Goal: Task Accomplishment & Management: Use online tool/utility

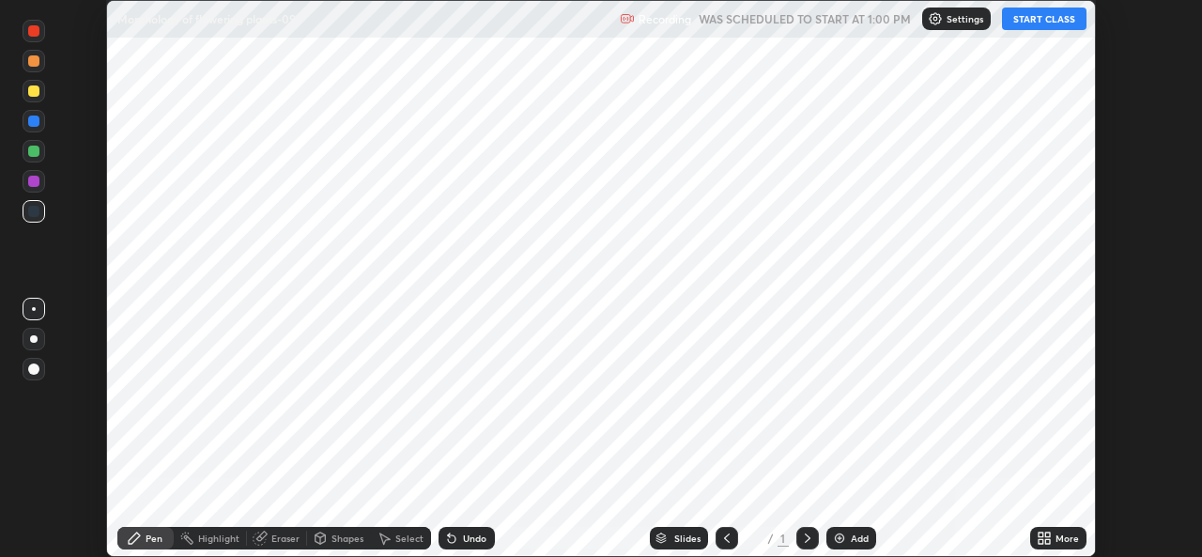
scroll to position [557, 1201]
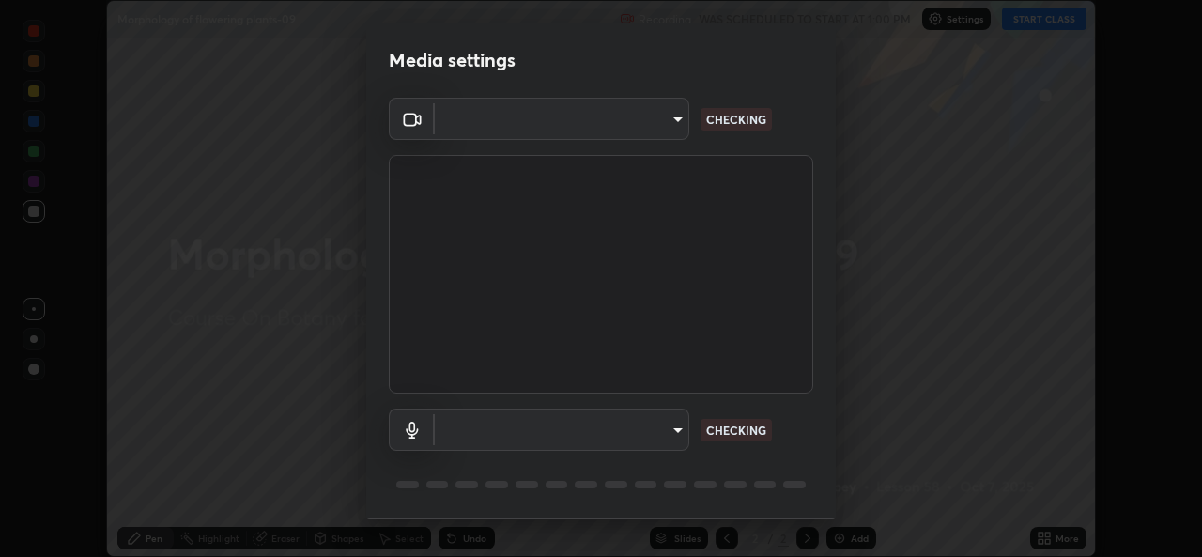
type input "8c418aeef4d3b5edea4483348ed79c6cfc111d491efea048442269b0b349be07"
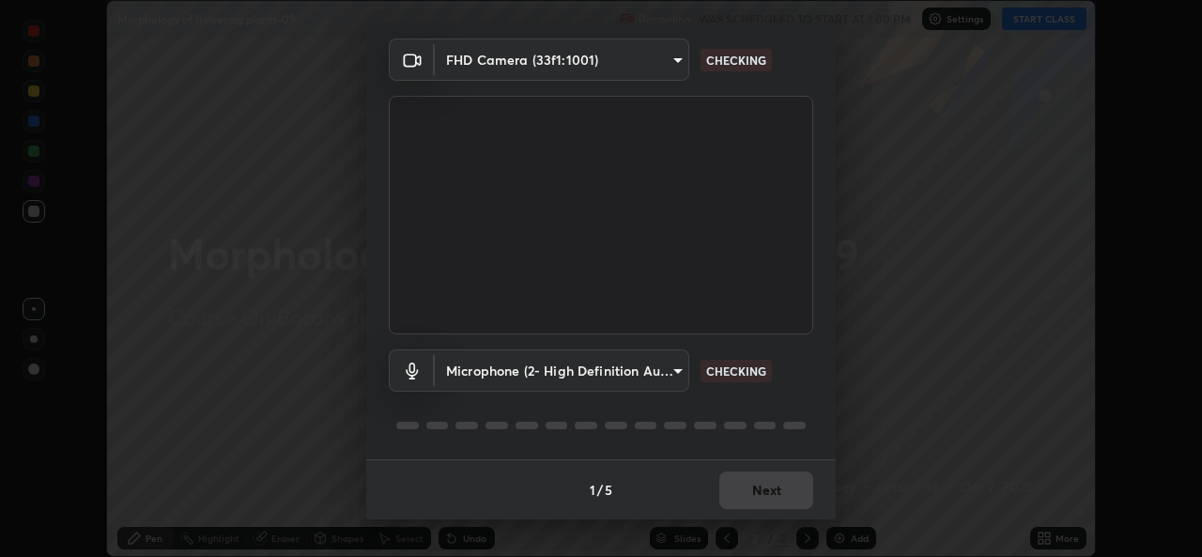
click at [677, 369] on body "Erase all Morphology of flowering plants-09 Recording WAS SCHEDULED TO START AT…" at bounding box center [601, 278] width 1202 height 557
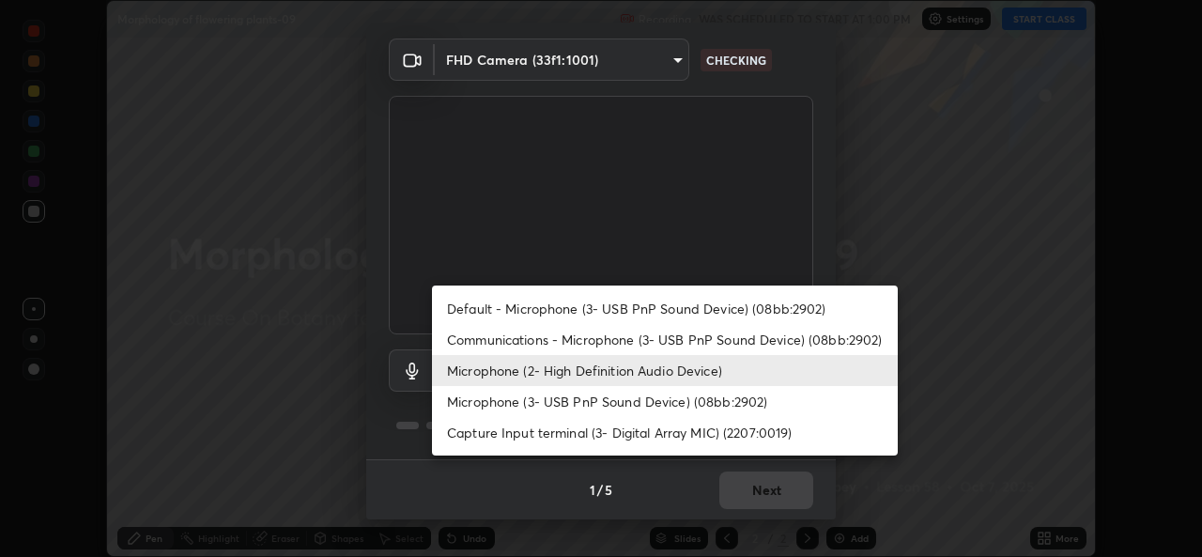
click at [678, 306] on li "Default - Microphone (3- USB PnP Sound Device) (08bb:2902)" at bounding box center [665, 308] width 466 height 31
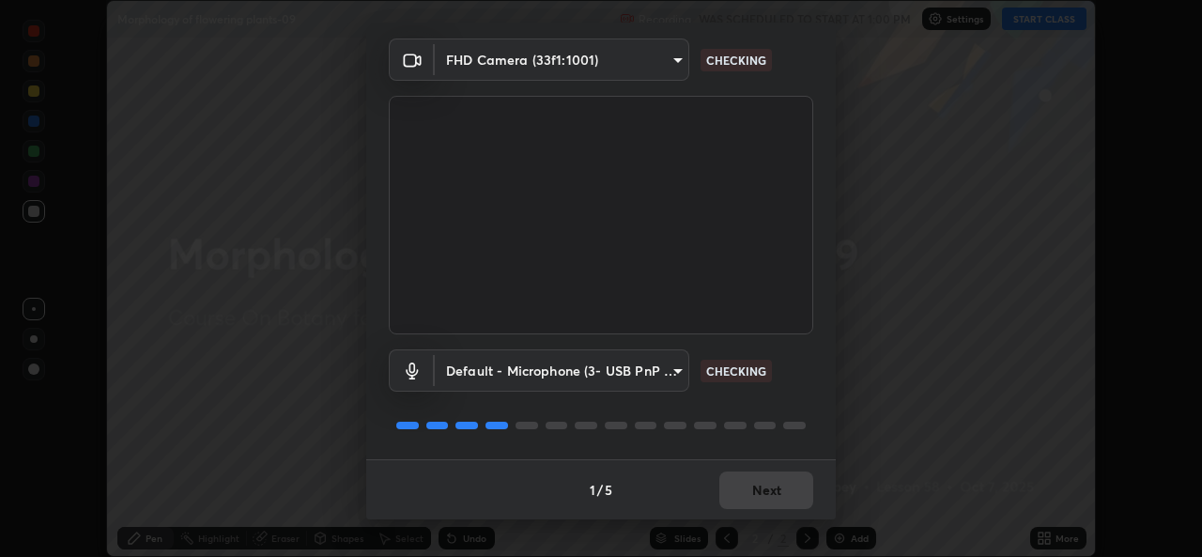
click at [675, 374] on body "Erase all Morphology of flowering plants-09 Recording WAS SCHEDULED TO START AT…" at bounding box center [601, 278] width 1202 height 557
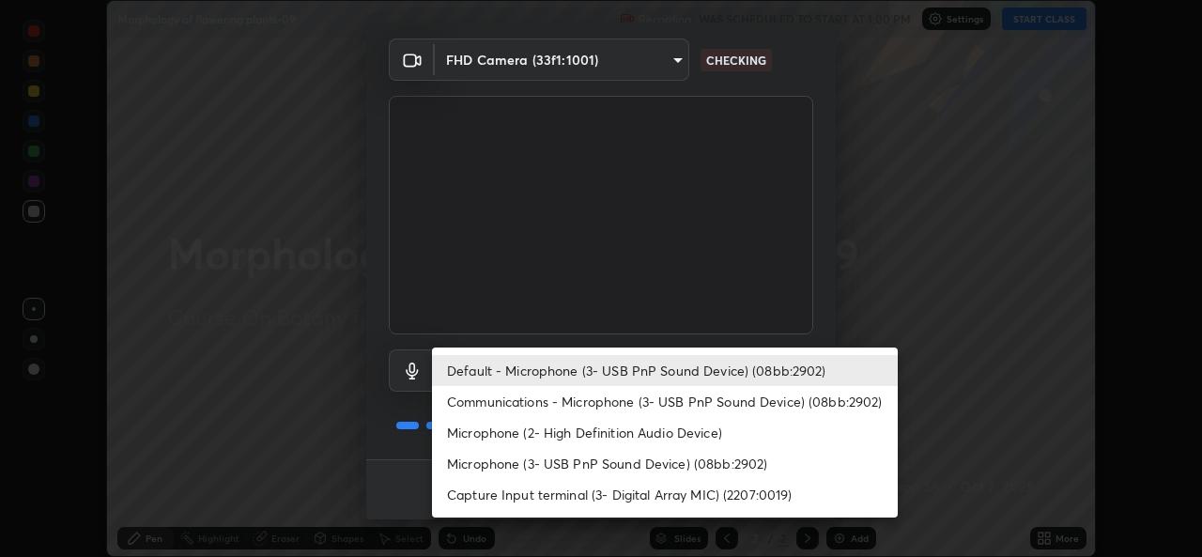
click at [669, 431] on li "Microphone (2- High Definition Audio Device)" at bounding box center [665, 432] width 466 height 31
type input "edb9b2b923e2e95d4b922bc063ce739172066975ce991596ad203c88d52e4082"
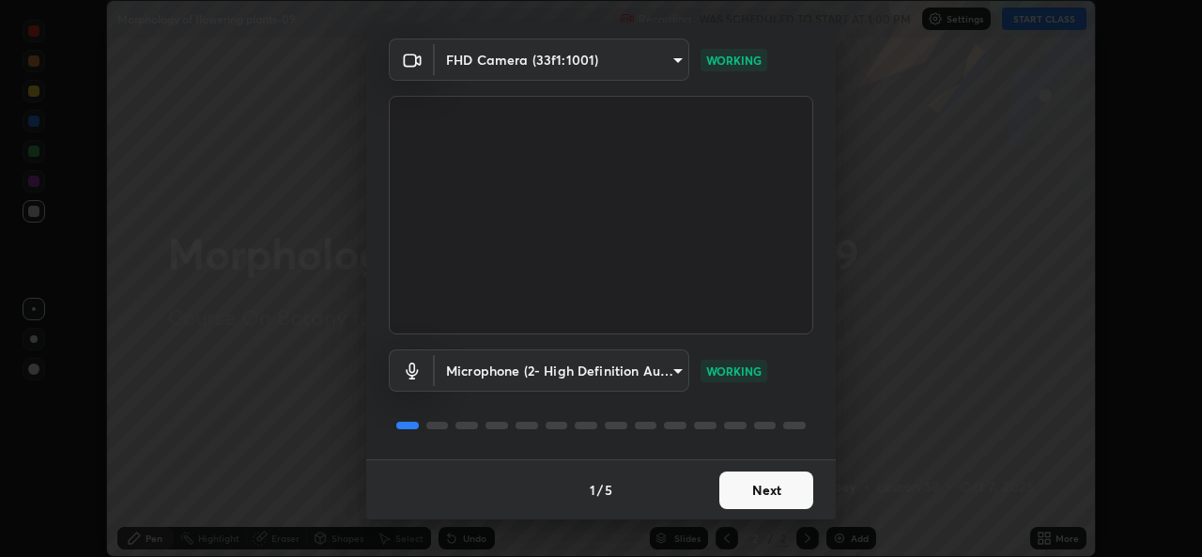
click at [772, 484] on button "Next" at bounding box center [766, 490] width 94 height 38
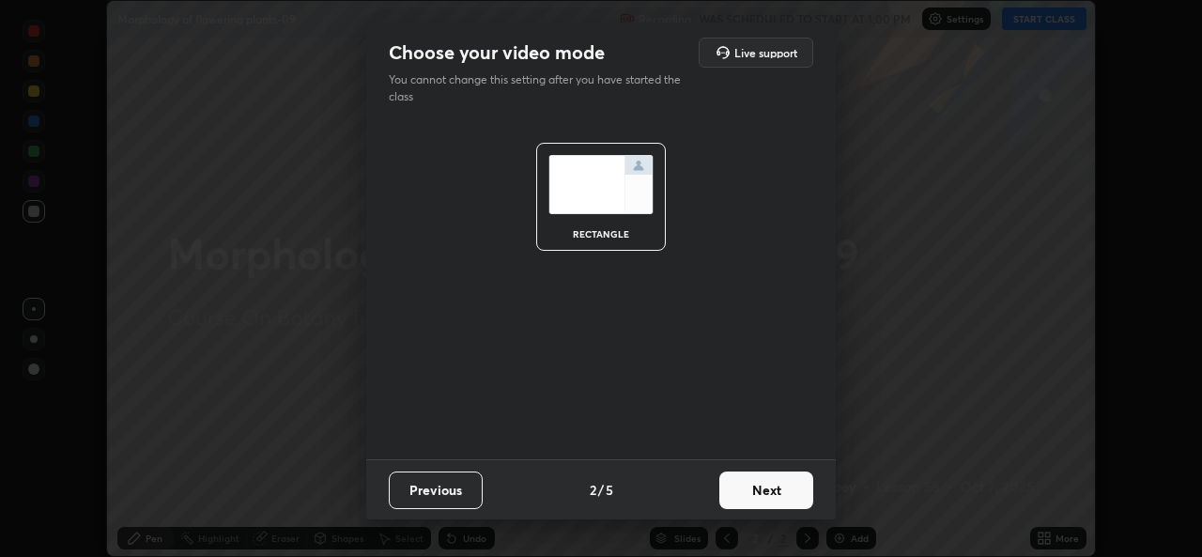
scroll to position [0, 0]
click at [774, 489] on button "Next" at bounding box center [766, 490] width 94 height 38
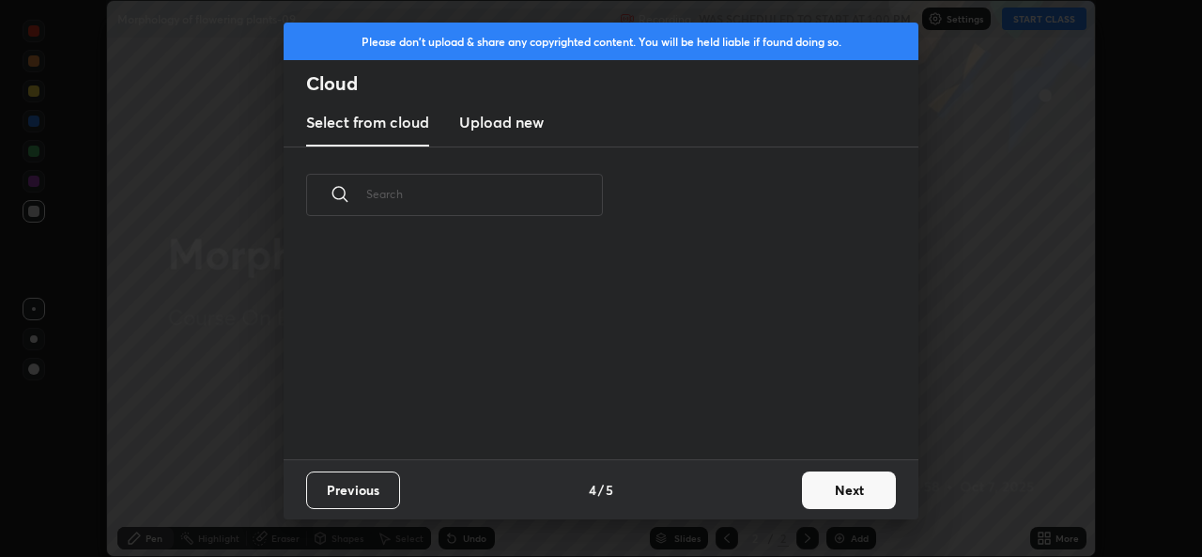
click at [784, 491] on div "Previous 4 / 5 Next" at bounding box center [601, 489] width 635 height 60
click at [837, 487] on button "Next" at bounding box center [849, 490] width 94 height 38
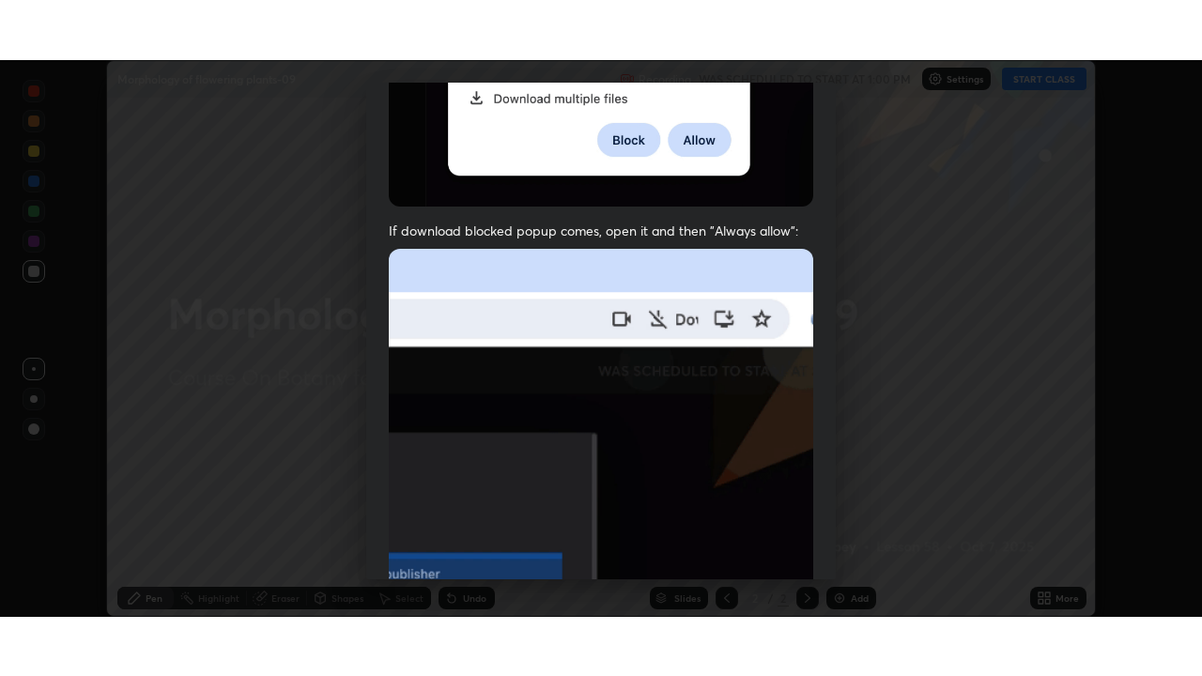
scroll to position [442, 0]
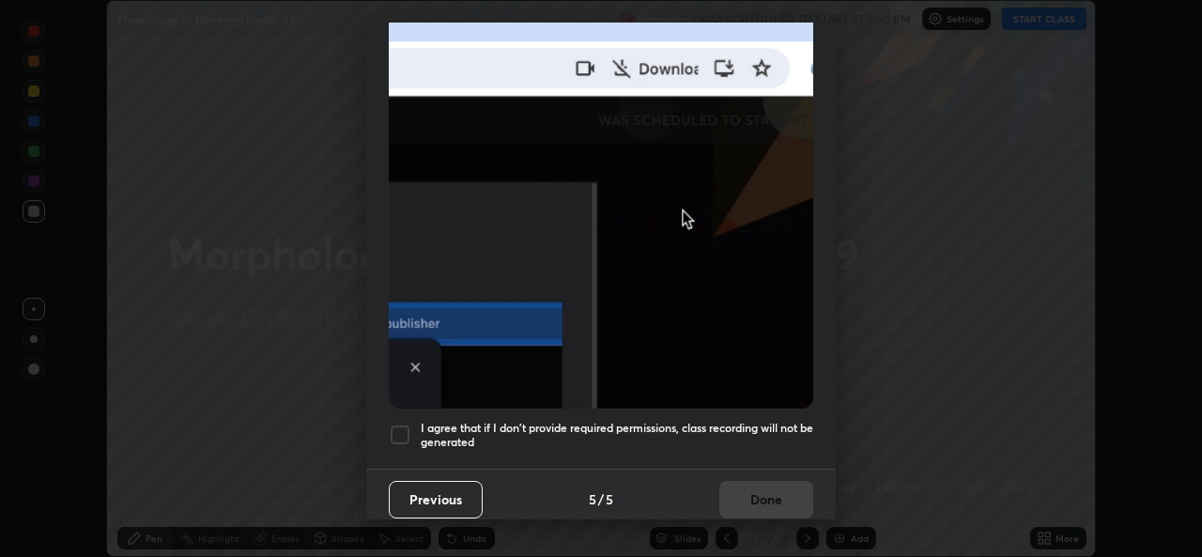
click at [402, 425] on div at bounding box center [400, 434] width 23 height 23
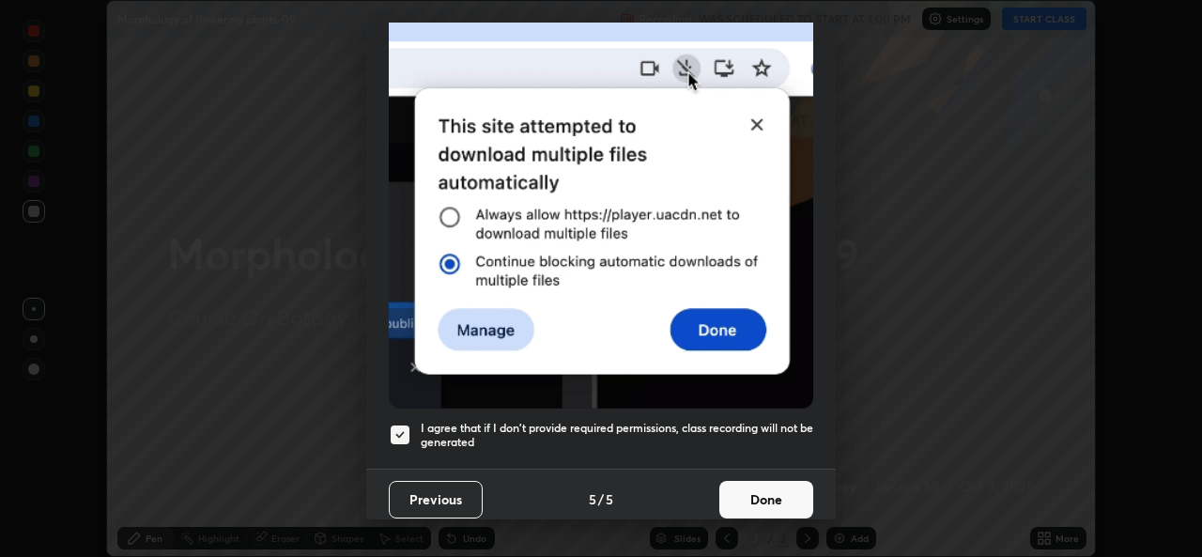
click at [746, 497] on button "Done" at bounding box center [766, 500] width 94 height 38
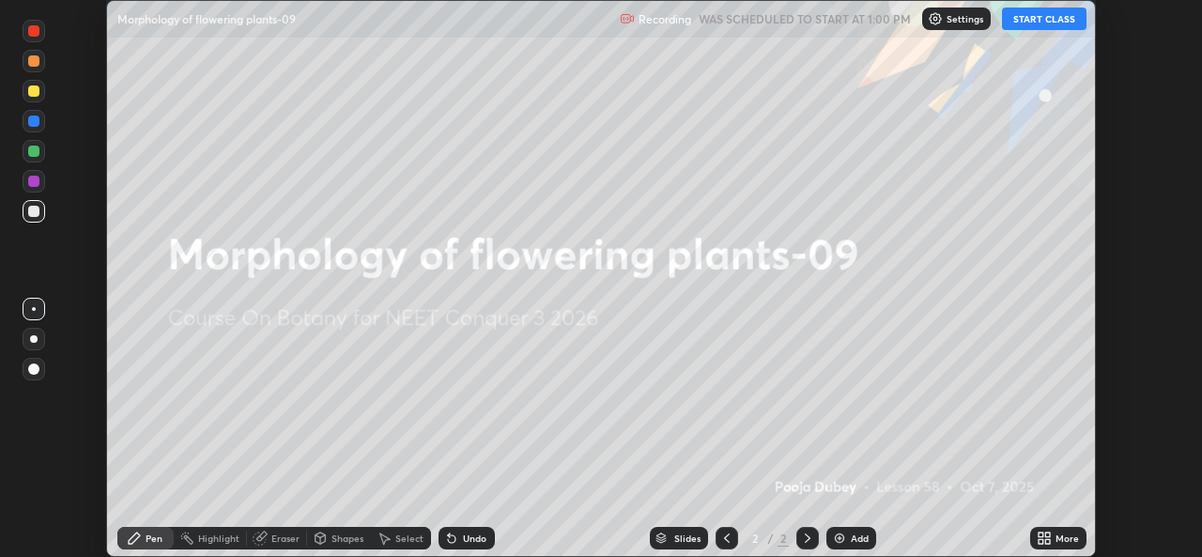
click at [1034, 26] on button "START CLASS" at bounding box center [1044, 19] width 84 height 23
click at [1050, 543] on icon at bounding box center [1047, 541] width 5 height 5
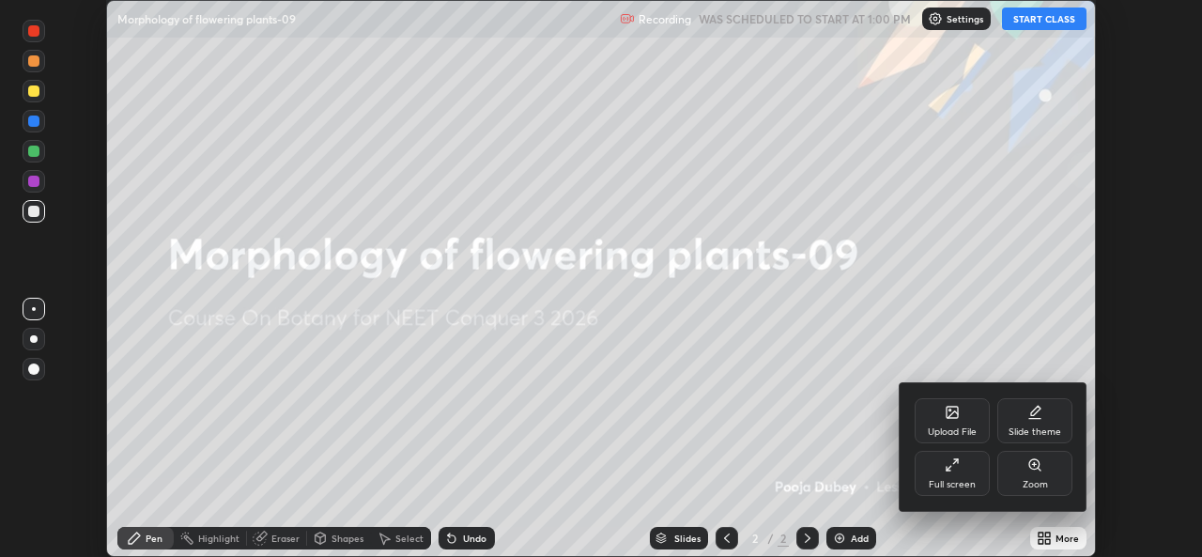
click at [954, 471] on icon at bounding box center [951, 464] width 15 height 15
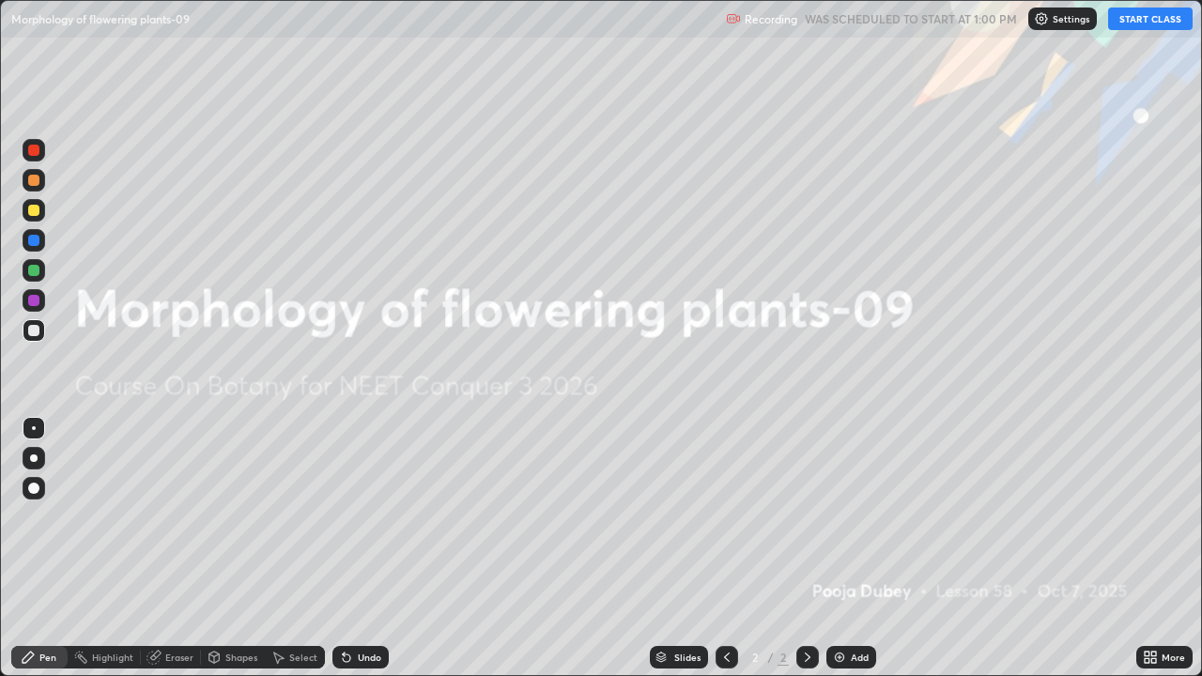
scroll to position [676, 1202]
click at [1153, 556] on icon at bounding box center [1153, 660] width 5 height 5
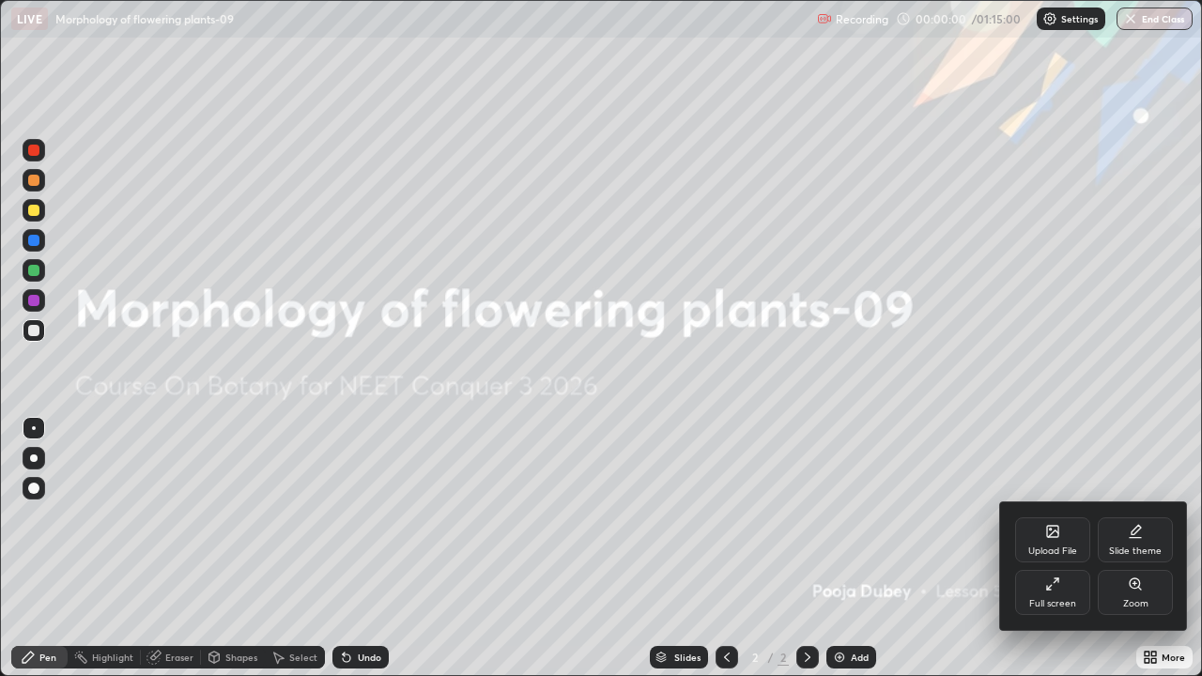
click at [1053, 539] on div "Upload File" at bounding box center [1052, 539] width 75 height 45
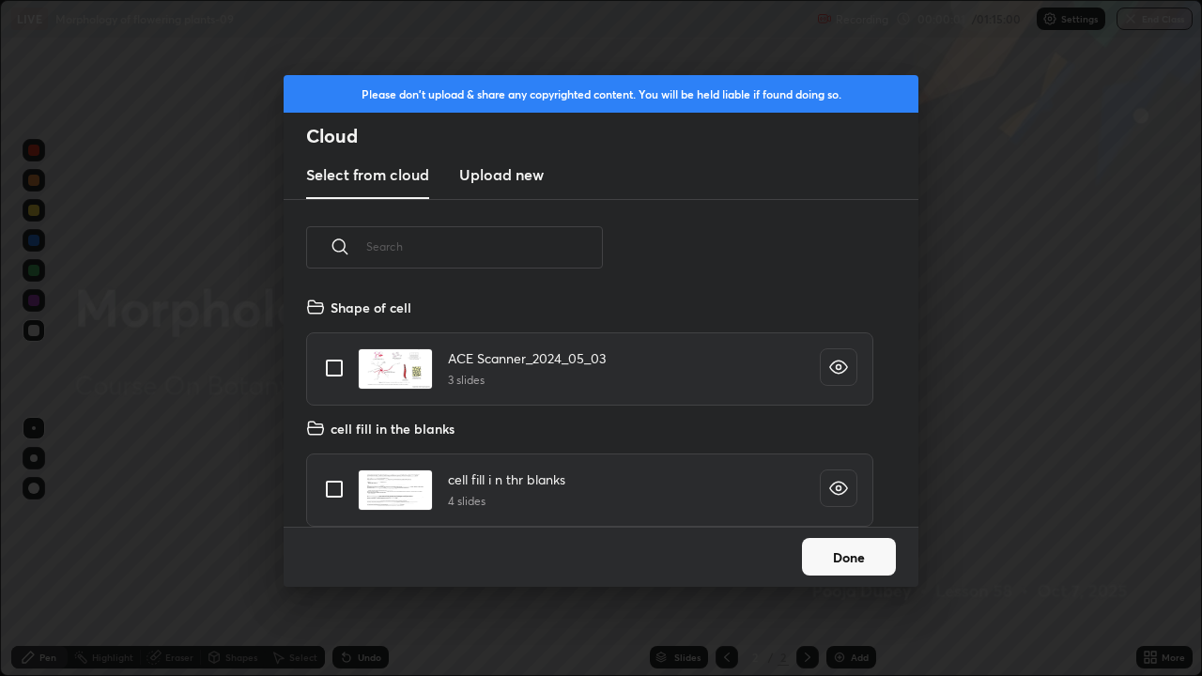
scroll to position [231, 603]
click at [860, 551] on button "Done" at bounding box center [849, 557] width 94 height 38
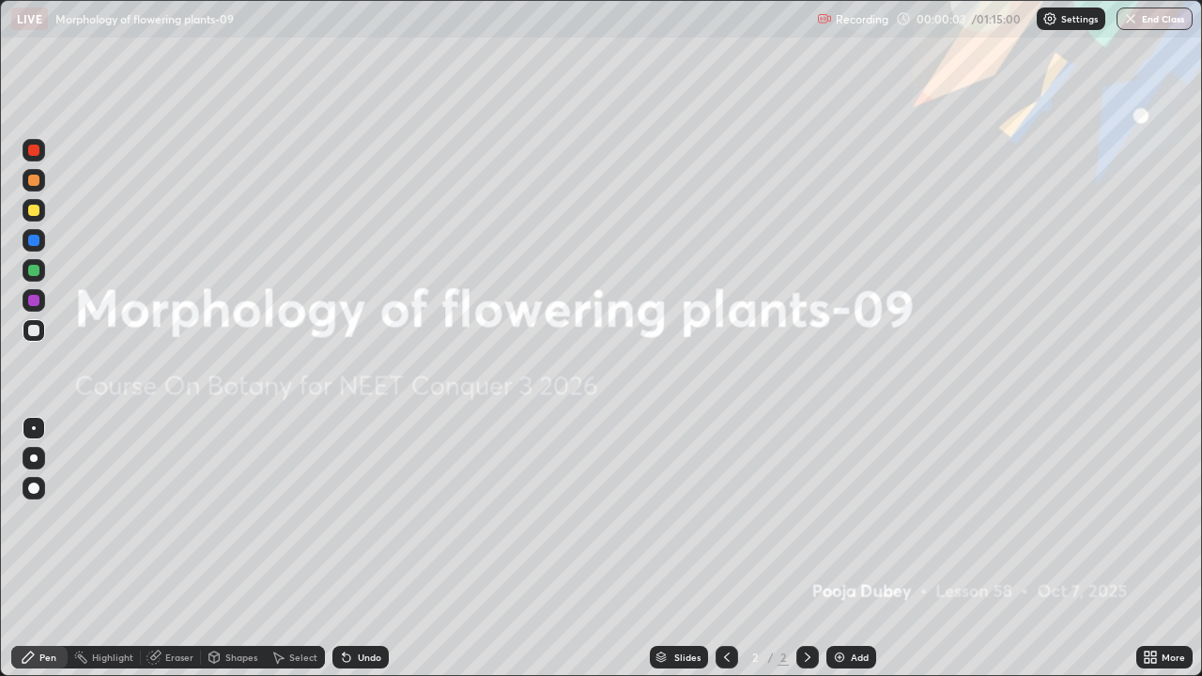
click at [1160, 556] on div "More" at bounding box center [1164, 657] width 56 height 23
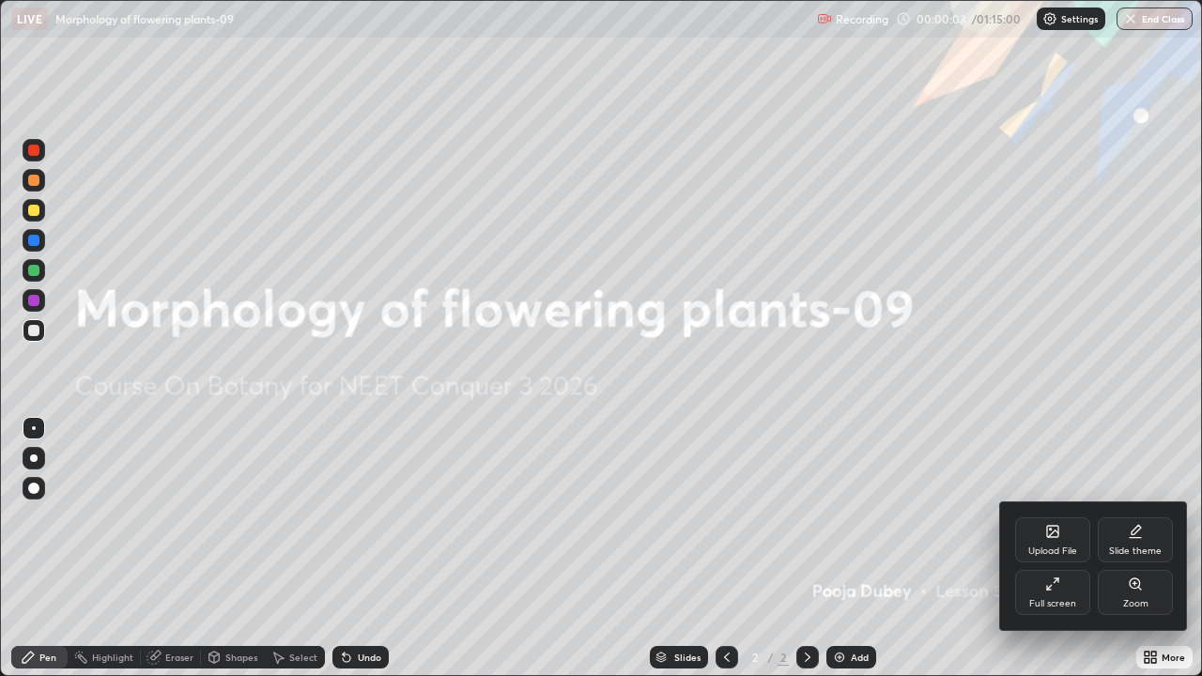
click at [1047, 547] on div "Upload File" at bounding box center [1052, 550] width 49 height 9
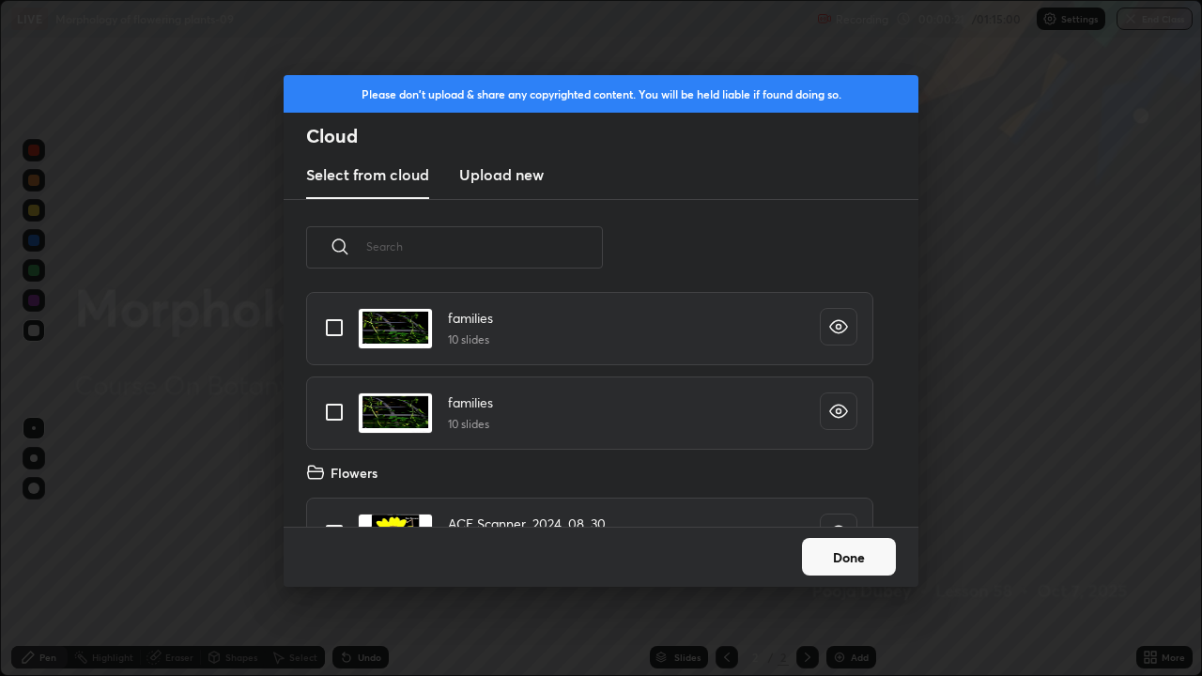
scroll to position [9057, 0]
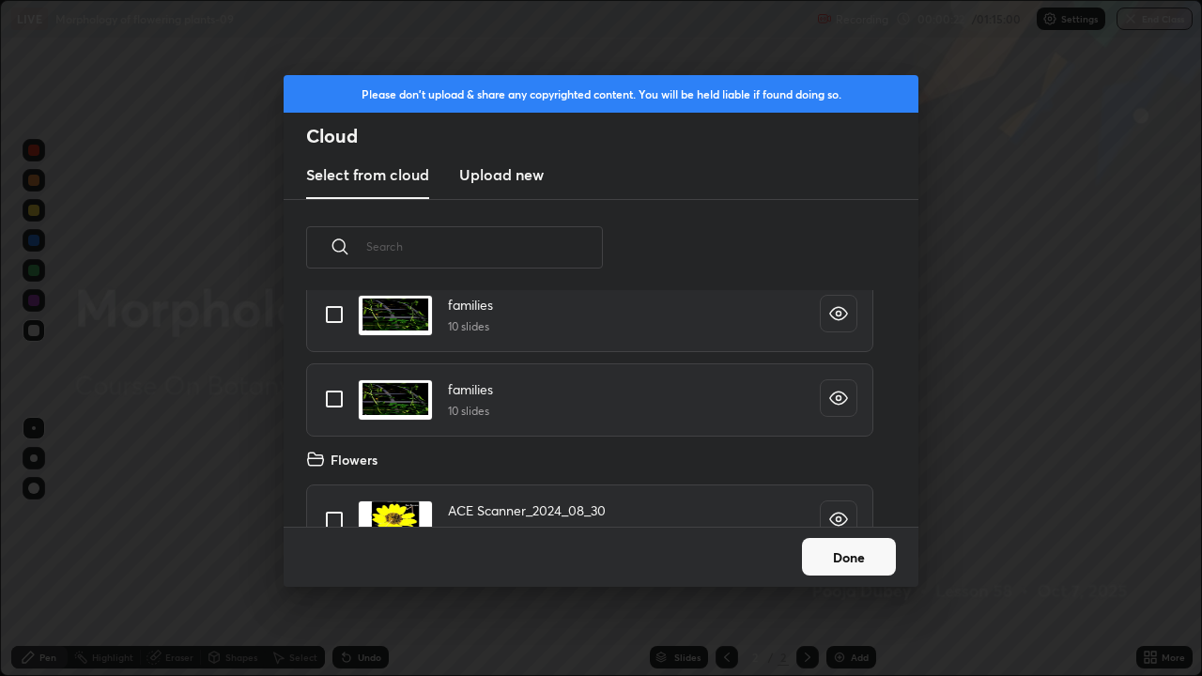
click at [339, 397] on input "grid" at bounding box center [334, 398] width 39 height 39
checkbox input "true"
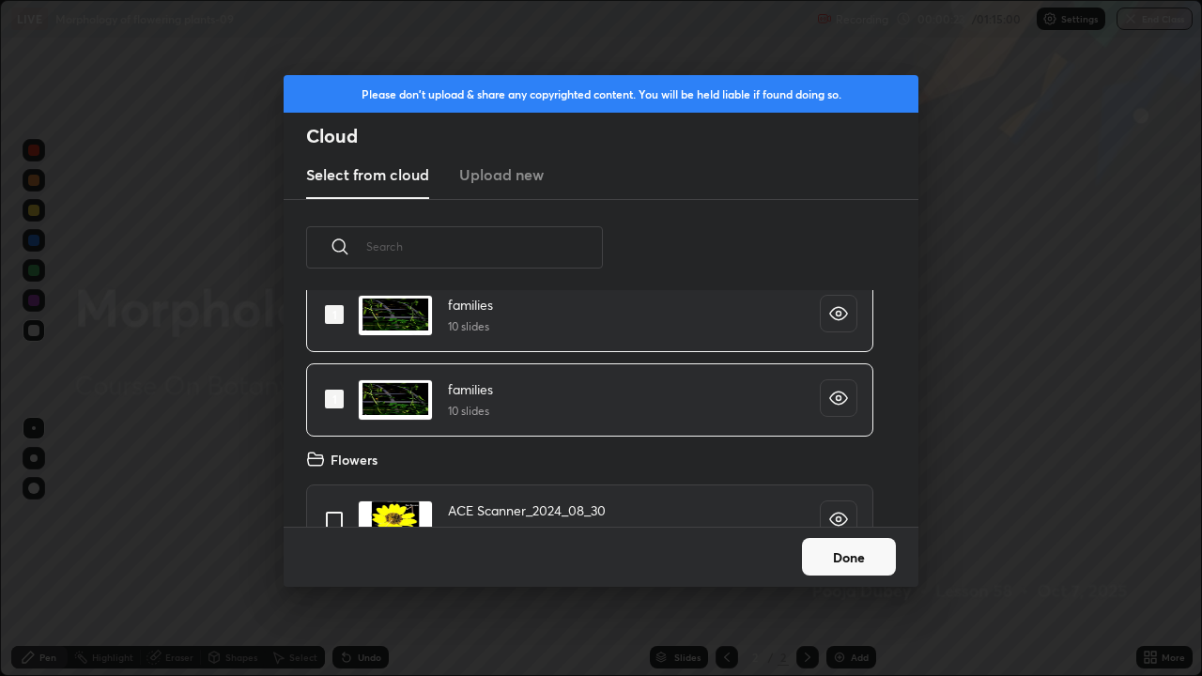
click at [336, 513] on input "grid" at bounding box center [334, 519] width 39 height 39
checkbox input "true"
click at [817, 556] on button "Done" at bounding box center [849, 557] width 94 height 38
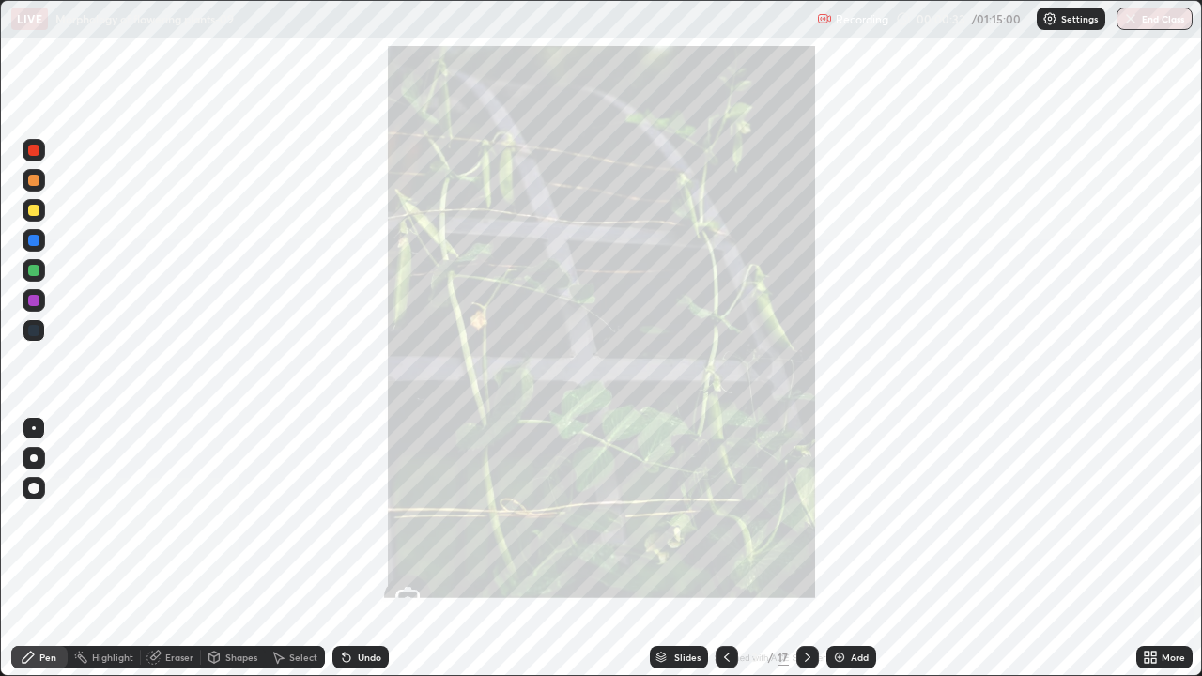
click at [686, 556] on div "Slides" at bounding box center [687, 657] width 26 height 9
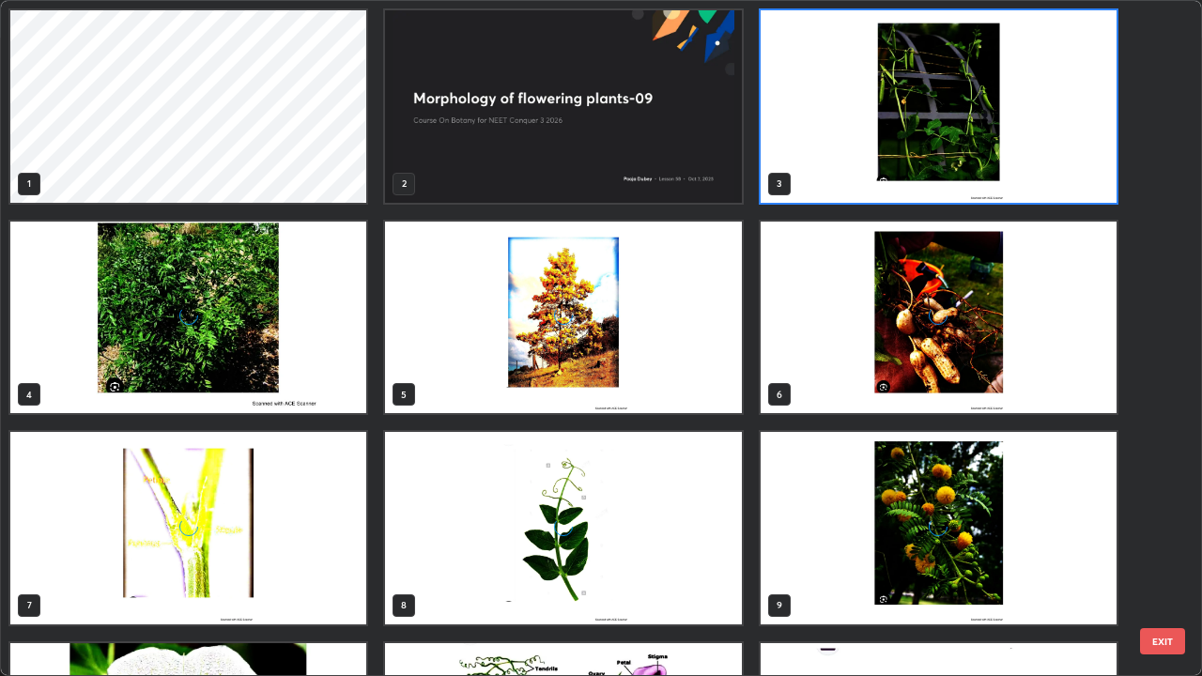
scroll to position [0, 0]
click at [652, 188] on img "grid" at bounding box center [563, 106] width 356 height 192
click at [640, 191] on img "grid" at bounding box center [563, 106] width 356 height 192
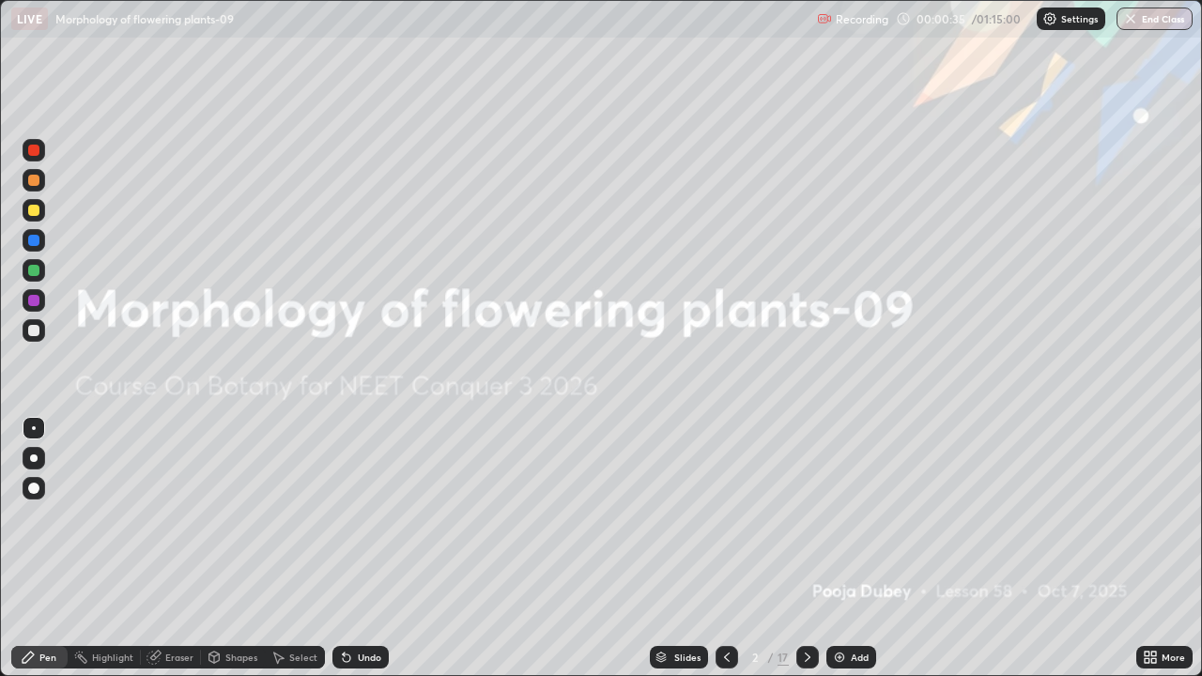
click at [632, 184] on img "grid" at bounding box center [563, 106] width 356 height 192
click at [1164, 556] on div "More" at bounding box center [1164, 657] width 56 height 23
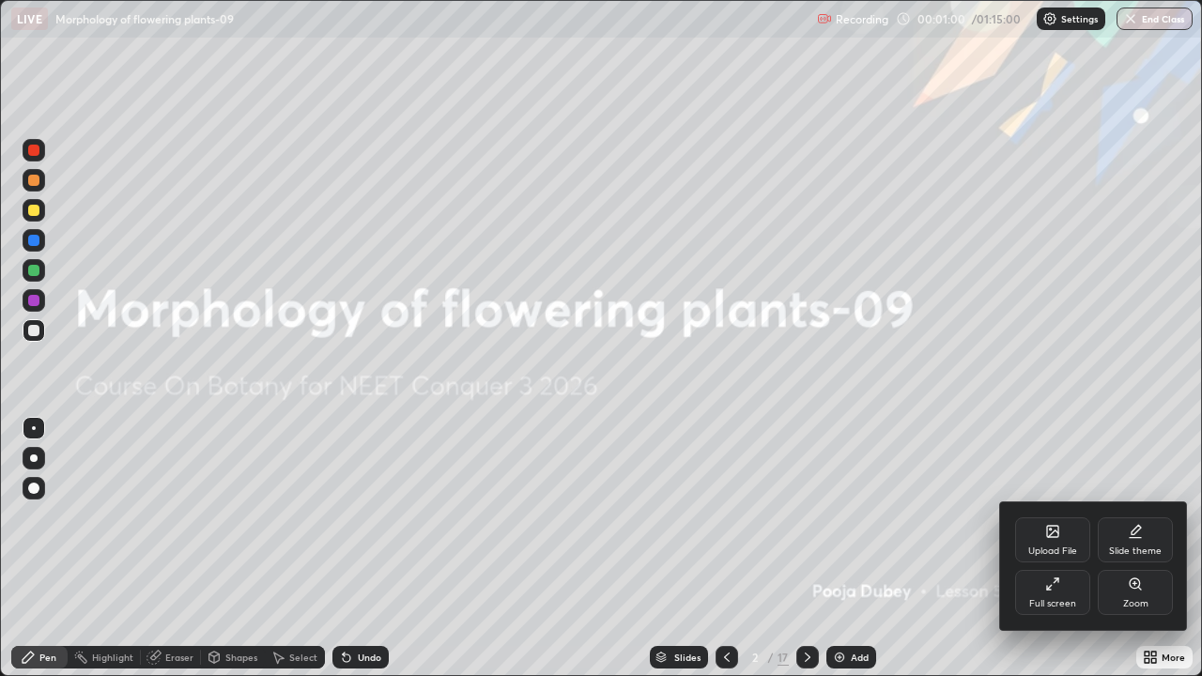
click at [842, 556] on div at bounding box center [601, 338] width 1202 height 676
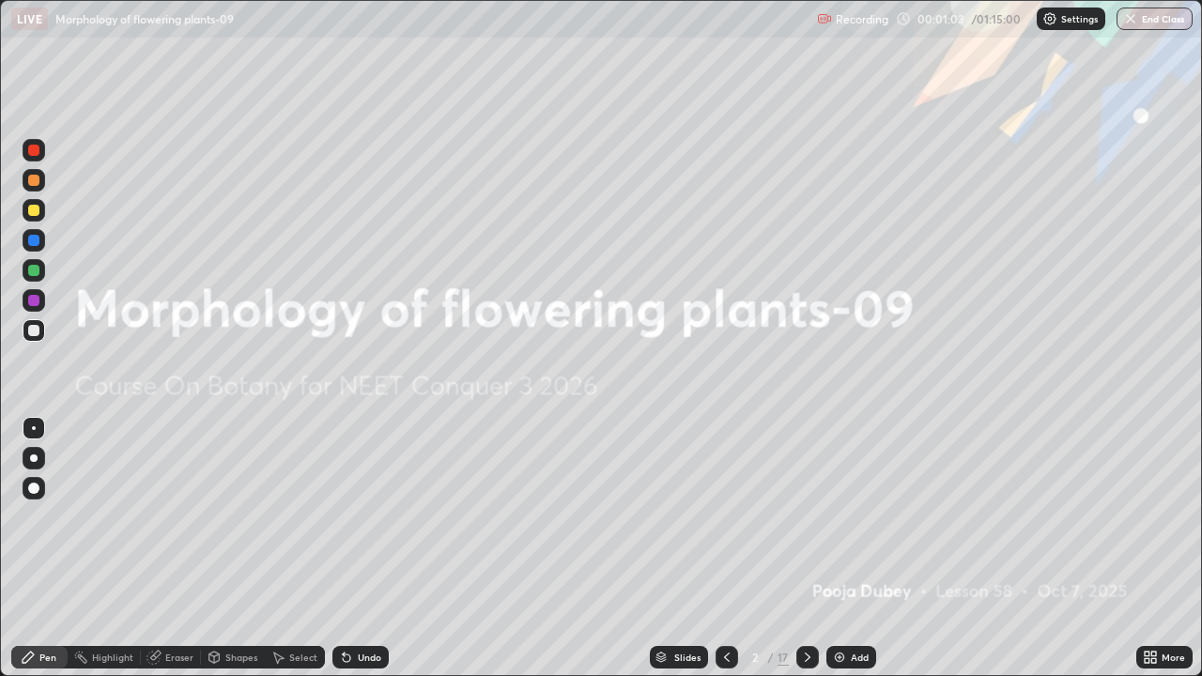
click at [834, 556] on img at bounding box center [839, 657] width 15 height 15
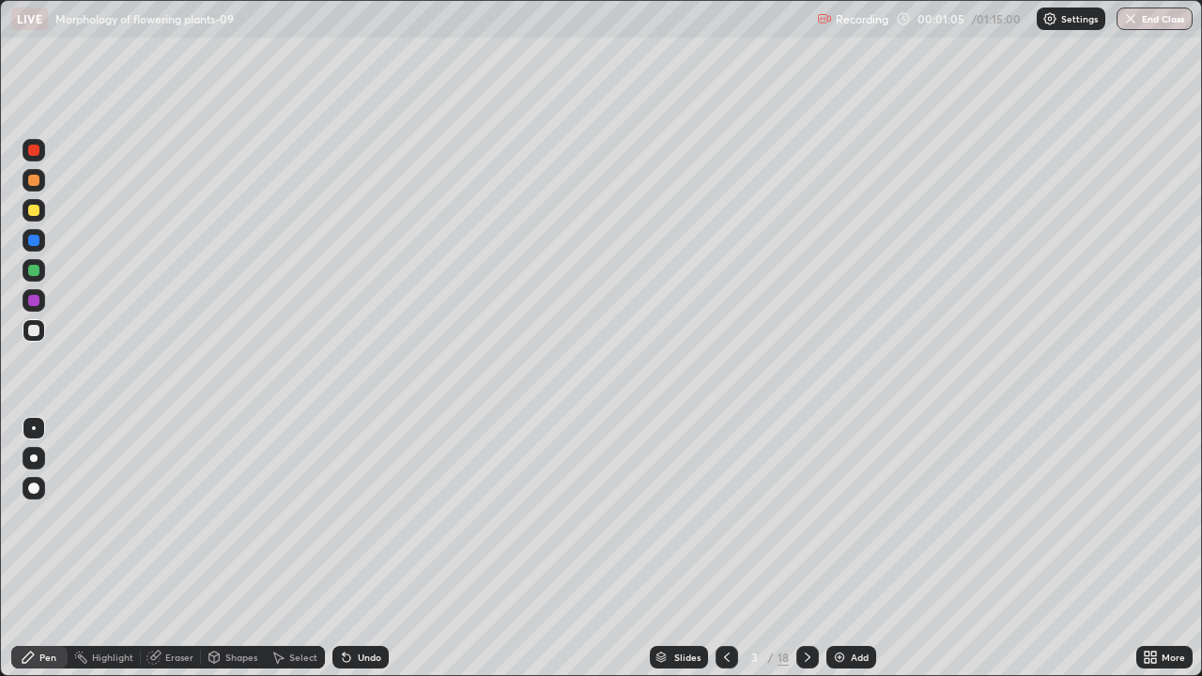
click at [36, 270] on div at bounding box center [33, 270] width 11 height 11
click at [34, 460] on div at bounding box center [34, 458] width 8 height 8
click at [347, 556] on icon at bounding box center [346, 657] width 15 height 15
click at [358, 556] on div "Undo" at bounding box center [369, 657] width 23 height 9
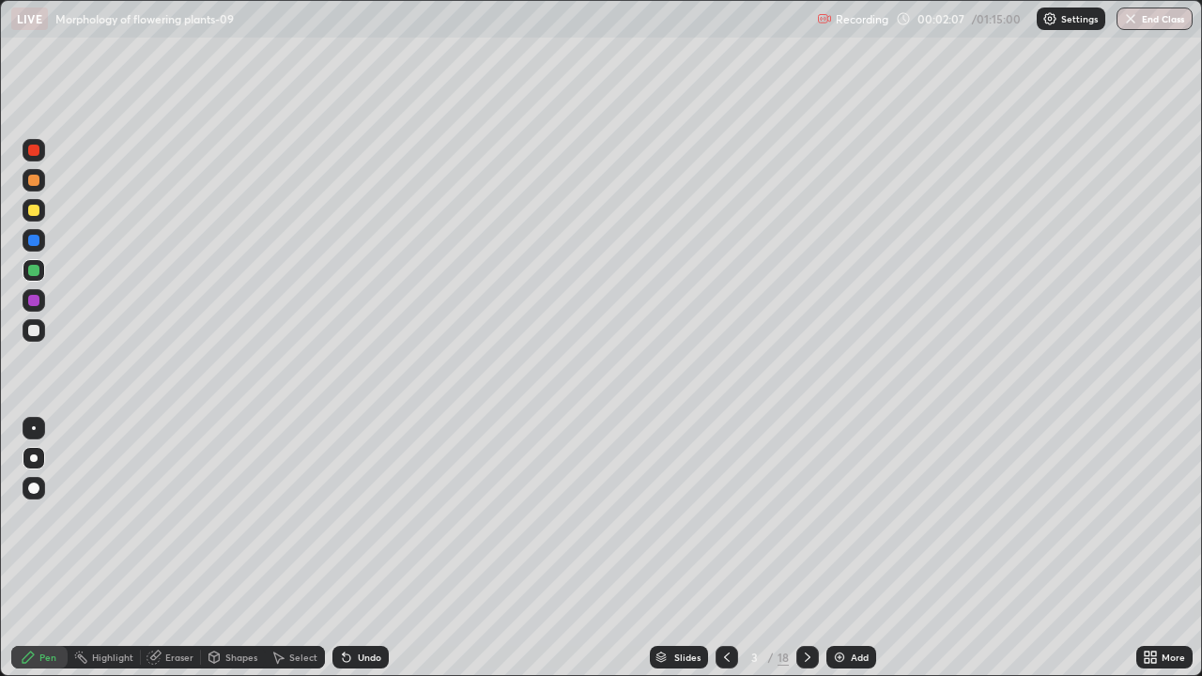
click at [36, 330] on div at bounding box center [33, 330] width 11 height 11
click at [1147, 556] on icon at bounding box center [1146, 654] width 5 height 5
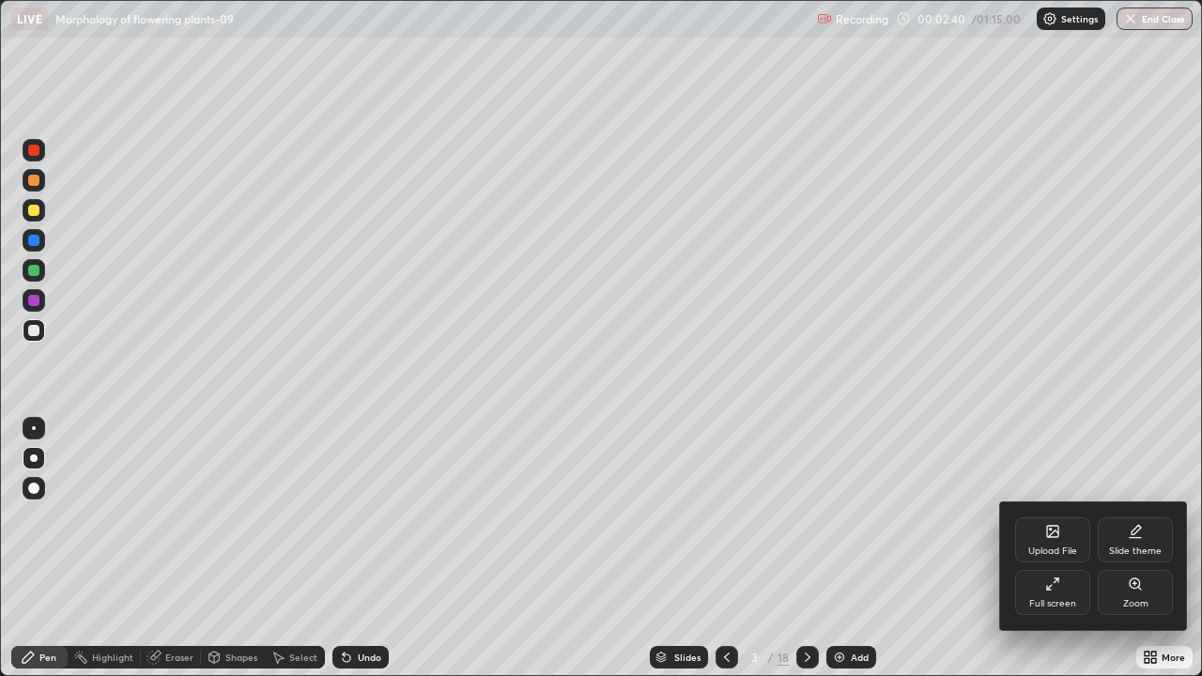
click at [1066, 555] on div "Upload File" at bounding box center [1052, 550] width 49 height 9
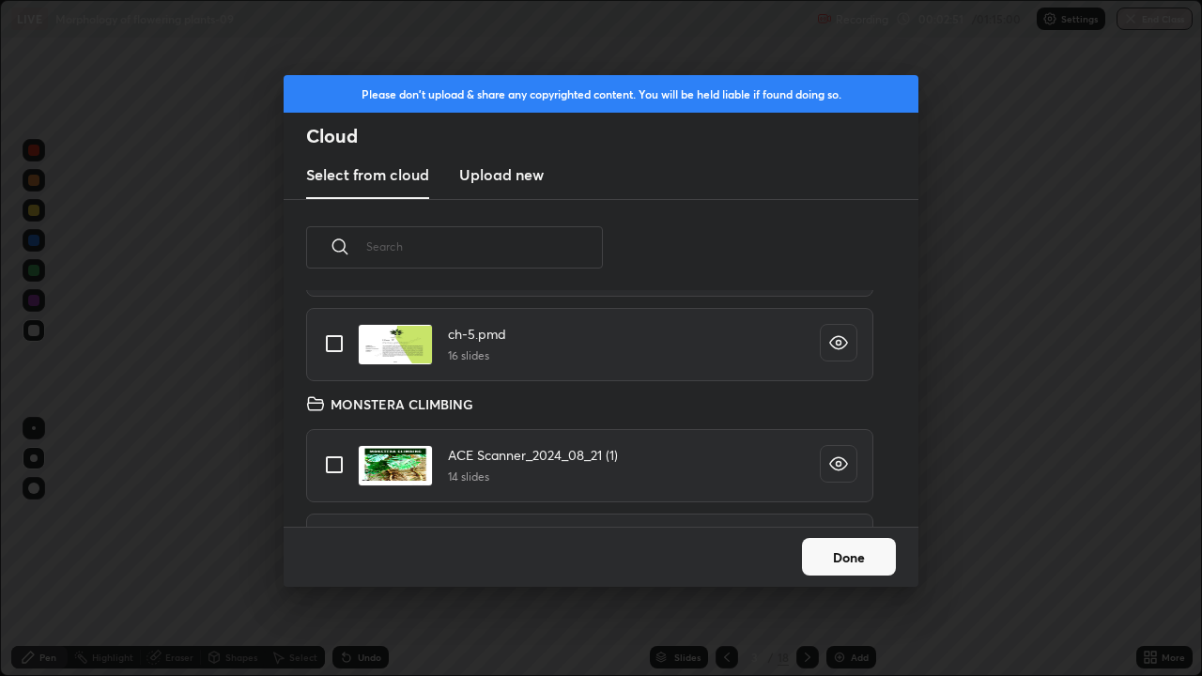
scroll to position [7304, 0]
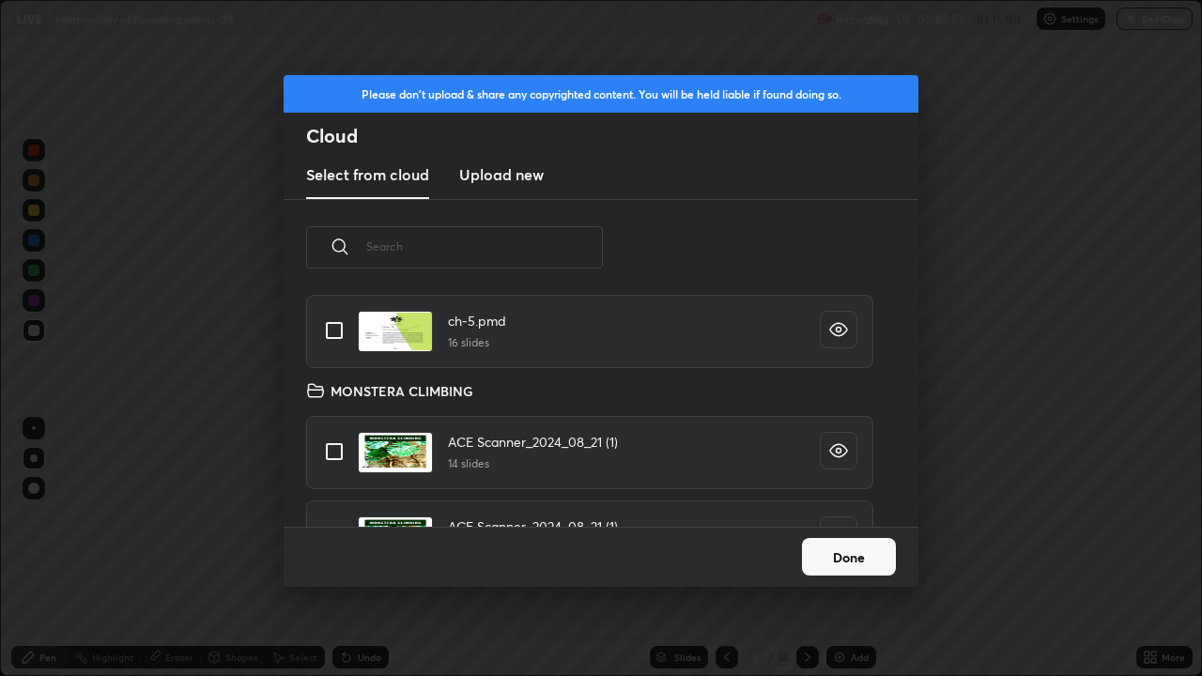
click at [331, 329] on input "grid" at bounding box center [334, 330] width 39 height 39
checkbox input "true"
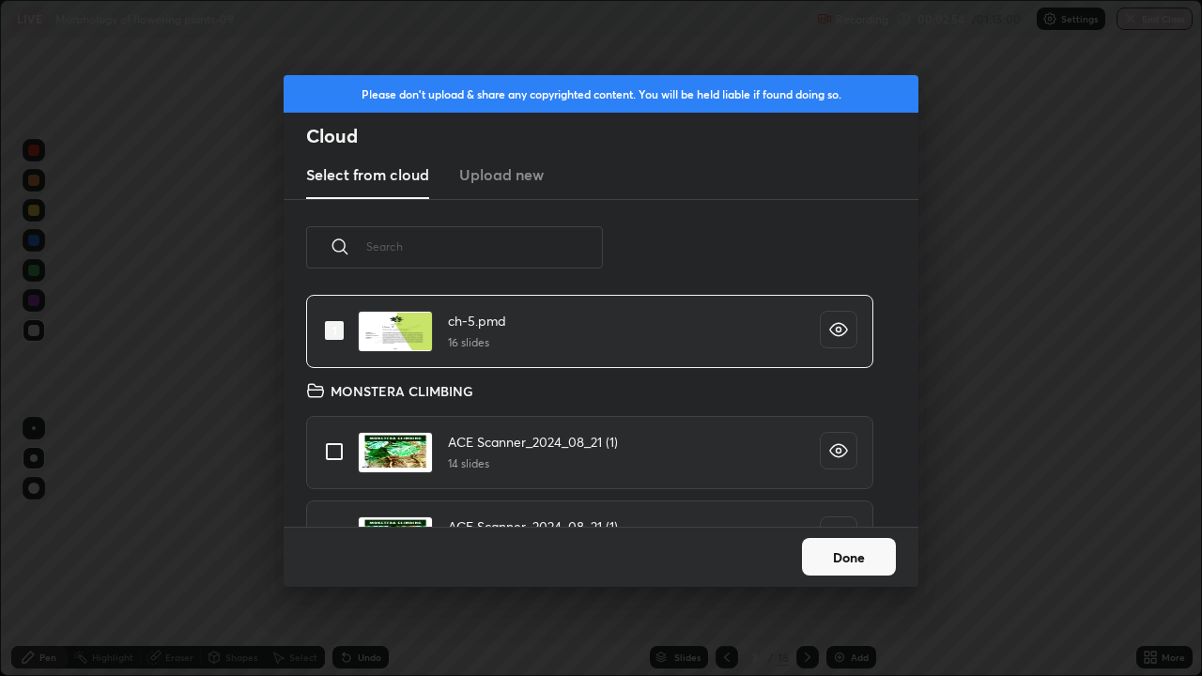
click at [826, 556] on button "Done" at bounding box center [849, 557] width 94 height 38
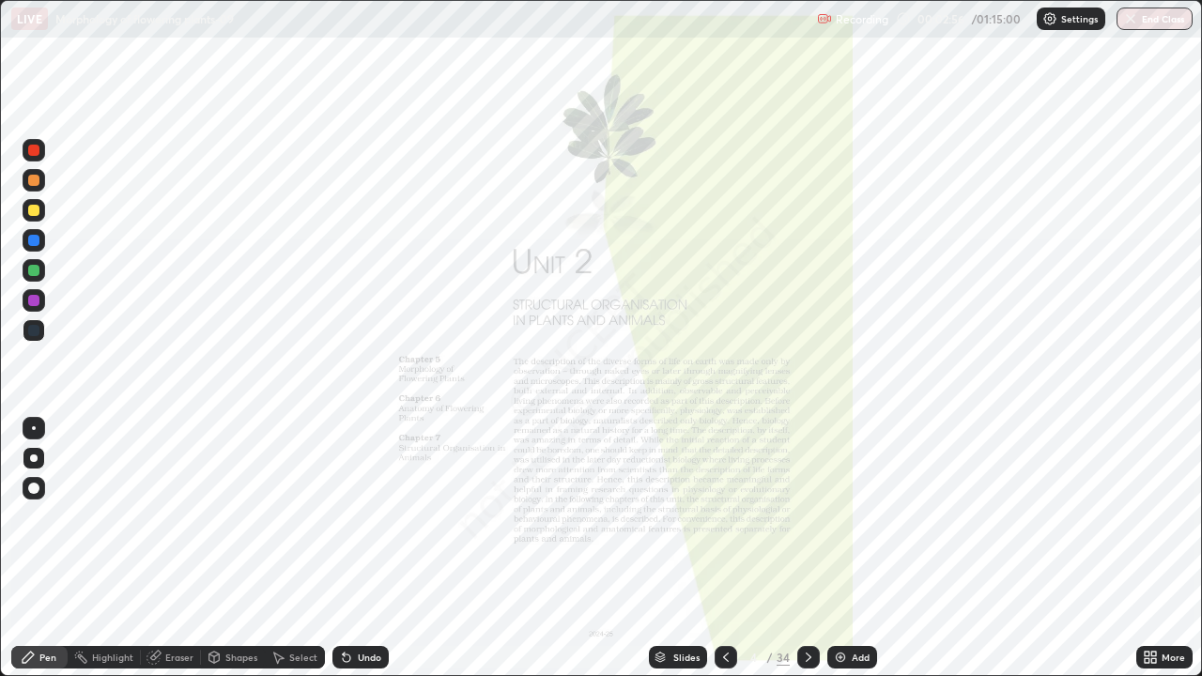
click at [690, 556] on div "Slides" at bounding box center [678, 657] width 58 height 23
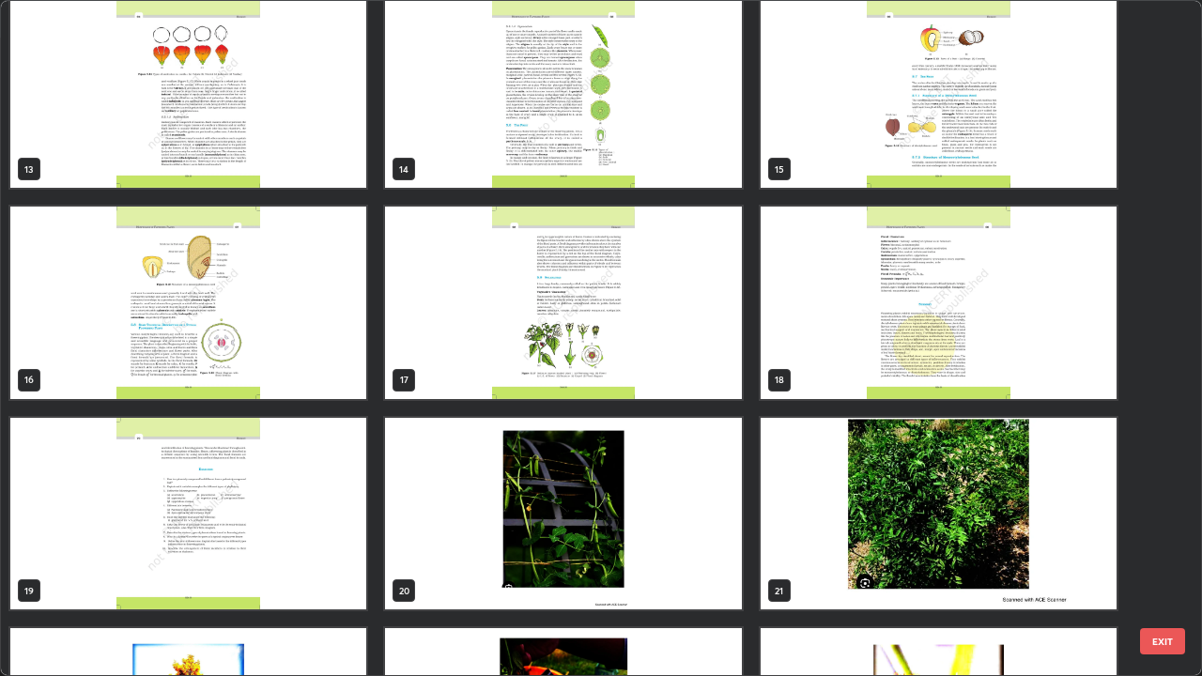
scroll to position [858, 0]
click at [689, 376] on img "grid" at bounding box center [563, 303] width 356 height 192
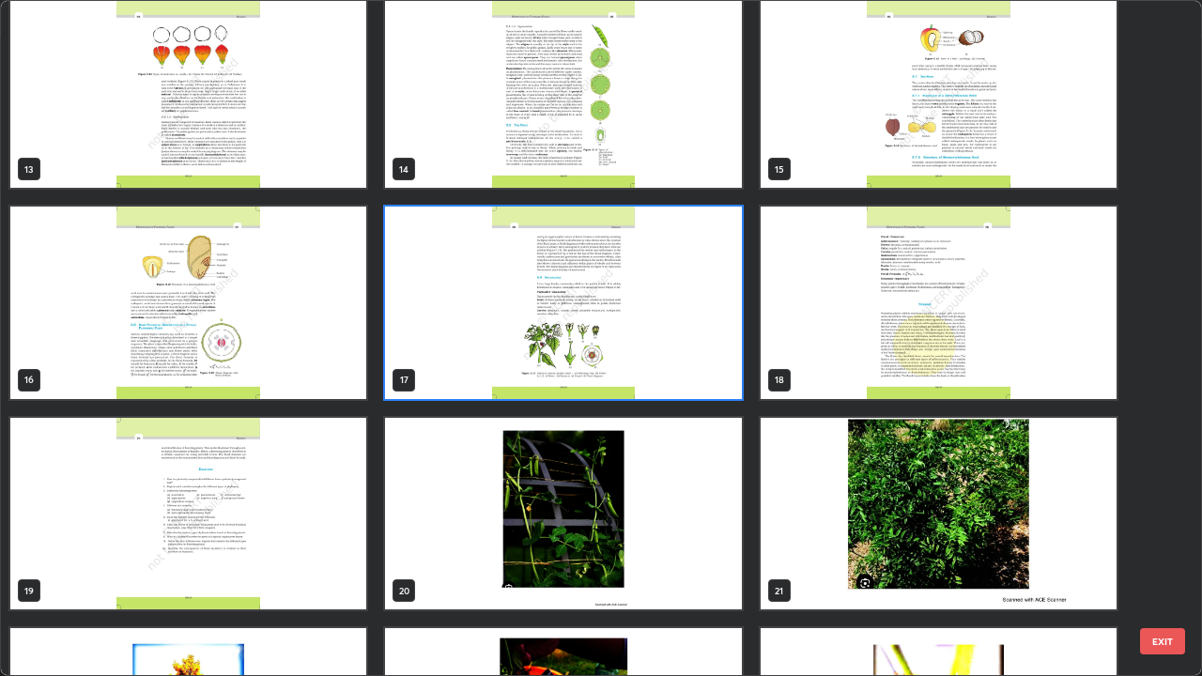
click at [681, 380] on img "grid" at bounding box center [563, 303] width 356 height 192
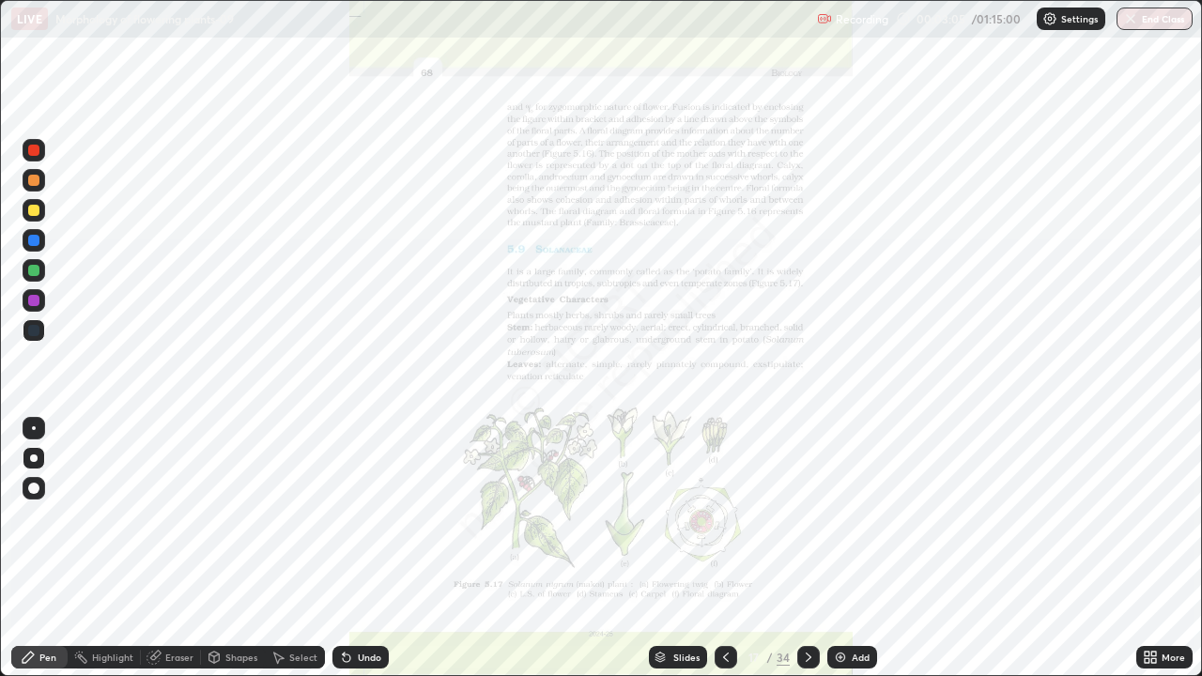
click at [683, 373] on img "grid" at bounding box center [563, 303] width 356 height 192
click at [797, 556] on div at bounding box center [808, 657] width 23 height 23
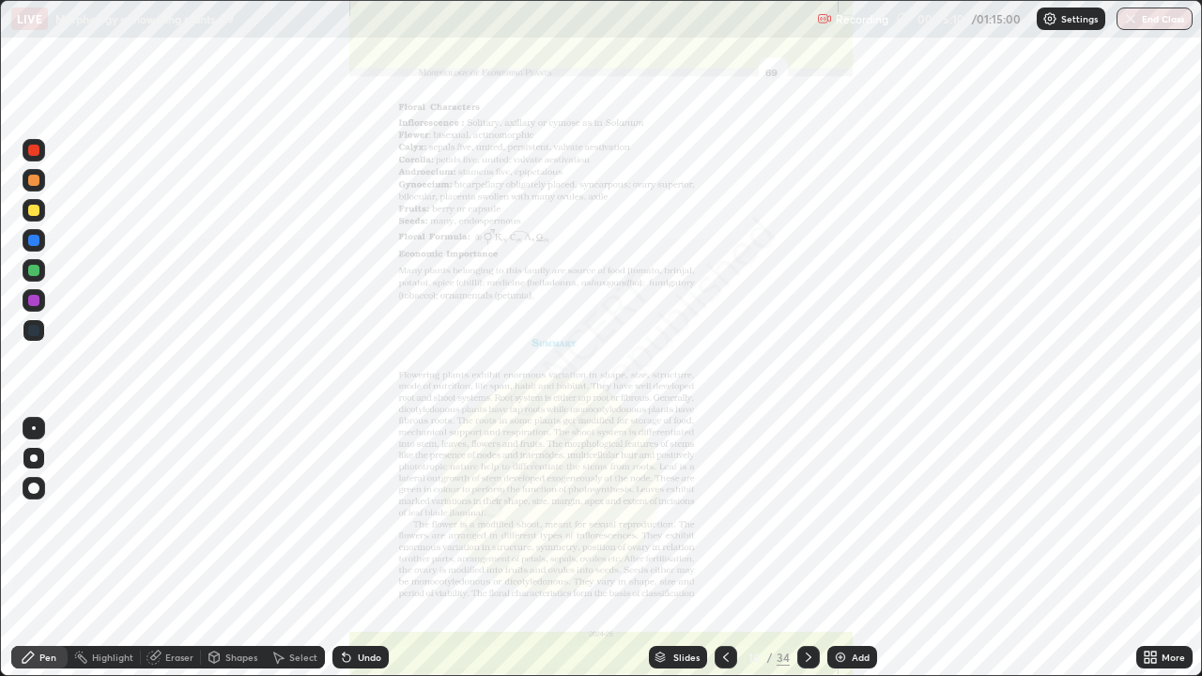
click at [655, 556] on icon at bounding box center [659, 658] width 9 height 3
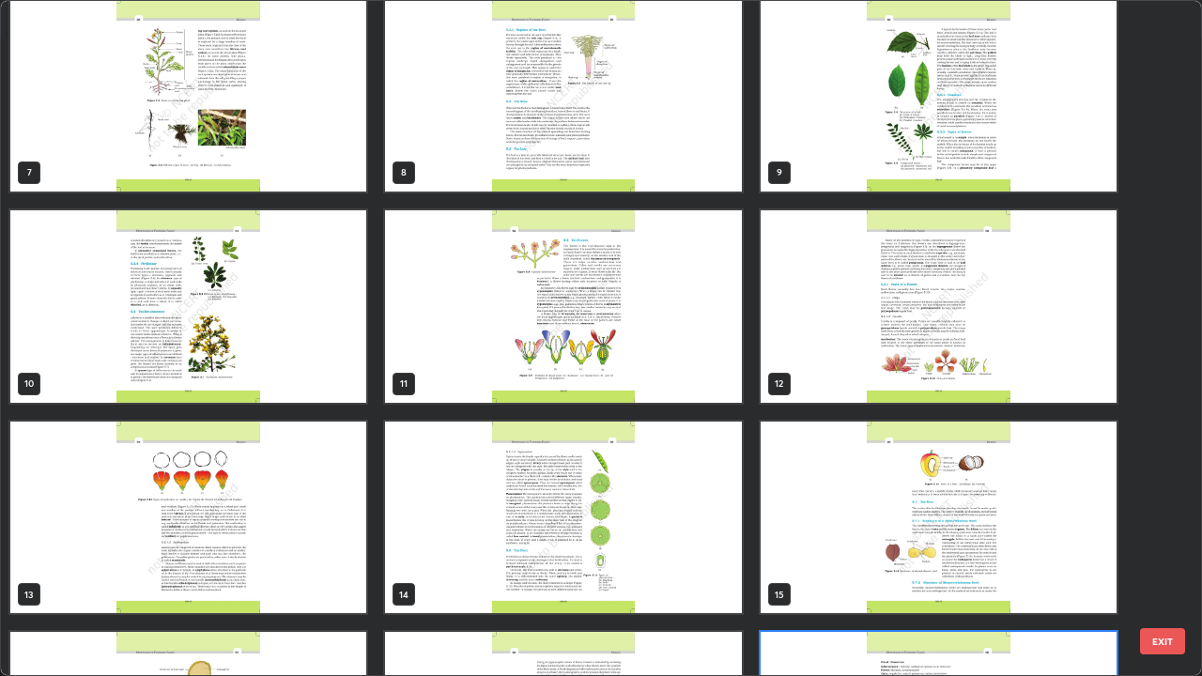
scroll to position [305, 0]
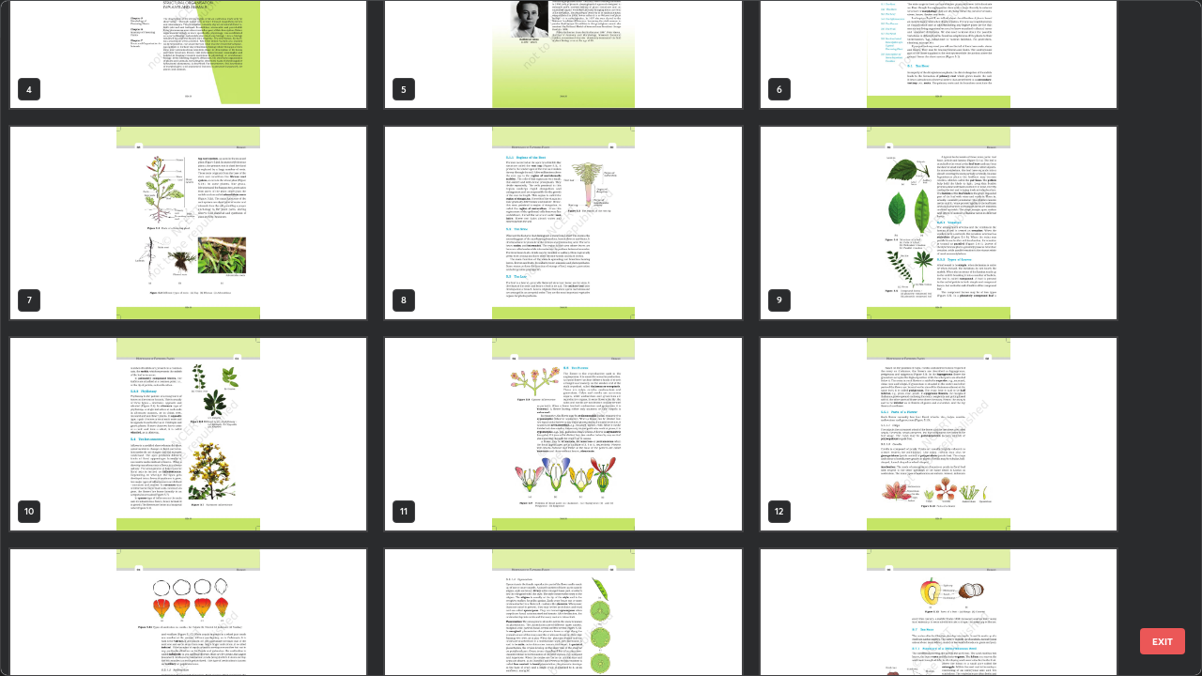
click at [333, 438] on img "grid" at bounding box center [188, 434] width 356 height 192
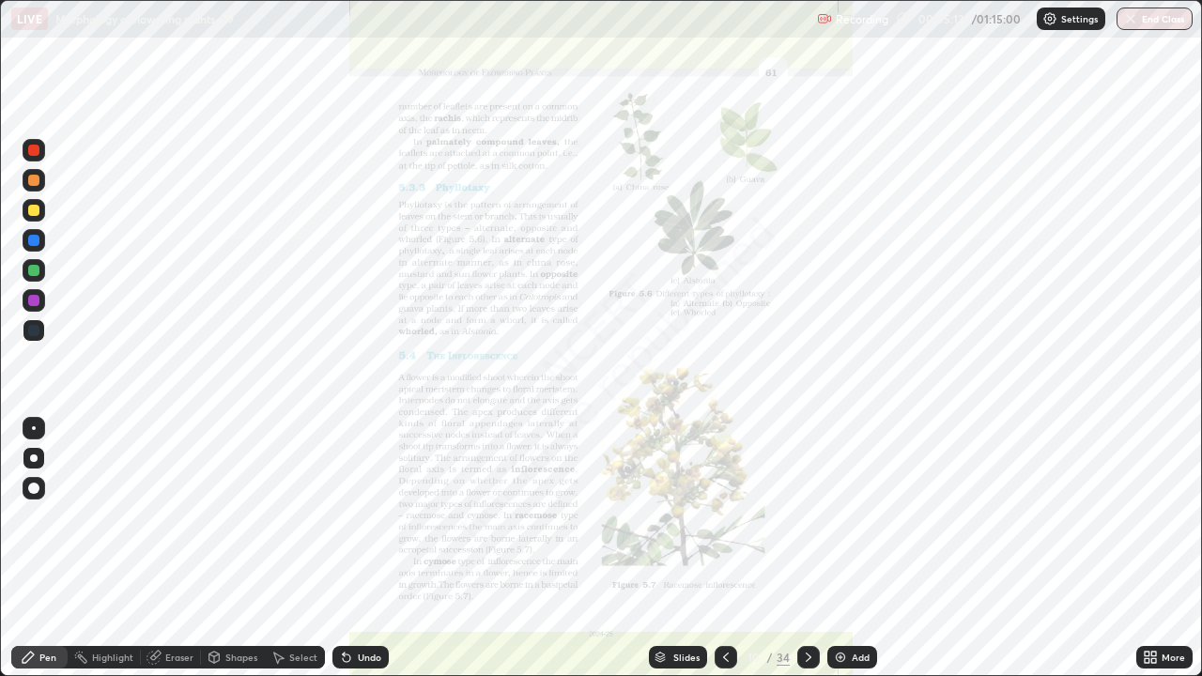
click at [333, 438] on img "grid" at bounding box center [188, 434] width 356 height 192
click at [805, 556] on icon at bounding box center [808, 657] width 15 height 15
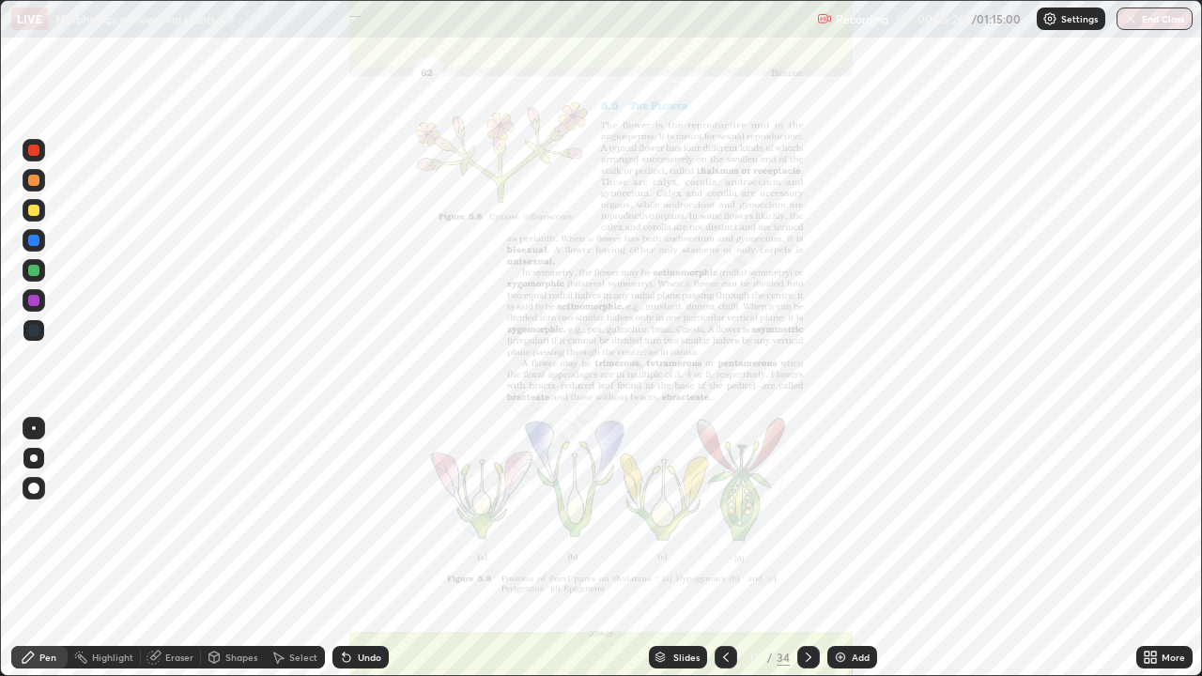
click at [806, 556] on icon at bounding box center [809, 657] width 6 height 9
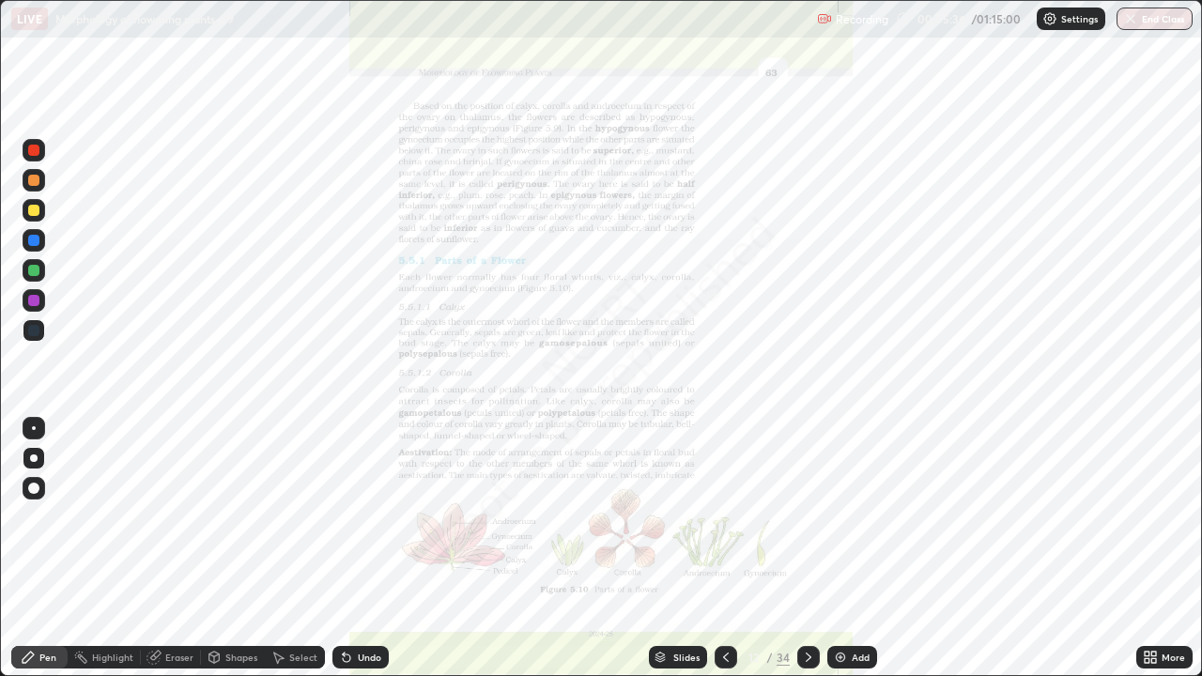
click at [806, 556] on icon at bounding box center [808, 657] width 15 height 15
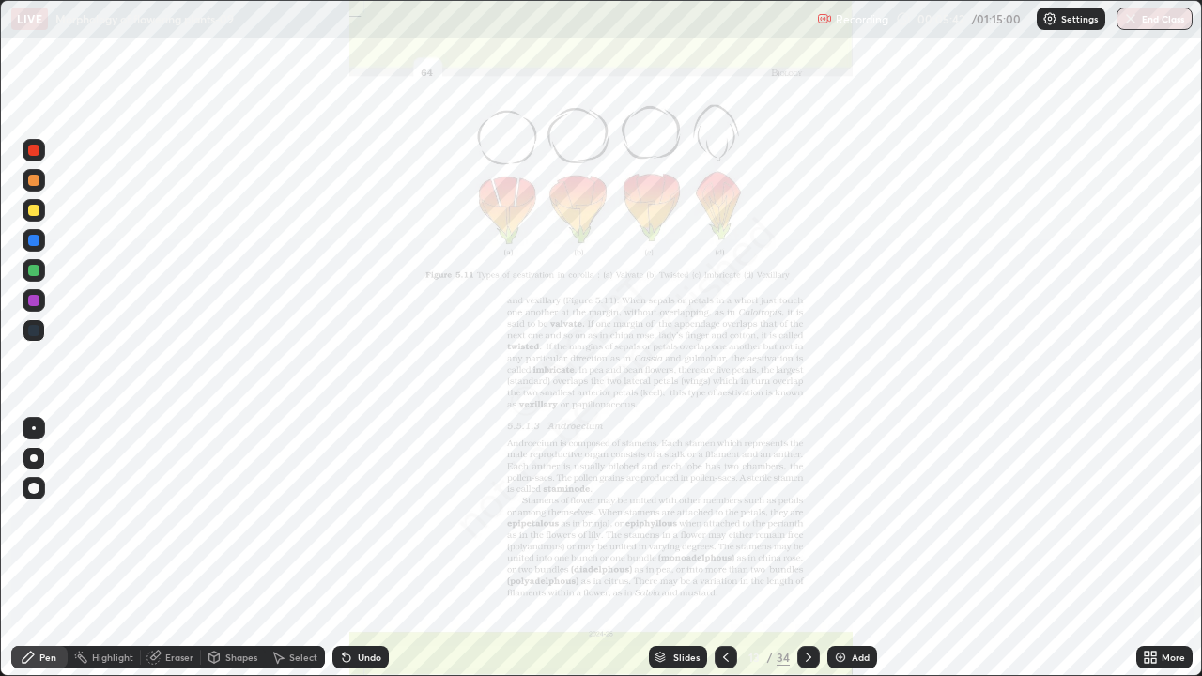
click at [806, 556] on icon at bounding box center [808, 657] width 15 height 15
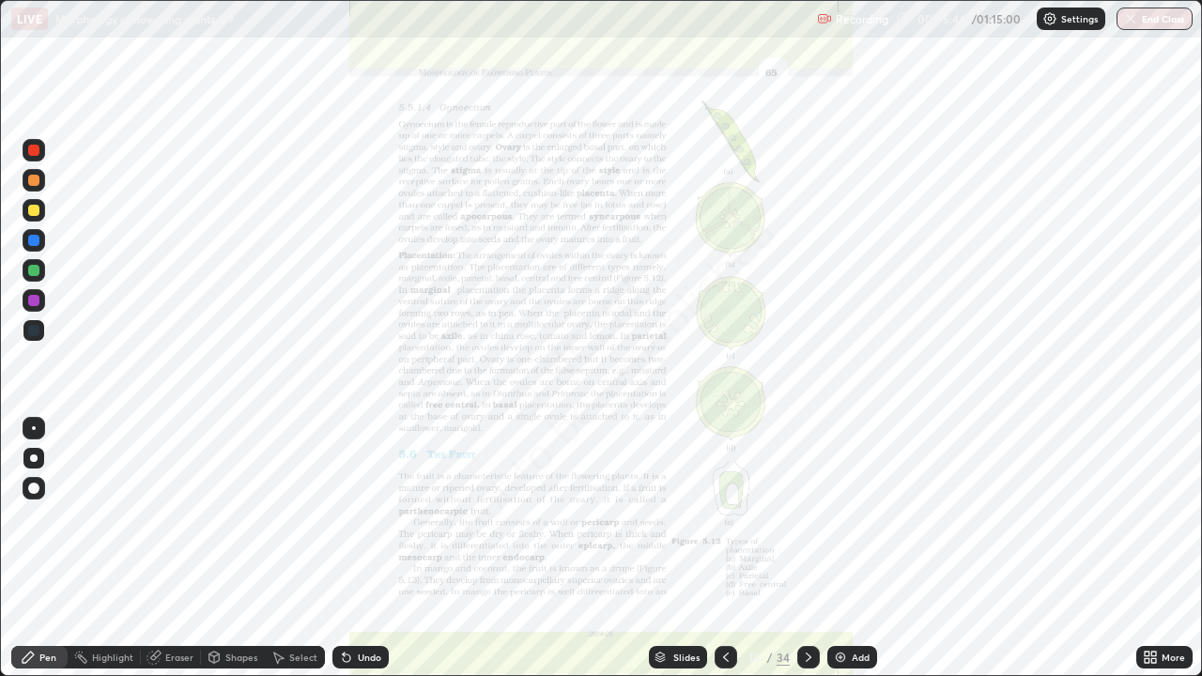
click at [806, 556] on icon at bounding box center [808, 657] width 15 height 15
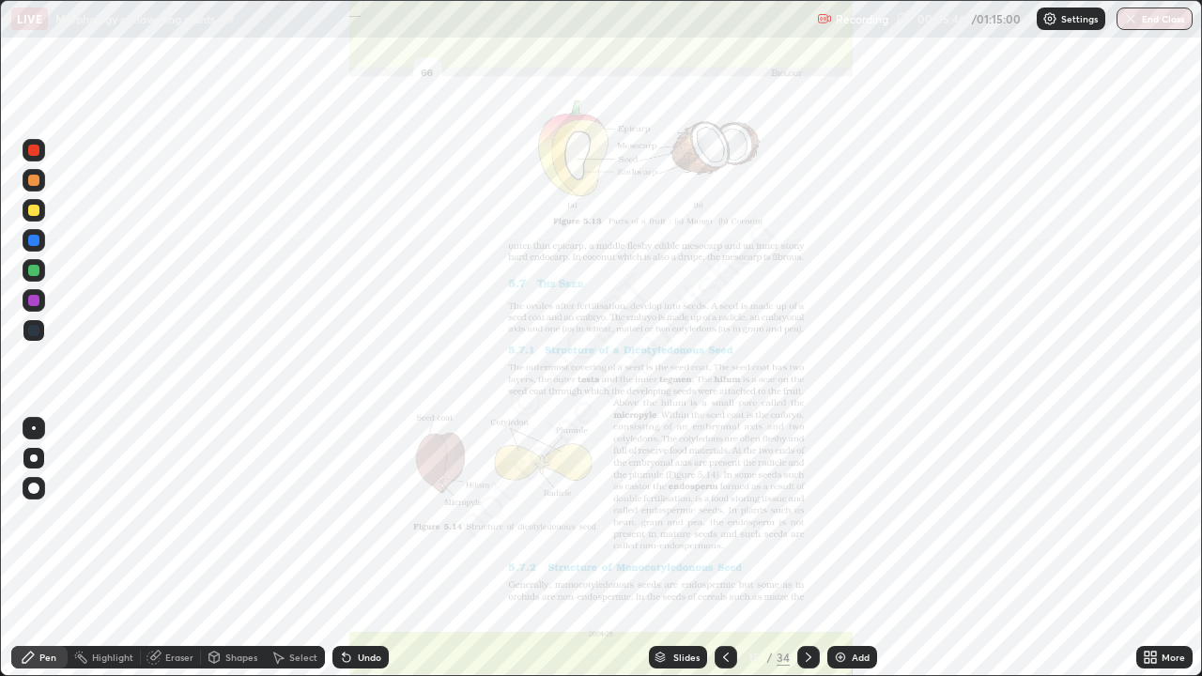
click at [666, 556] on div "Slides" at bounding box center [678, 657] width 58 height 23
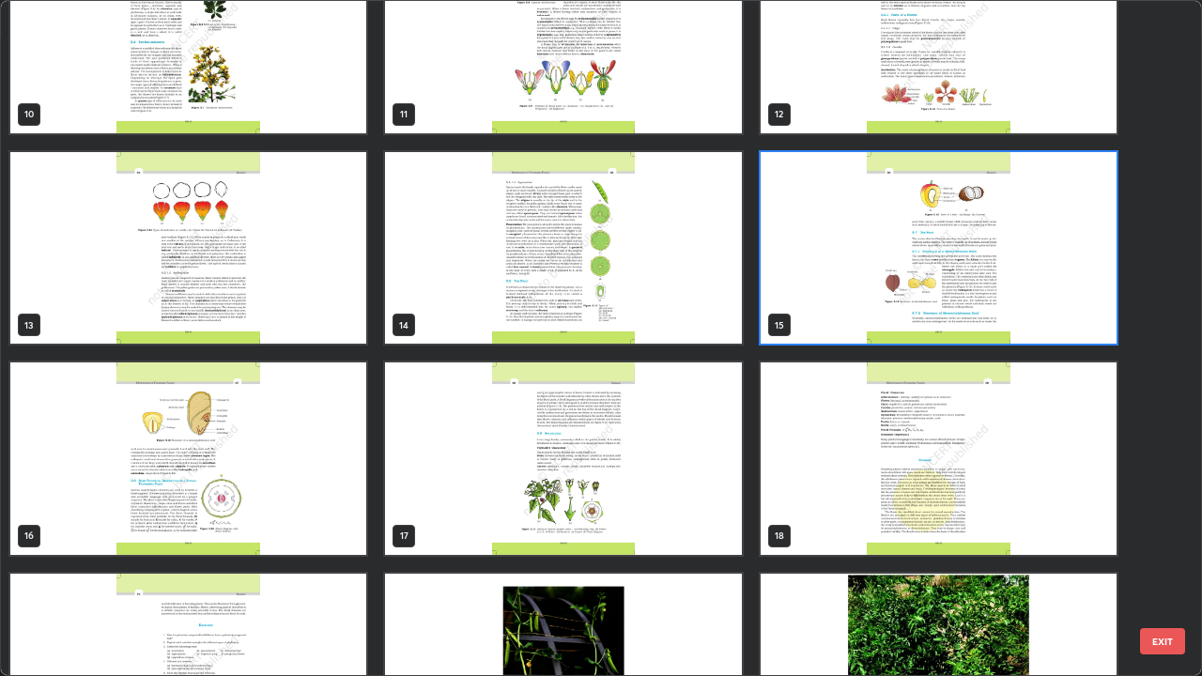
scroll to position [708, 0]
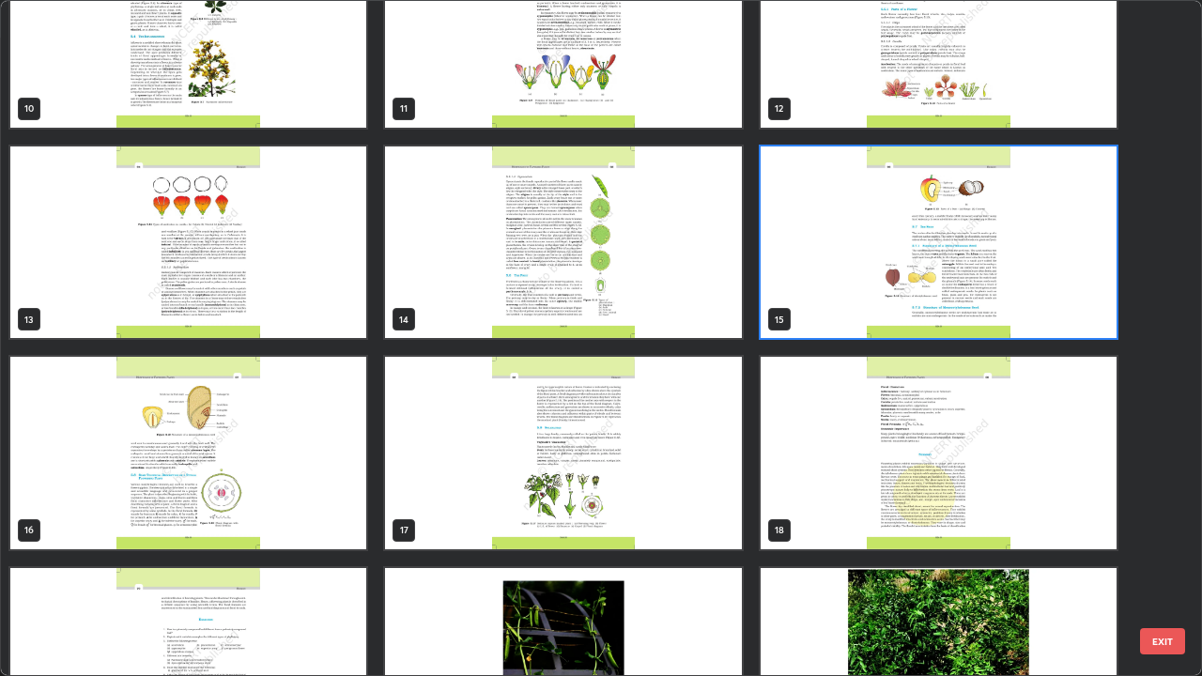
click at [790, 499] on img "grid" at bounding box center [938, 453] width 356 height 192
click at [795, 503] on img "grid" at bounding box center [938, 453] width 356 height 192
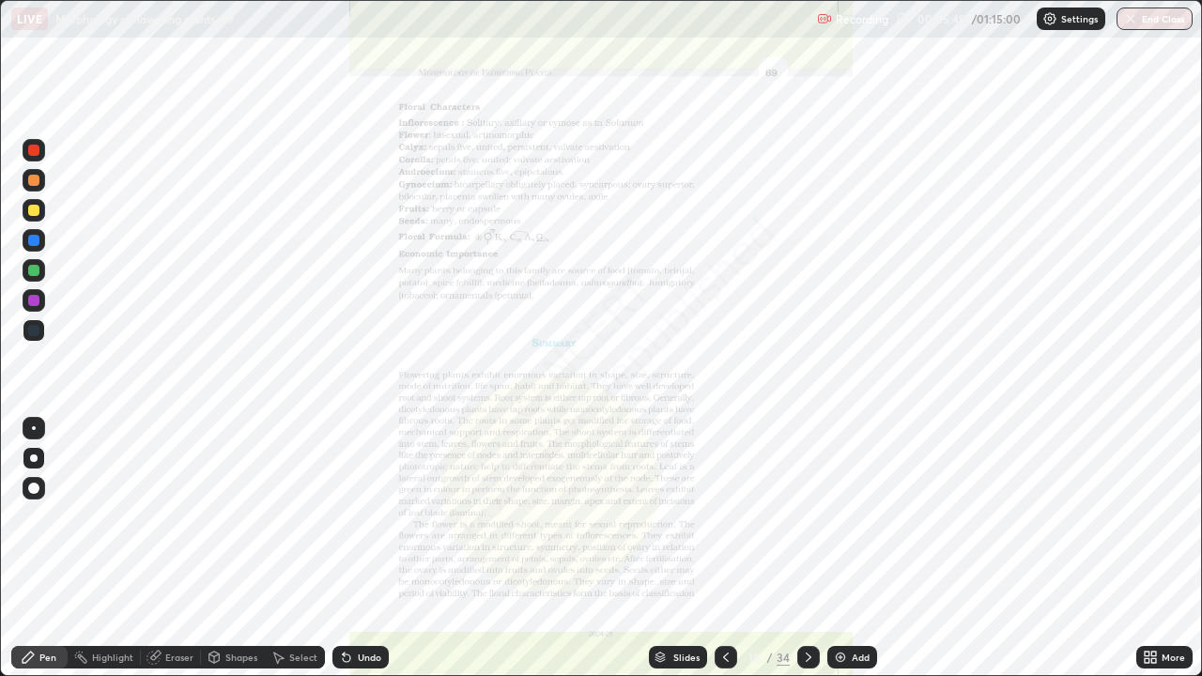
click at [792, 499] on img "grid" at bounding box center [938, 453] width 356 height 192
click at [651, 556] on div "Slides" at bounding box center [678, 657] width 58 height 23
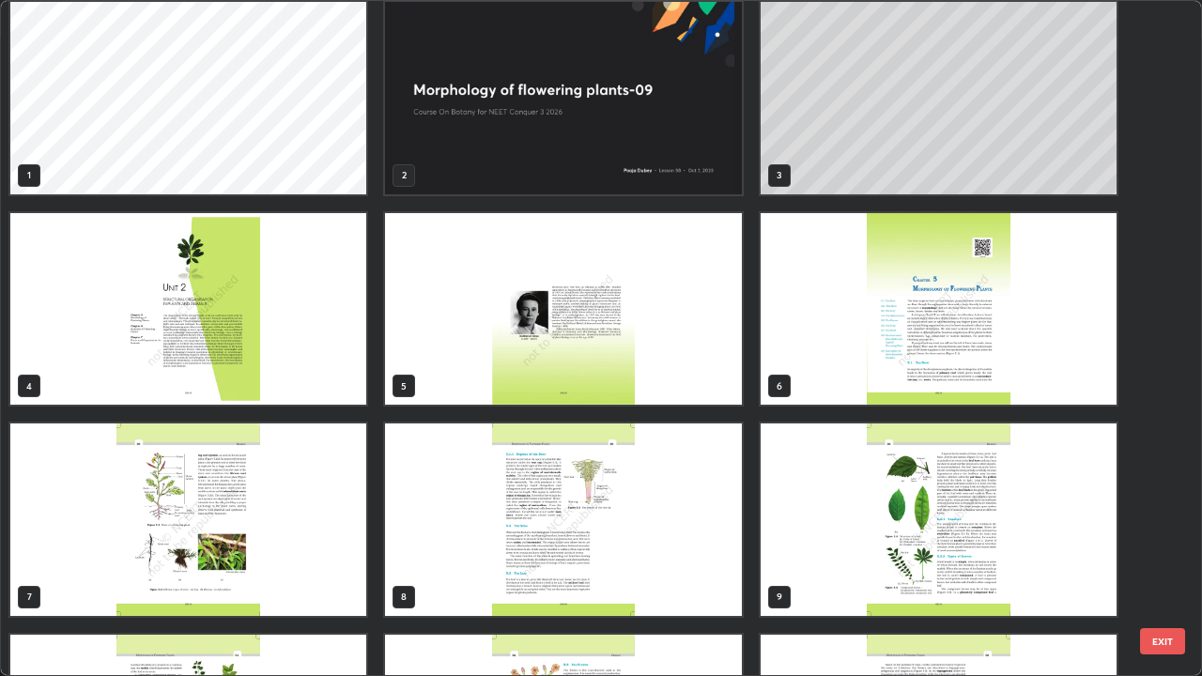
scroll to position [0, 0]
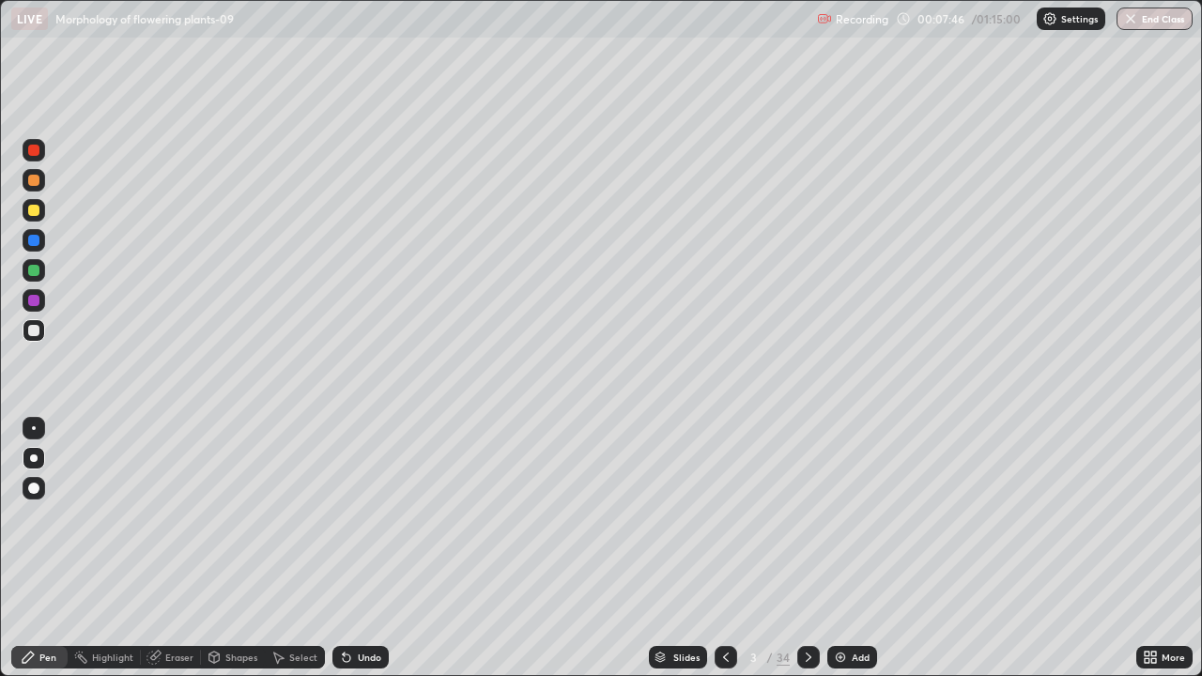
click at [358, 556] on div "Undo" at bounding box center [369, 657] width 23 height 9
click at [360, 556] on div "Undo" at bounding box center [360, 657] width 56 height 23
click at [354, 556] on div "Undo" at bounding box center [360, 657] width 56 height 23
click at [37, 269] on div at bounding box center [33, 270] width 11 height 11
click at [37, 331] on div at bounding box center [33, 330] width 11 height 11
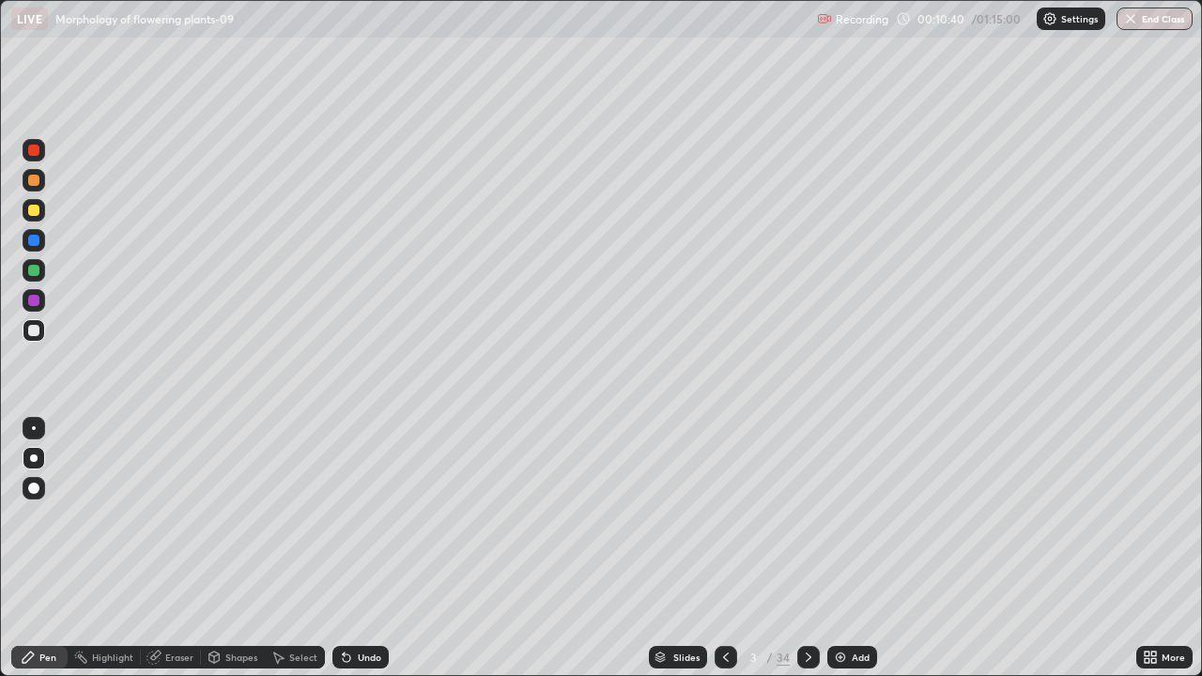
click at [38, 276] on div at bounding box center [34, 270] width 23 height 23
click at [36, 333] on div at bounding box center [33, 330] width 11 height 11
click at [679, 556] on div "Slides" at bounding box center [686, 657] width 26 height 9
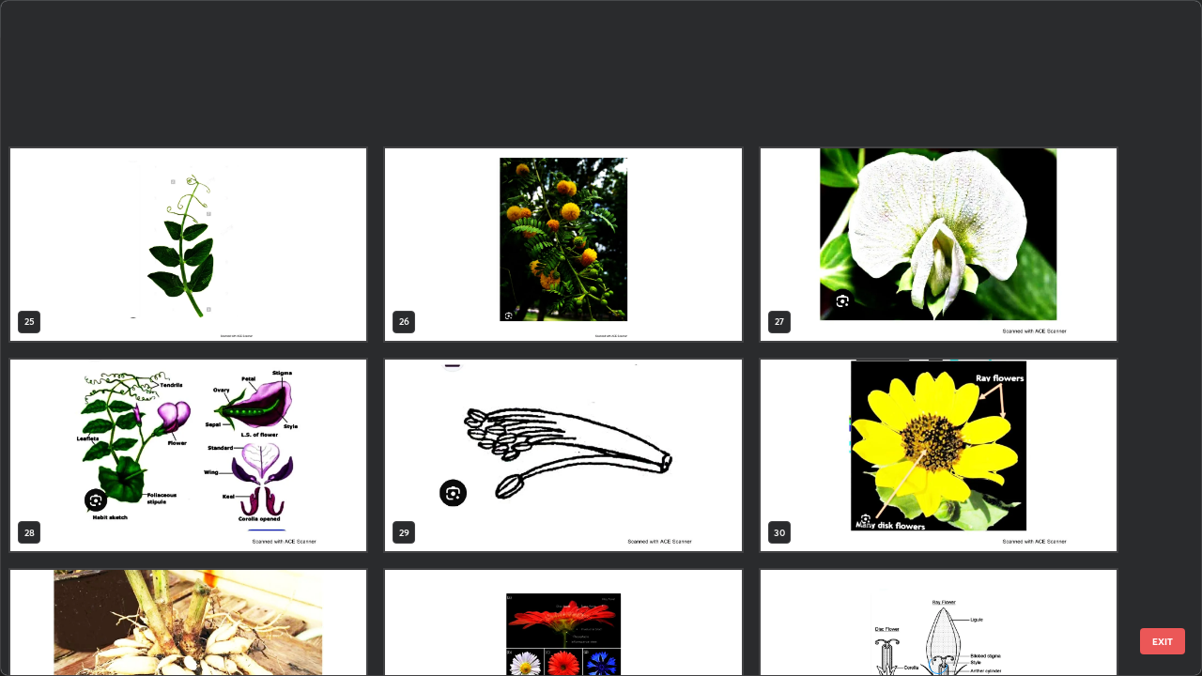
scroll to position [1856, 0]
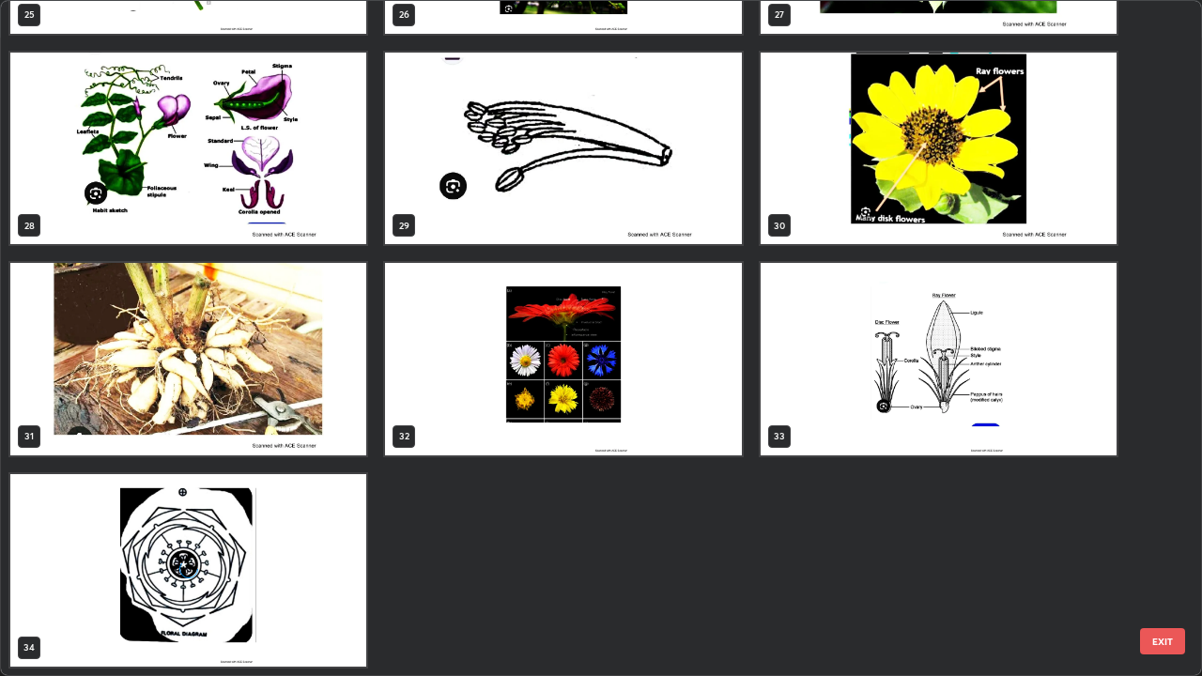
click at [211, 415] on img "grid" at bounding box center [188, 359] width 356 height 192
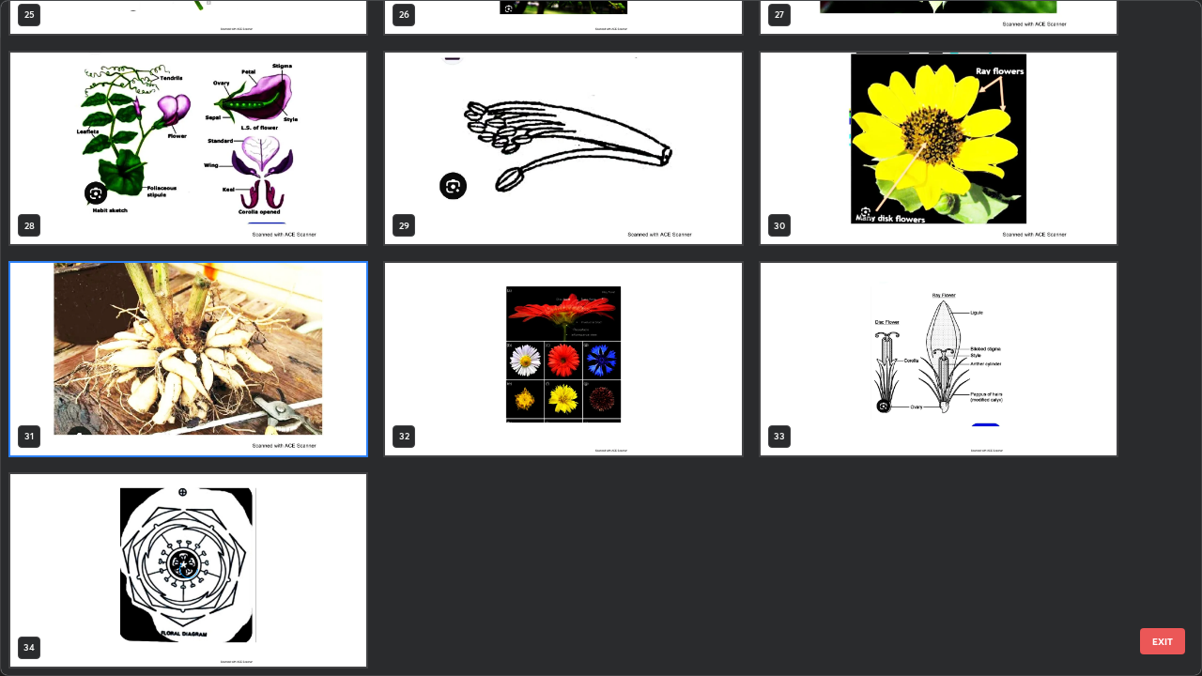
click at [208, 434] on img "grid" at bounding box center [188, 359] width 356 height 192
click at [207, 422] on img "grid" at bounding box center [188, 359] width 356 height 192
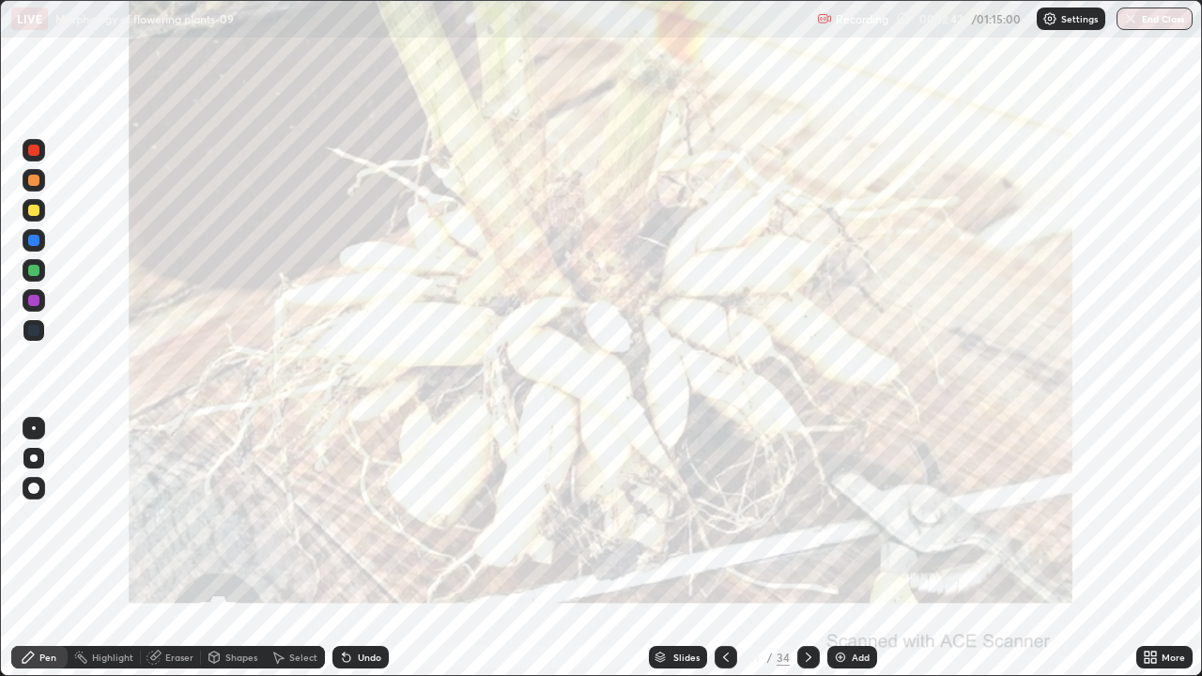
click at [662, 556] on icon at bounding box center [659, 657] width 11 height 11
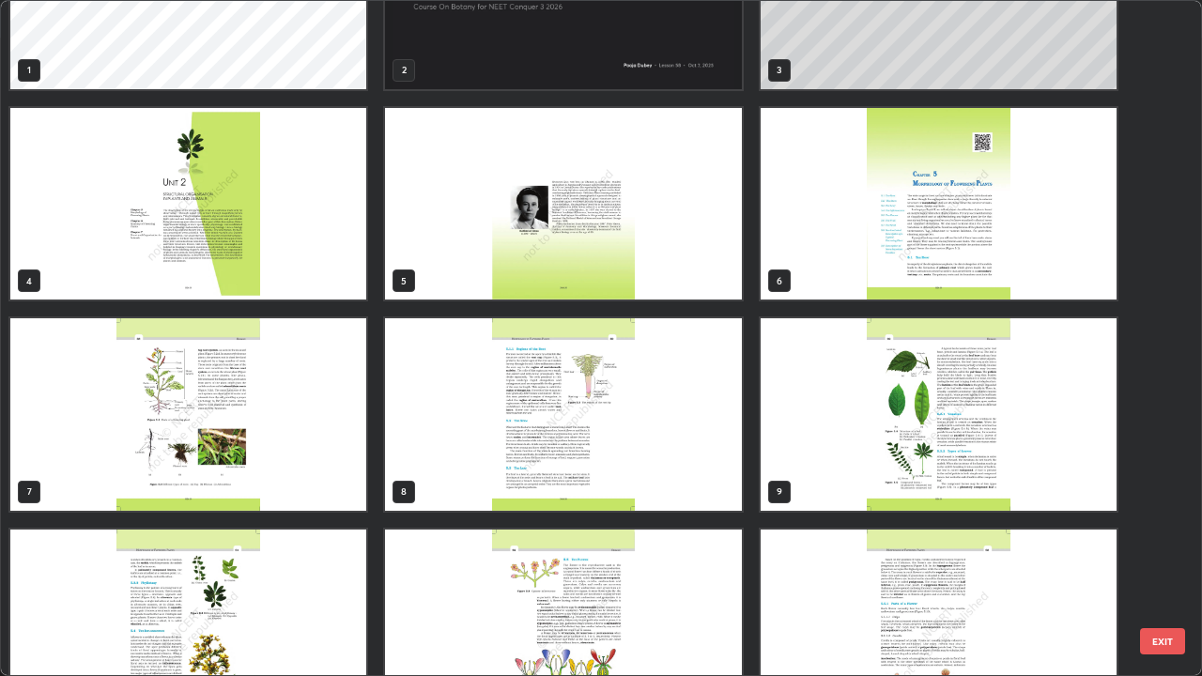
scroll to position [0, 0]
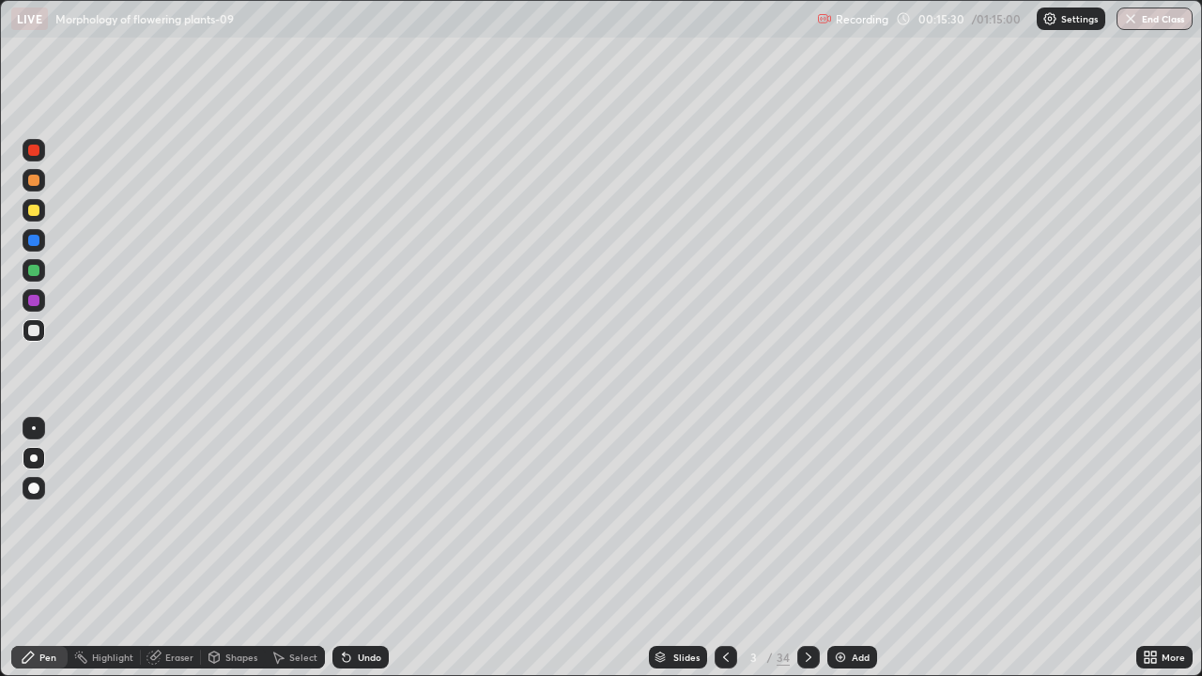
click at [847, 556] on div "Add" at bounding box center [852, 657] width 50 height 23
click at [724, 556] on icon at bounding box center [725, 657] width 15 height 15
click at [805, 556] on icon at bounding box center [808, 657] width 15 height 15
click at [724, 556] on icon at bounding box center [725, 657] width 15 height 15
click at [806, 556] on icon at bounding box center [808, 657] width 15 height 15
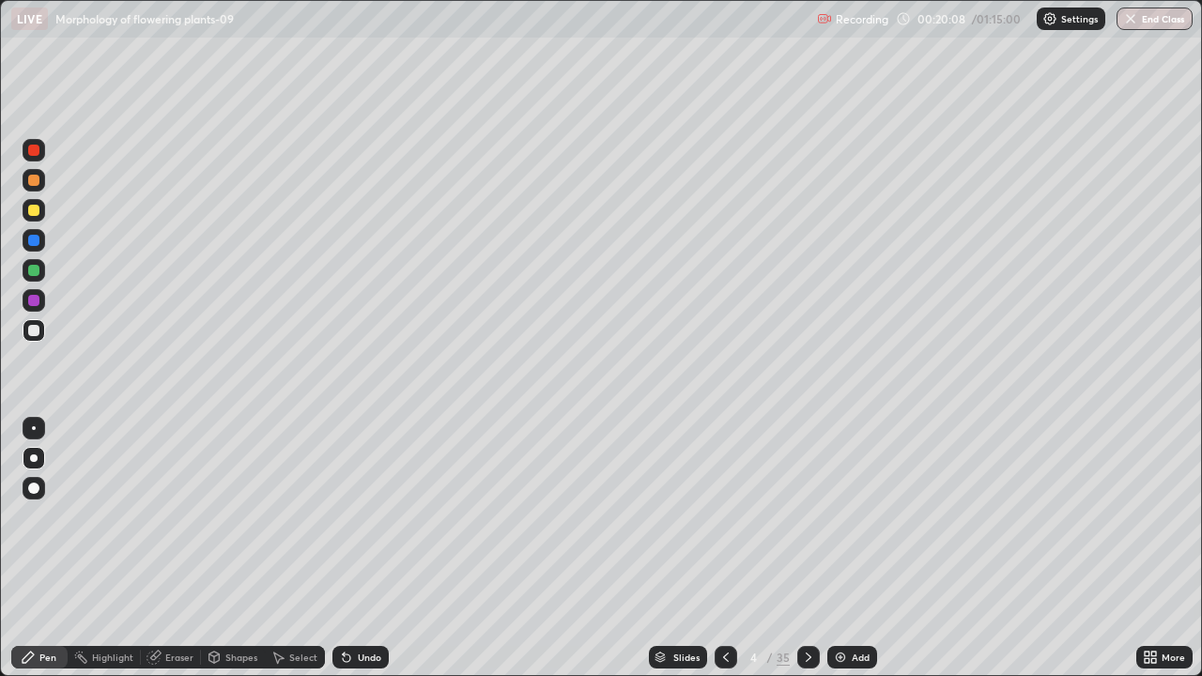
click at [36, 181] on div at bounding box center [33, 180] width 11 height 11
click at [669, 556] on div "Slides" at bounding box center [678, 657] width 58 height 23
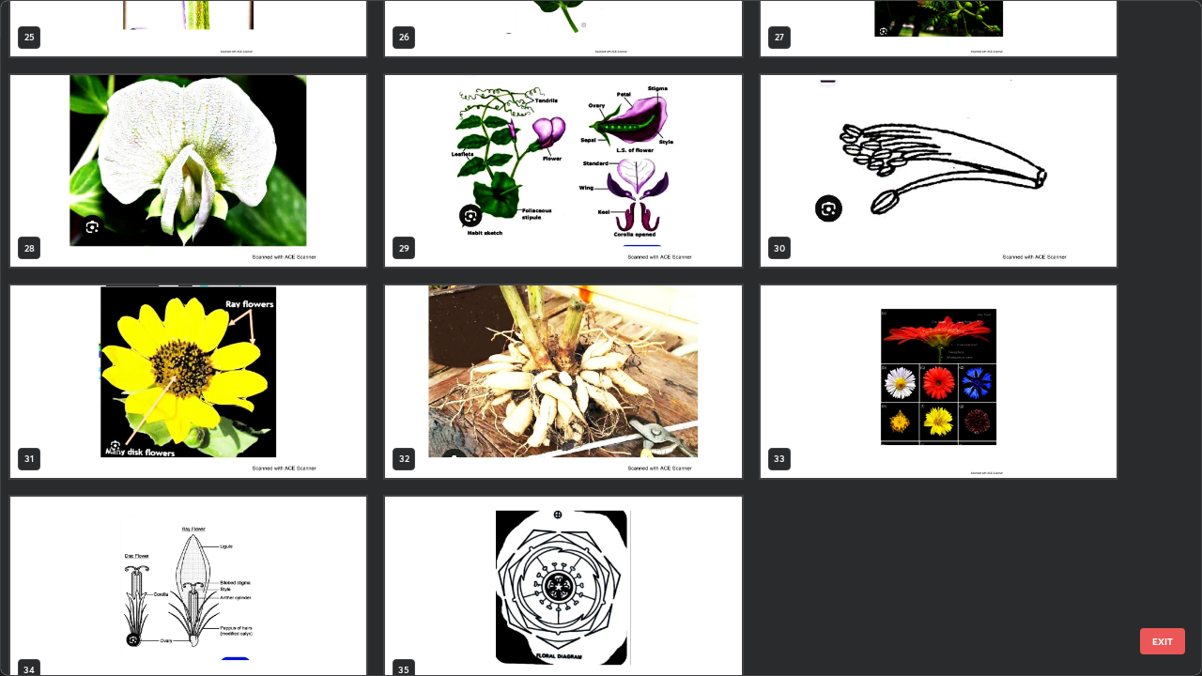
scroll to position [1856, 0]
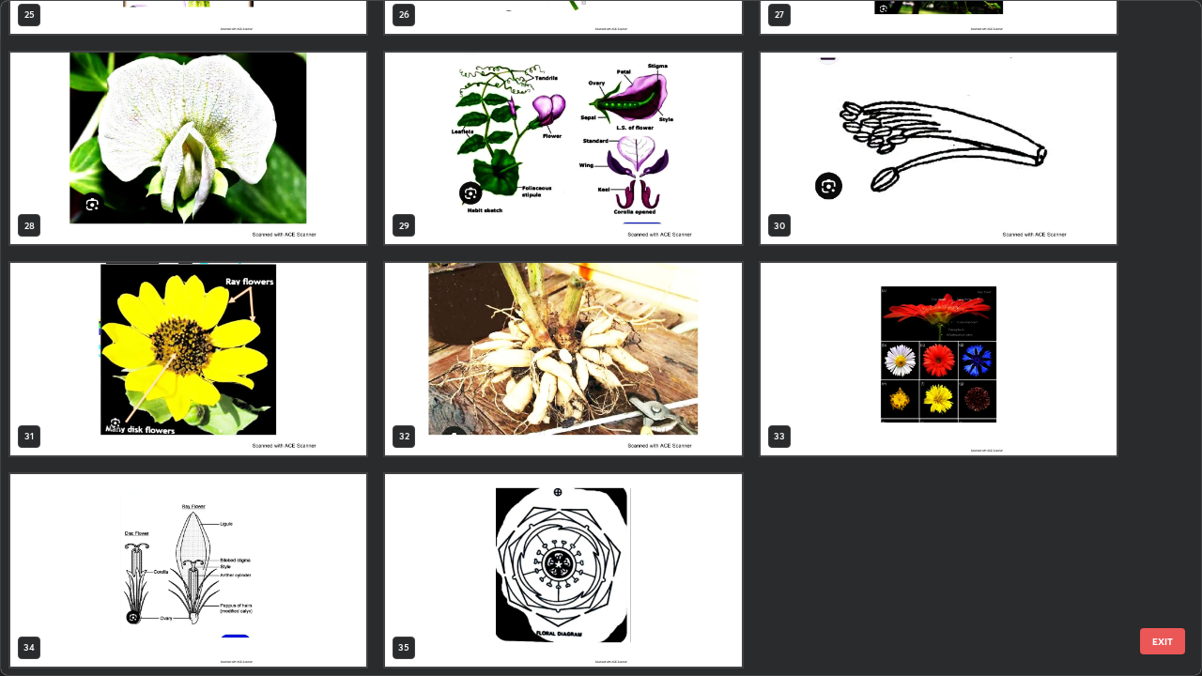
click at [245, 437] on img "grid" at bounding box center [188, 359] width 356 height 192
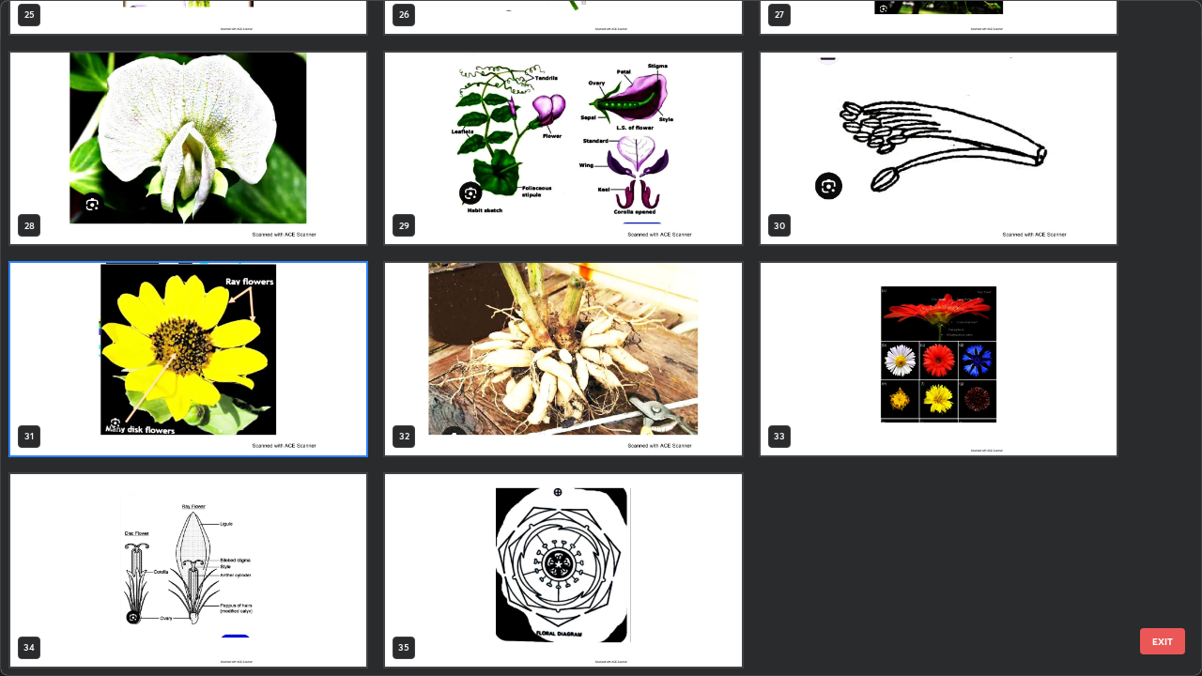
click at [247, 438] on img "grid" at bounding box center [188, 359] width 356 height 192
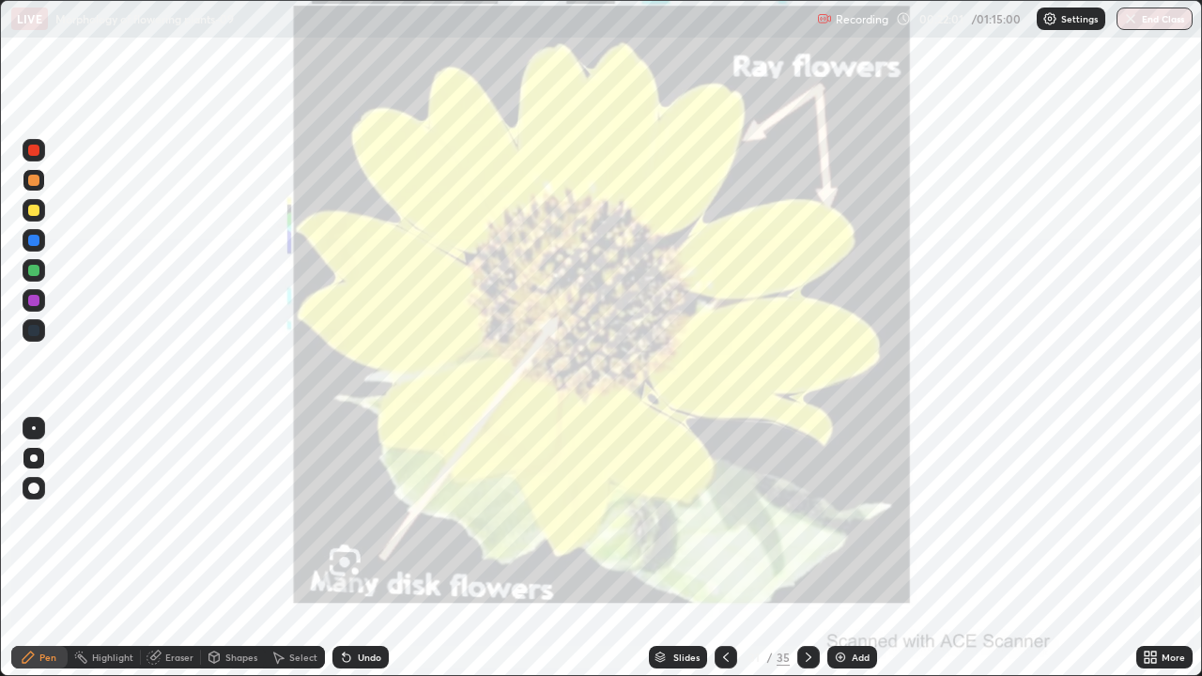
click at [247, 438] on img "grid" at bounding box center [188, 359] width 356 height 192
click at [661, 556] on icon at bounding box center [659, 655] width 9 height 5
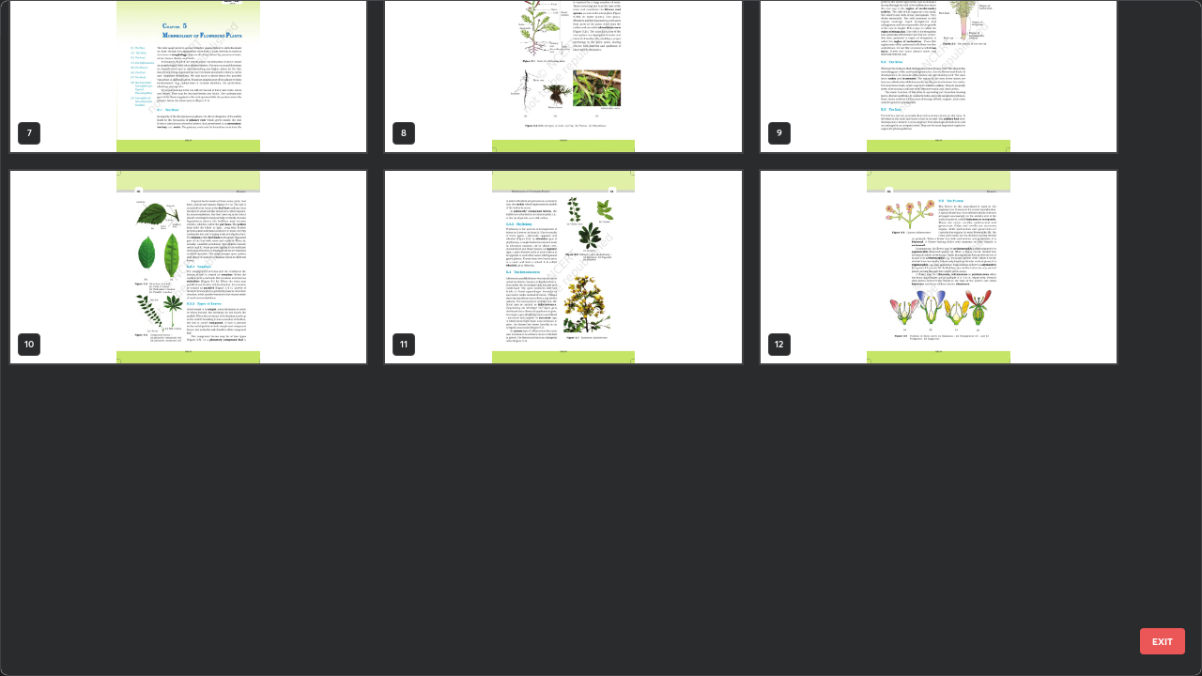
scroll to position [0, 0]
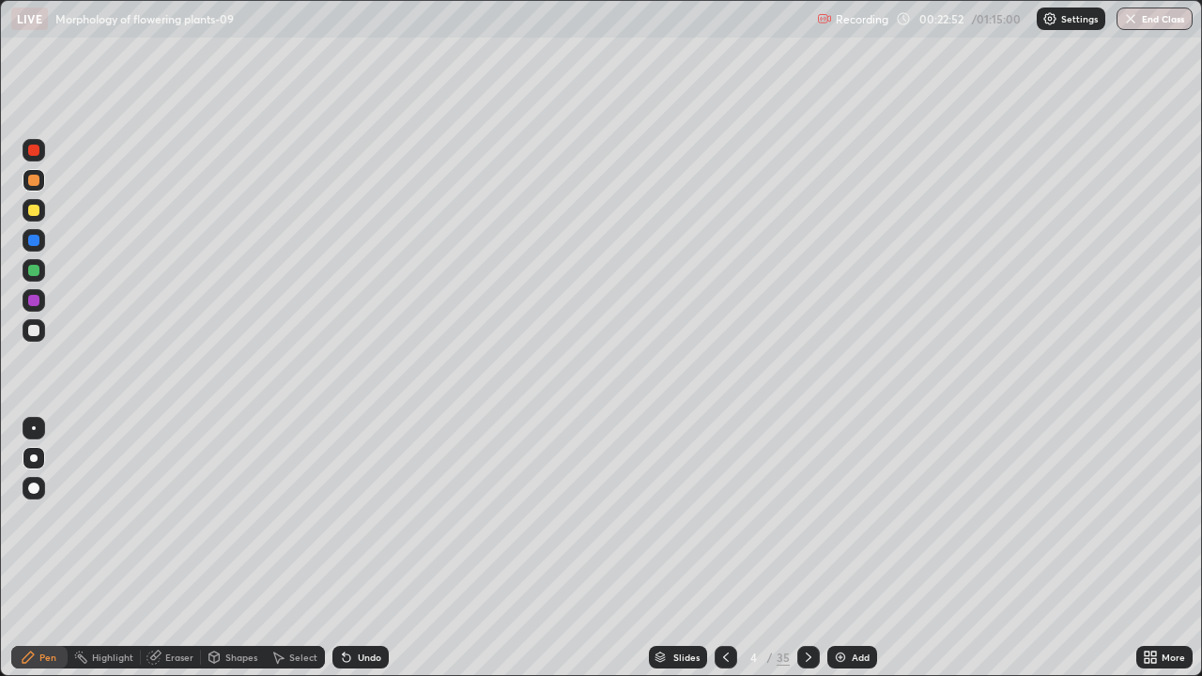
click at [183, 556] on div "Eraser" at bounding box center [179, 657] width 28 height 9
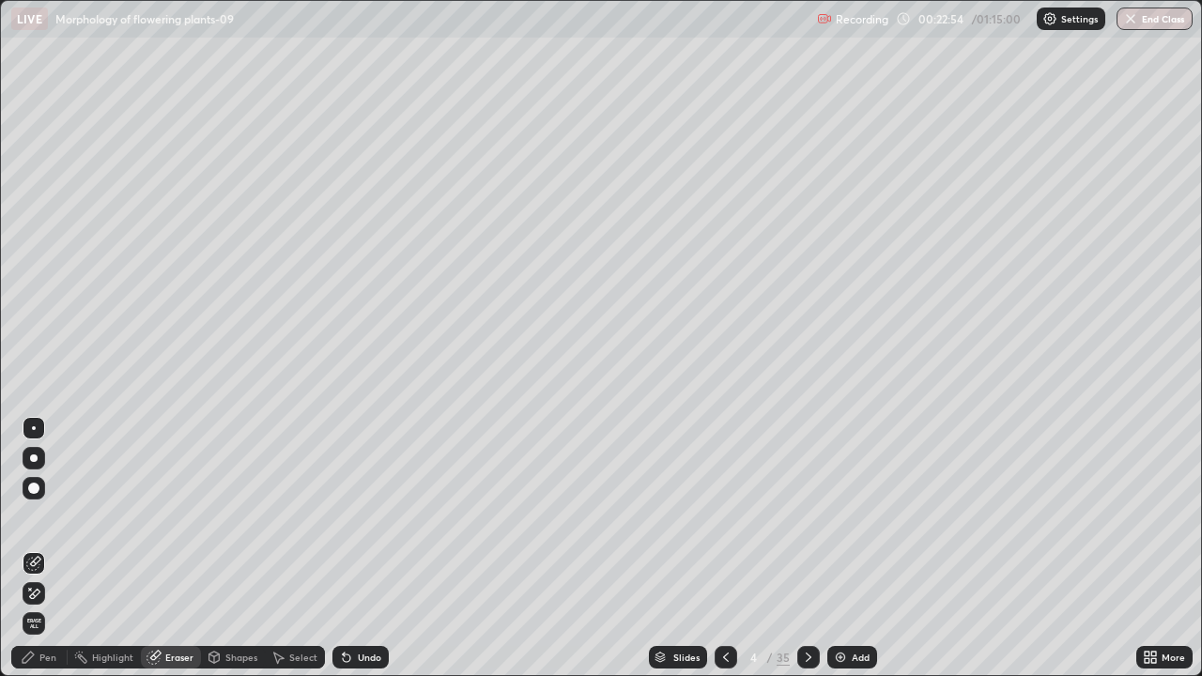
click at [36, 556] on icon at bounding box center [33, 594] width 15 height 16
click at [42, 556] on div "Pen" at bounding box center [39, 657] width 56 height 23
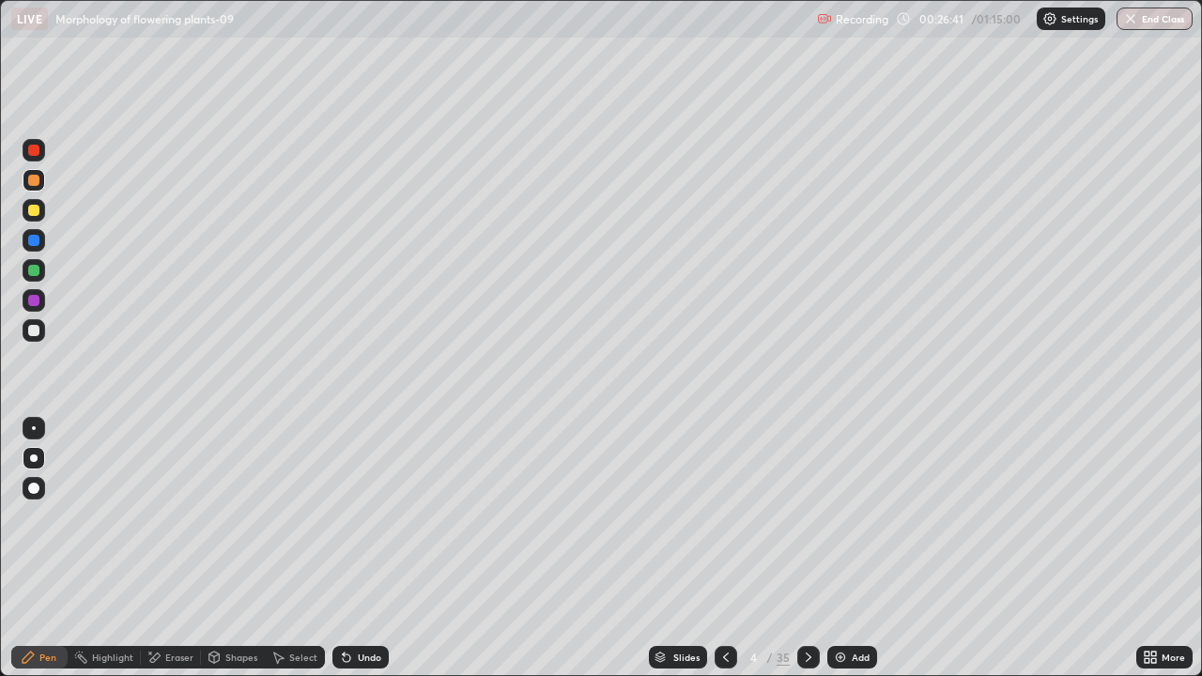
click at [846, 556] on div "Add" at bounding box center [852, 657] width 50 height 23
click at [344, 556] on icon at bounding box center [347, 658] width 8 height 8
click at [343, 556] on icon at bounding box center [347, 658] width 8 height 8
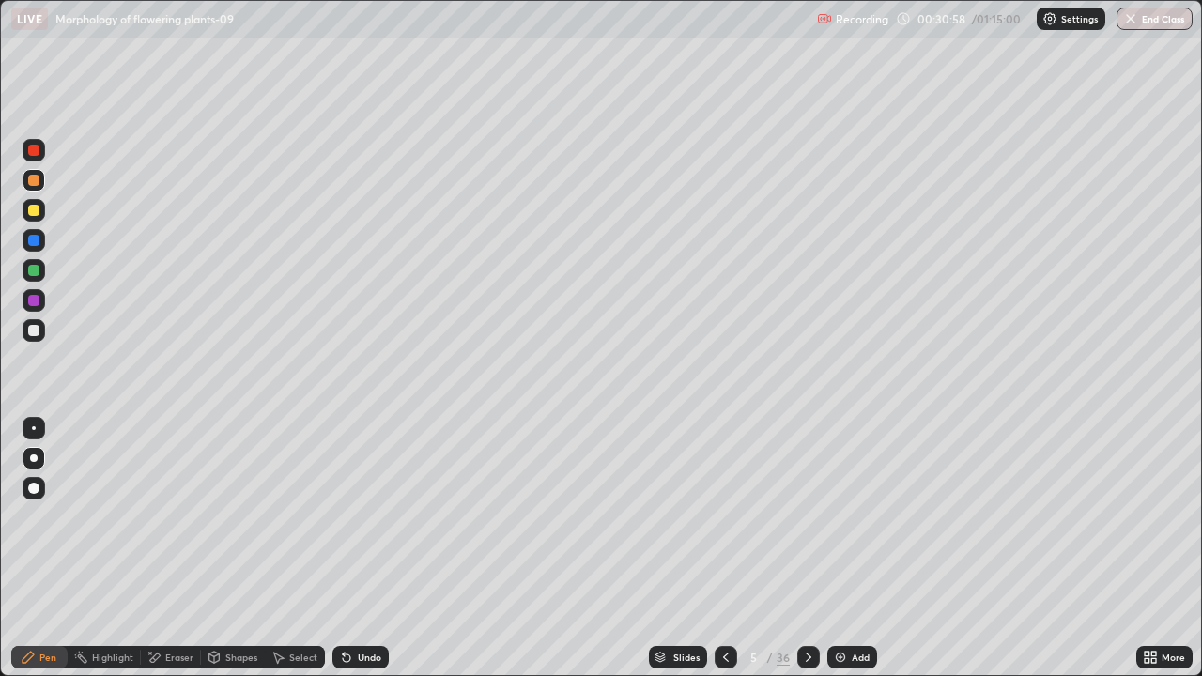
click at [35, 335] on div at bounding box center [33, 330] width 11 height 11
click at [169, 556] on div "Eraser" at bounding box center [179, 657] width 28 height 9
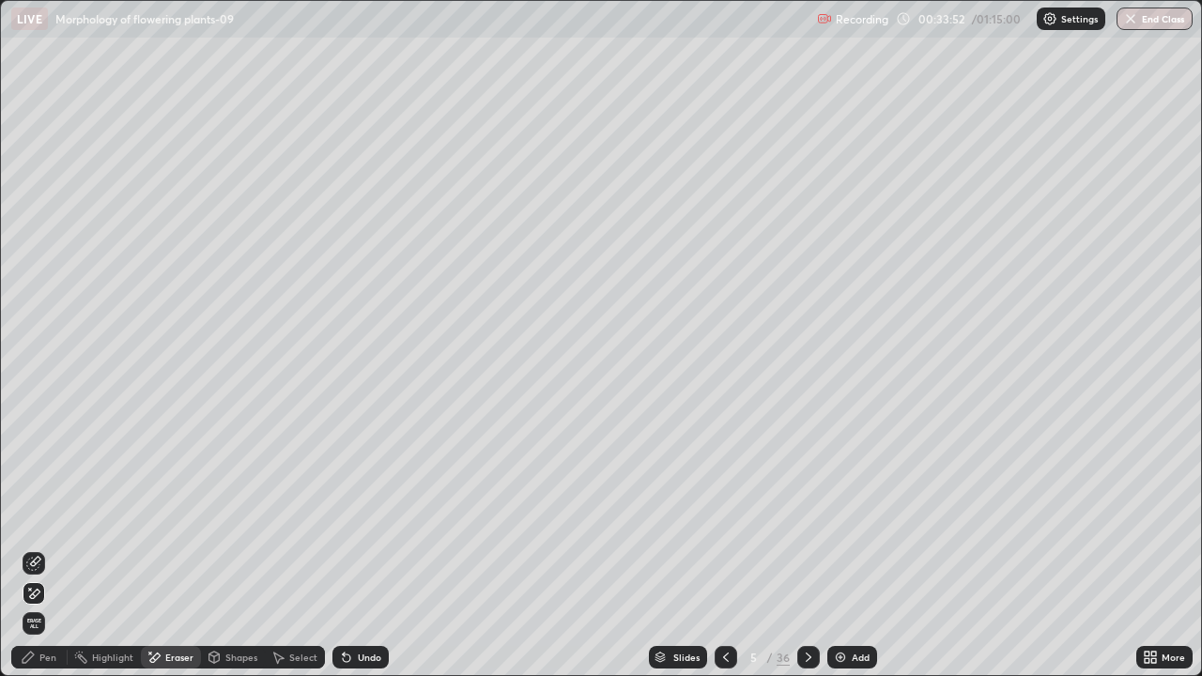
click at [44, 556] on div "Pen" at bounding box center [47, 657] width 17 height 9
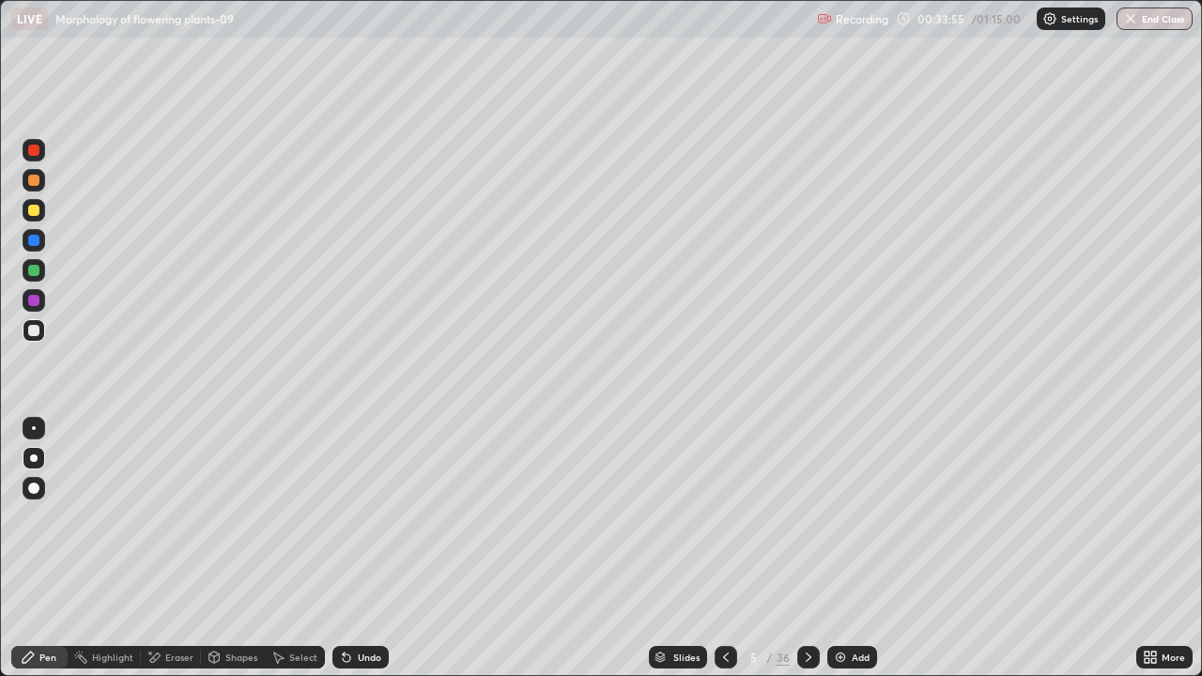
click at [503, 556] on div "Slides 5 / 36 Add" at bounding box center [762, 657] width 747 height 38
click at [500, 556] on div "Slides 5 / 36 Add" at bounding box center [762, 657] width 747 height 38
click at [507, 556] on div "Slides 5 / 36 Add" at bounding box center [762, 657] width 747 height 38
click at [33, 178] on div at bounding box center [33, 180] width 11 height 11
click at [30, 327] on div at bounding box center [33, 330] width 11 height 11
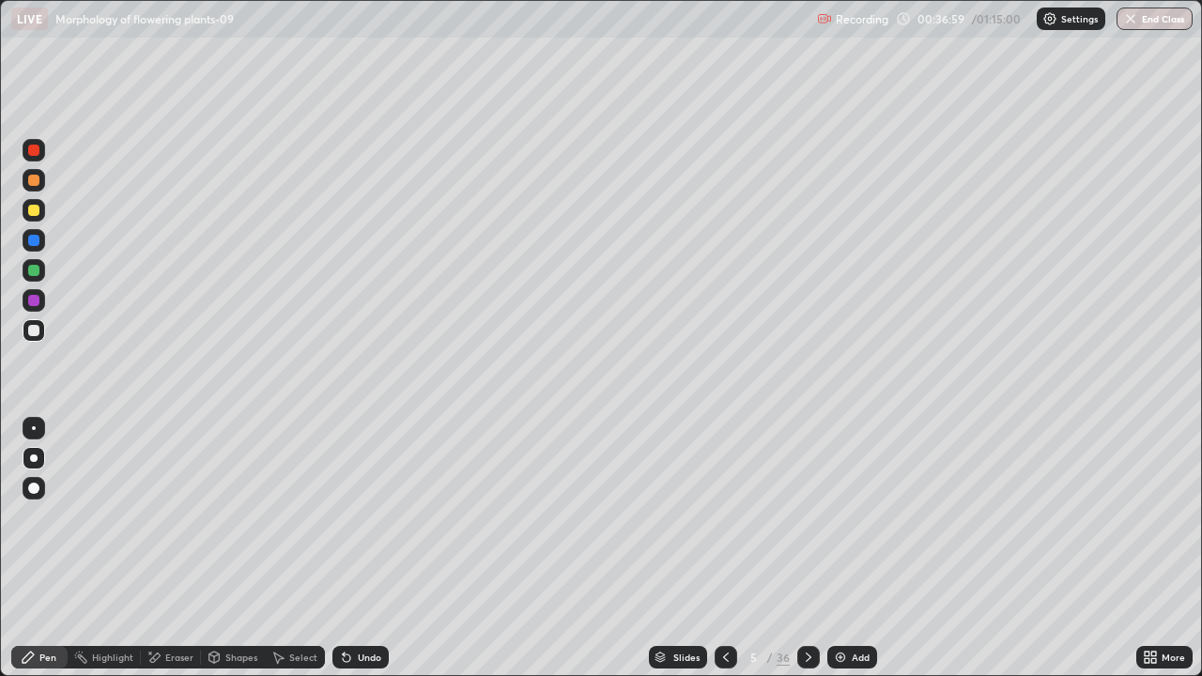
click at [34, 181] on div at bounding box center [33, 180] width 11 height 11
click at [31, 330] on div at bounding box center [33, 330] width 11 height 11
click at [293, 556] on div "Select" at bounding box center [303, 657] width 28 height 9
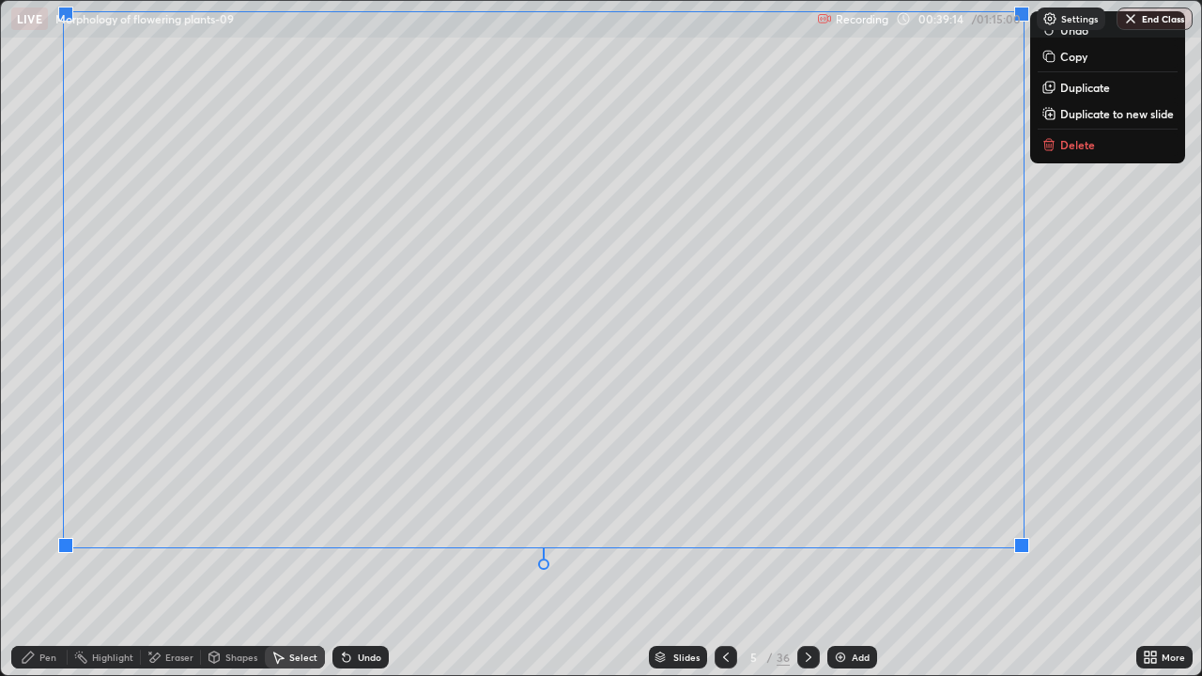
click at [51, 556] on div "Pen" at bounding box center [47, 657] width 17 height 9
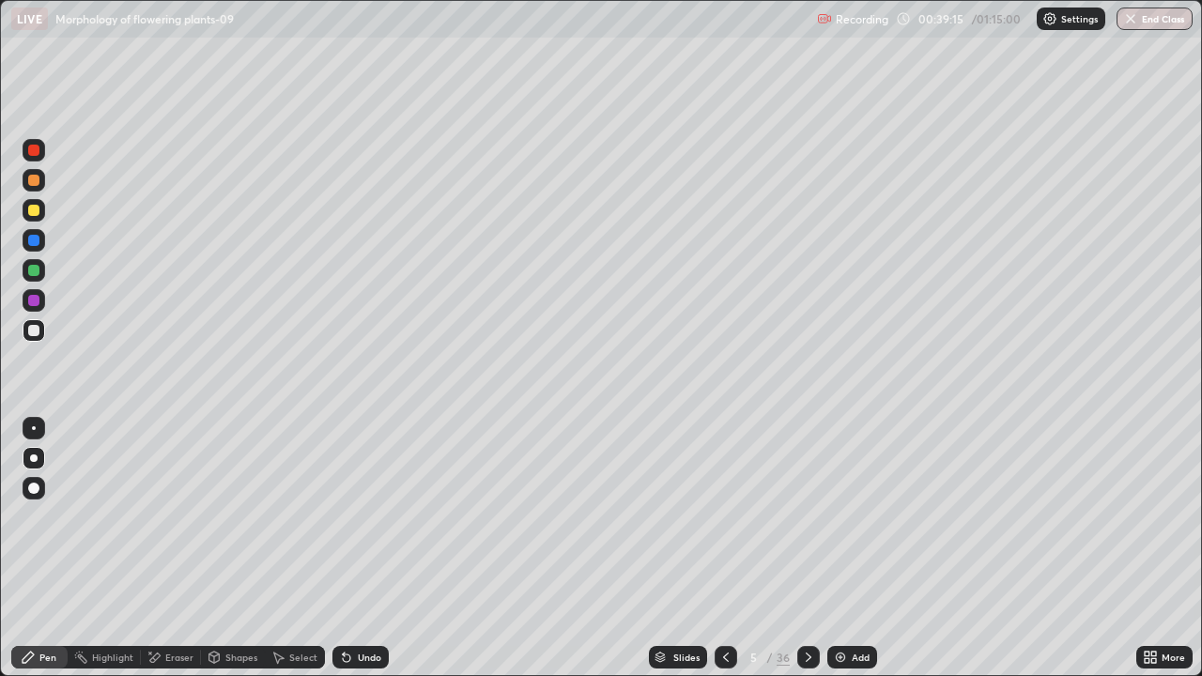
click at [34, 178] on div at bounding box center [33, 180] width 11 height 11
click at [31, 335] on div at bounding box center [33, 330] width 11 height 11
click at [34, 183] on div at bounding box center [33, 180] width 11 height 11
click at [32, 330] on div at bounding box center [33, 330] width 11 height 11
click at [806, 556] on icon at bounding box center [808, 657] width 15 height 15
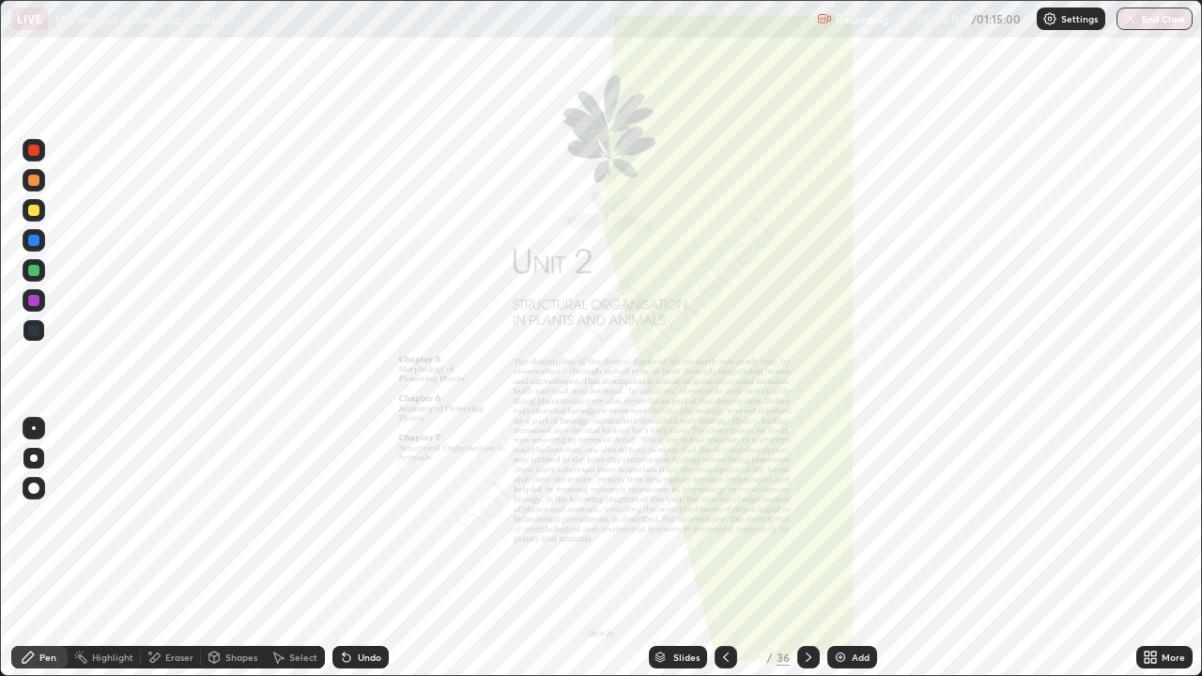
click at [725, 556] on icon at bounding box center [725, 657] width 15 height 15
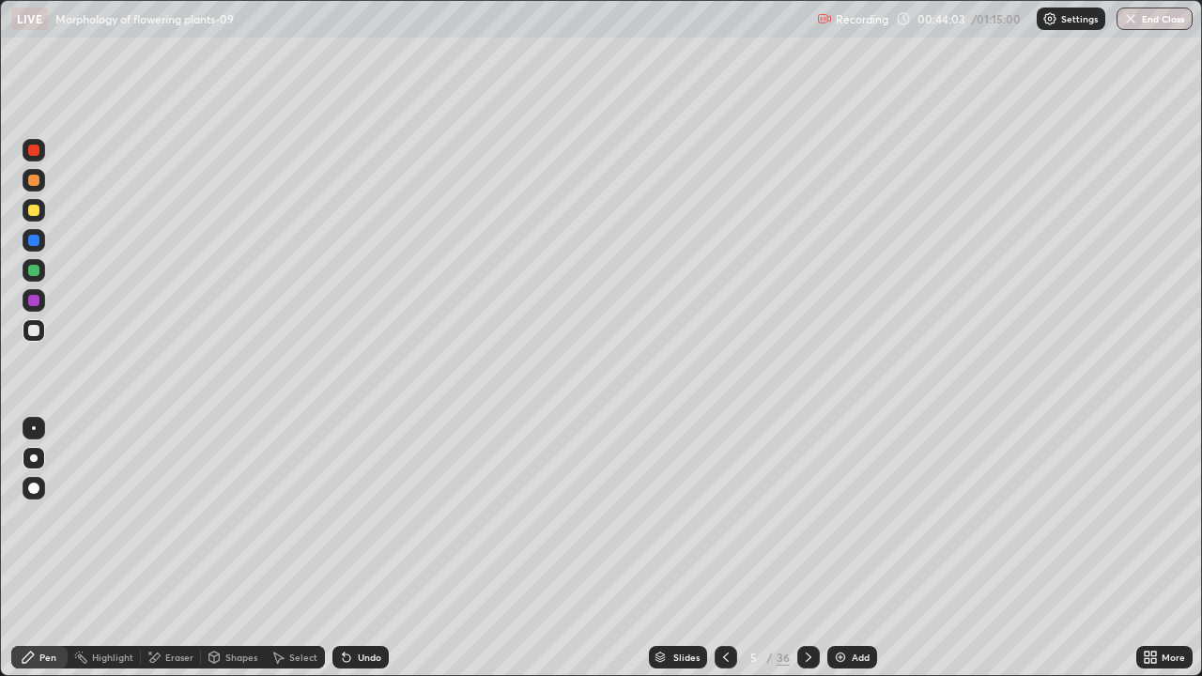
click at [839, 556] on img at bounding box center [840, 657] width 15 height 15
click at [726, 556] on icon at bounding box center [726, 657] width 6 height 9
click at [800, 556] on icon at bounding box center [807, 657] width 15 height 15
click at [171, 556] on div "Eraser" at bounding box center [179, 657] width 28 height 9
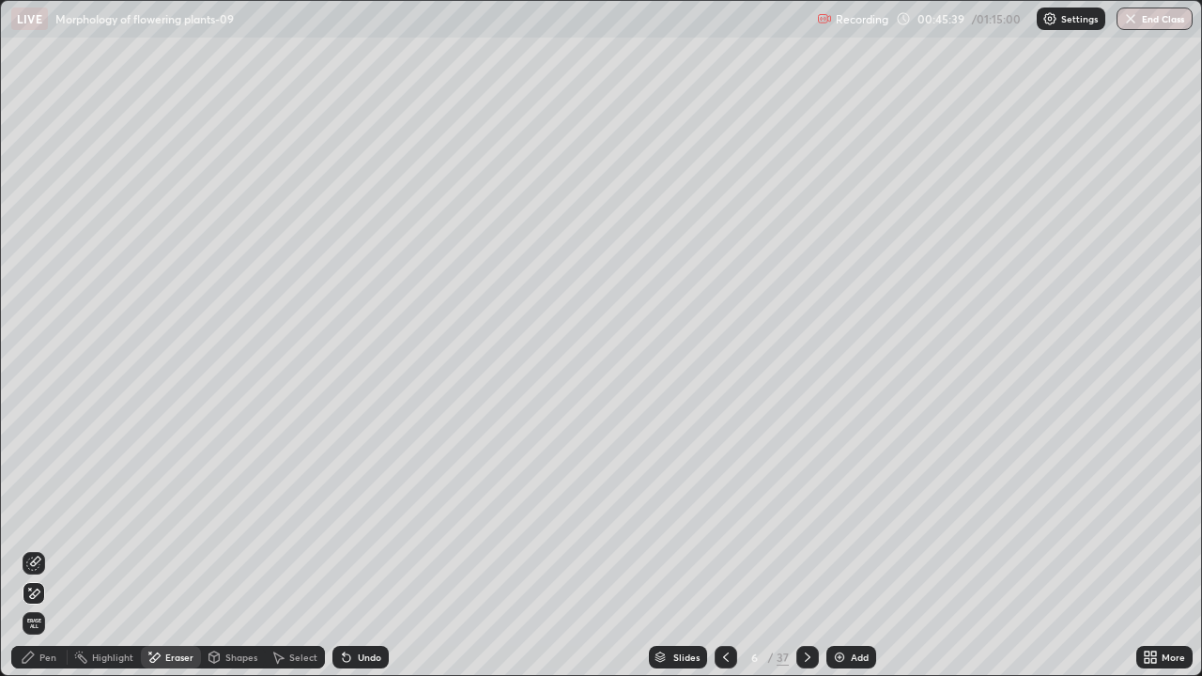
click at [806, 556] on icon at bounding box center [807, 657] width 15 height 15
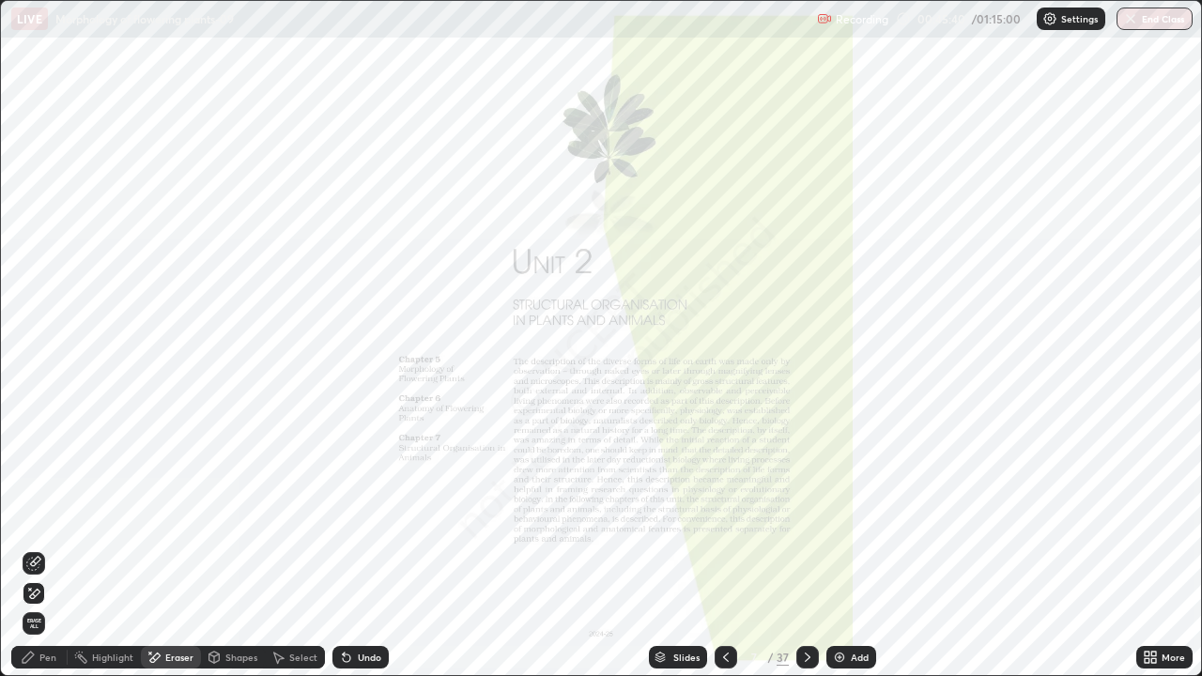
click at [723, 556] on icon at bounding box center [725, 657] width 15 height 15
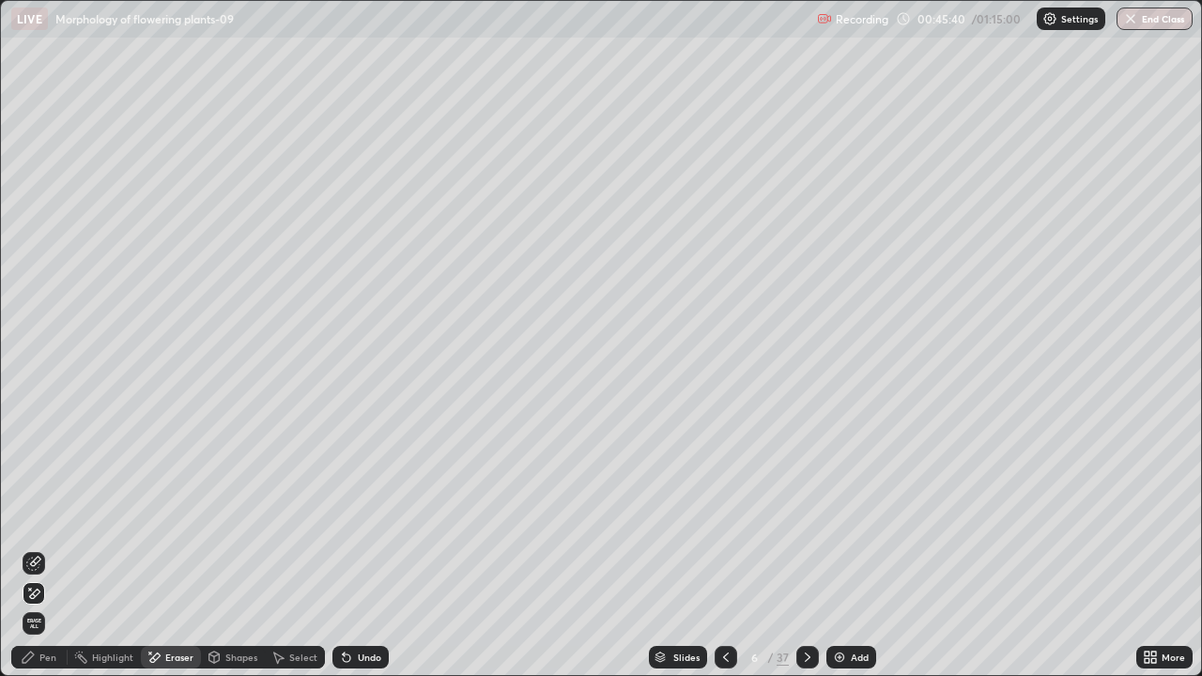
click at [845, 556] on div "Add" at bounding box center [851, 657] width 50 height 23
click at [37, 556] on div "Pen" at bounding box center [39, 657] width 56 height 23
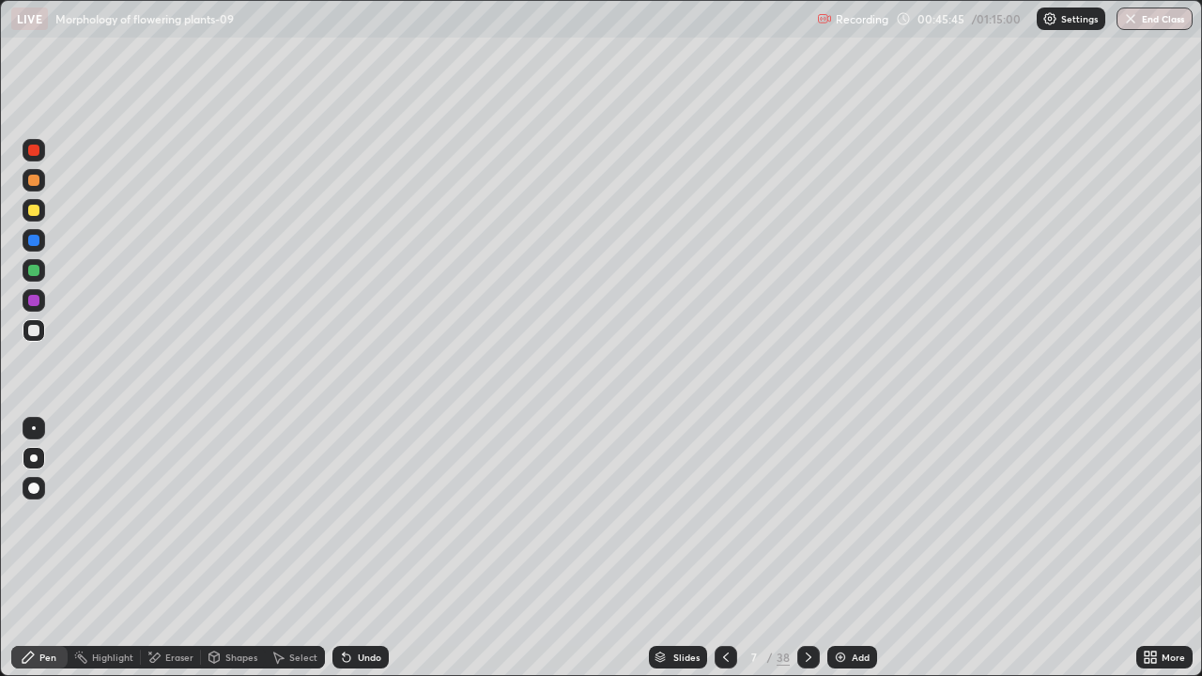
click at [724, 556] on icon at bounding box center [725, 657] width 15 height 15
click at [808, 556] on icon at bounding box center [808, 657] width 15 height 15
click at [33, 150] on div at bounding box center [33, 150] width 11 height 11
click at [38, 321] on div at bounding box center [34, 330] width 23 height 23
click at [34, 150] on div at bounding box center [33, 150] width 11 height 11
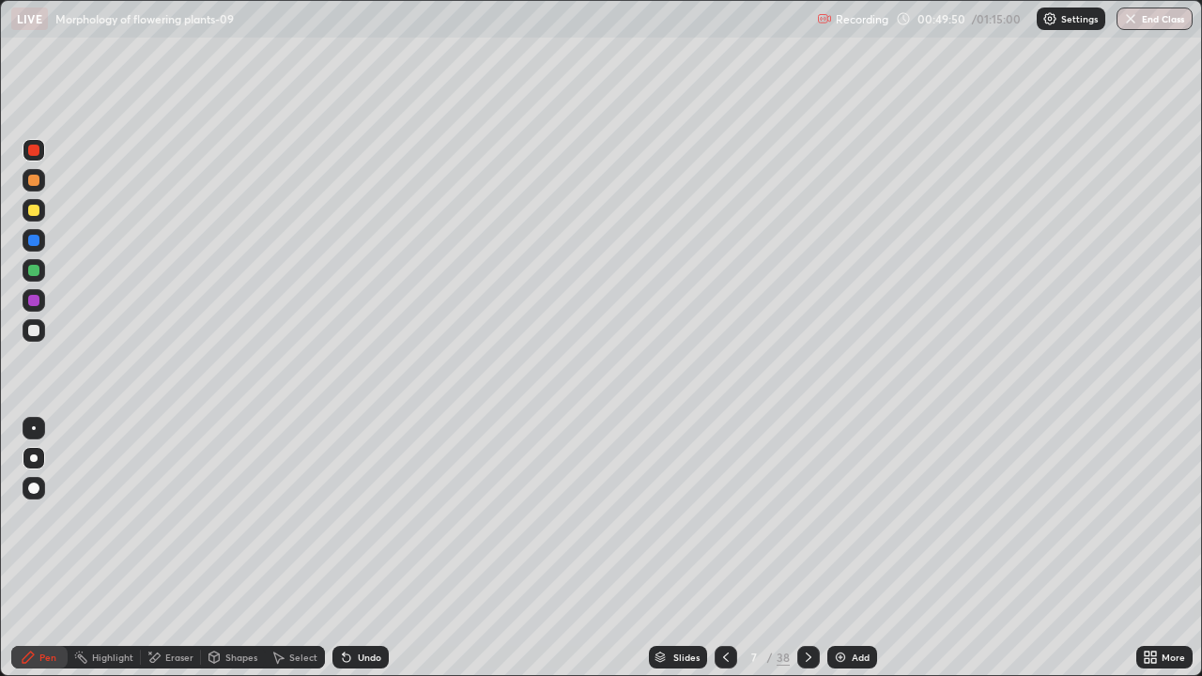
click at [31, 338] on div at bounding box center [34, 330] width 23 height 23
click at [665, 556] on div "Slides" at bounding box center [678, 657] width 58 height 23
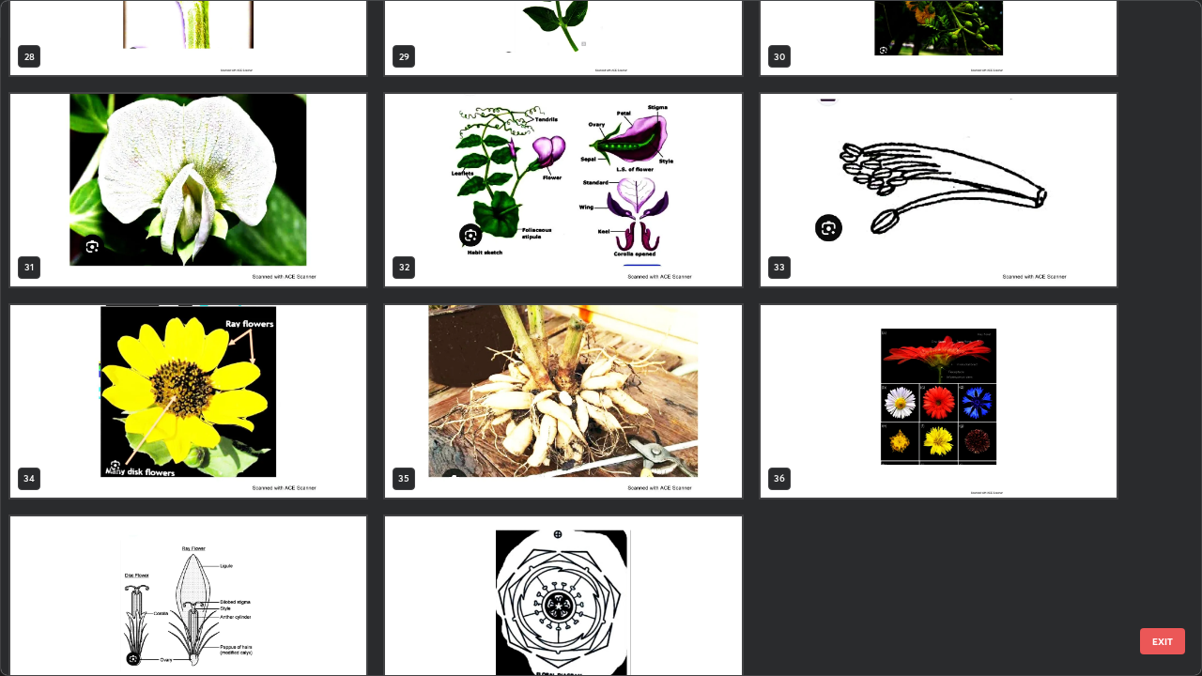
scroll to position [2067, 0]
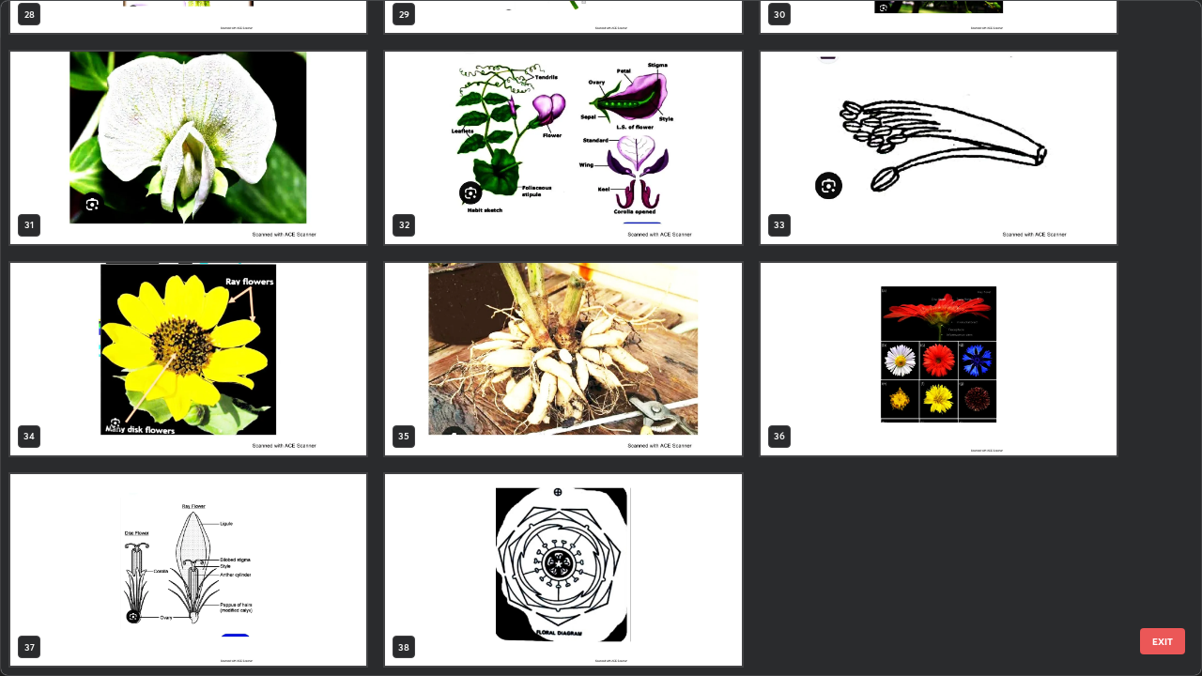
click at [315, 556] on img "grid" at bounding box center [188, 570] width 356 height 192
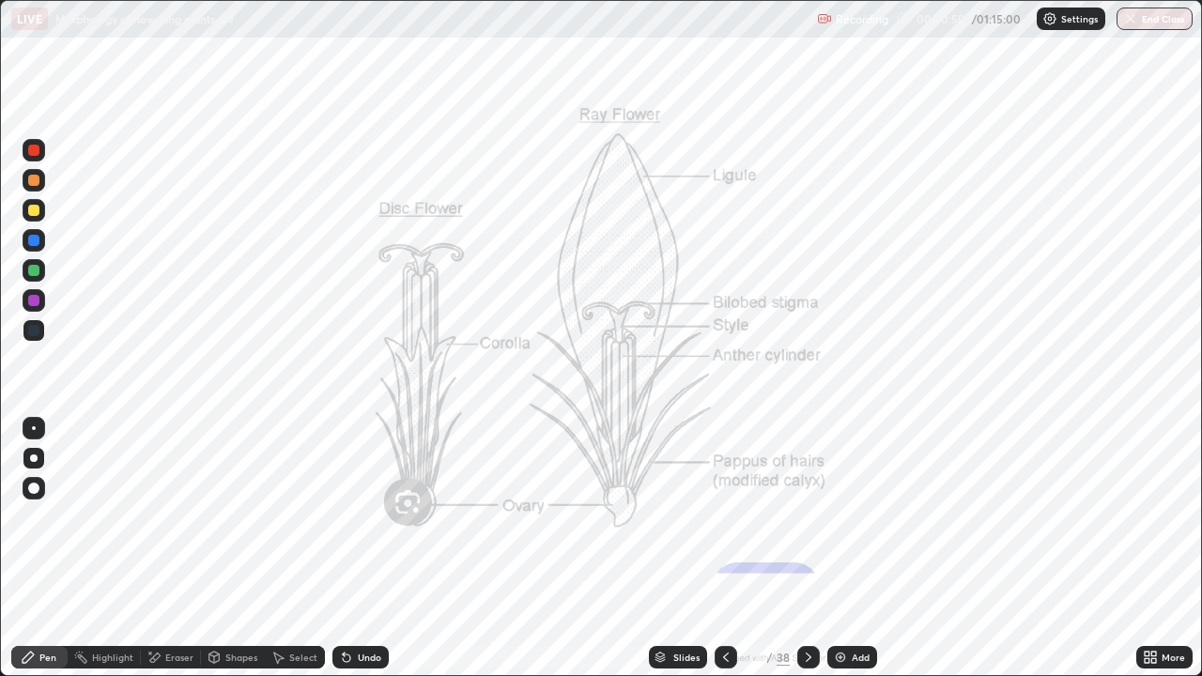
click at [319, 556] on img "grid" at bounding box center [188, 570] width 356 height 192
click at [666, 556] on div "Slides" at bounding box center [678, 657] width 58 height 23
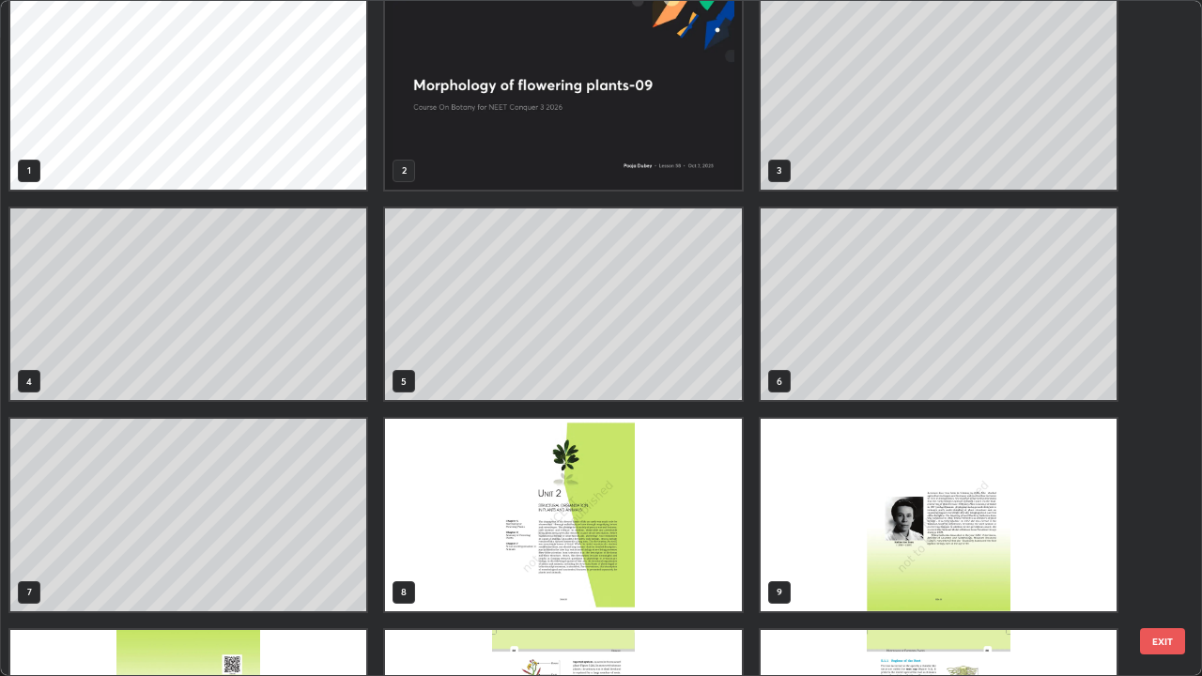
scroll to position [0, 0]
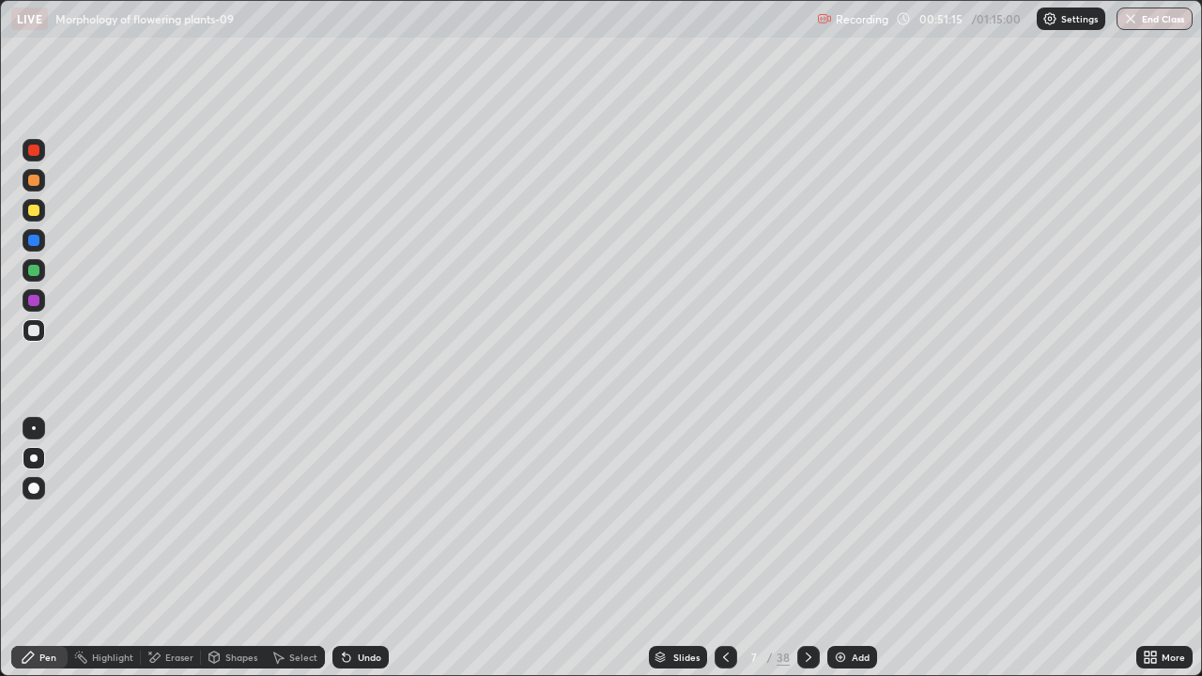
click at [36, 153] on div at bounding box center [33, 150] width 11 height 11
click at [35, 331] on div at bounding box center [33, 330] width 11 height 11
click at [354, 556] on div "Undo" at bounding box center [360, 657] width 56 height 23
click at [344, 556] on icon at bounding box center [347, 658] width 8 height 8
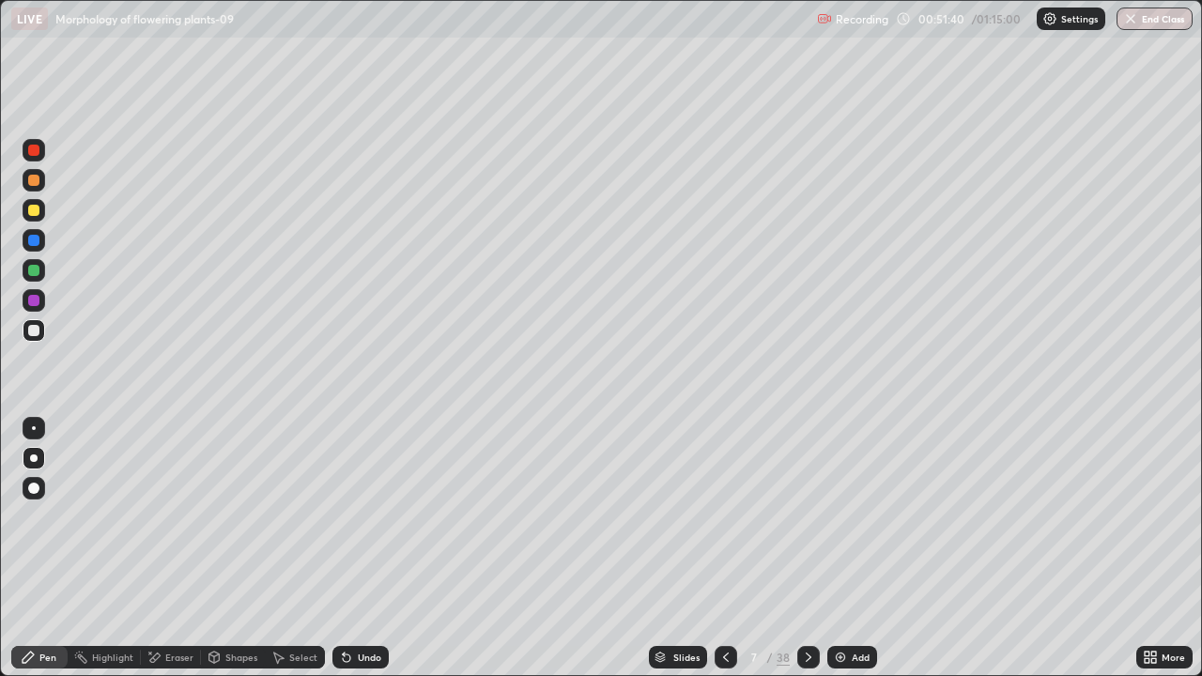
click at [344, 556] on icon at bounding box center [347, 658] width 8 height 8
click at [33, 154] on div at bounding box center [33, 150] width 11 height 11
click at [37, 335] on div at bounding box center [33, 330] width 11 height 11
click at [34, 332] on div at bounding box center [33, 330] width 11 height 11
click at [33, 154] on div at bounding box center [33, 150] width 11 height 11
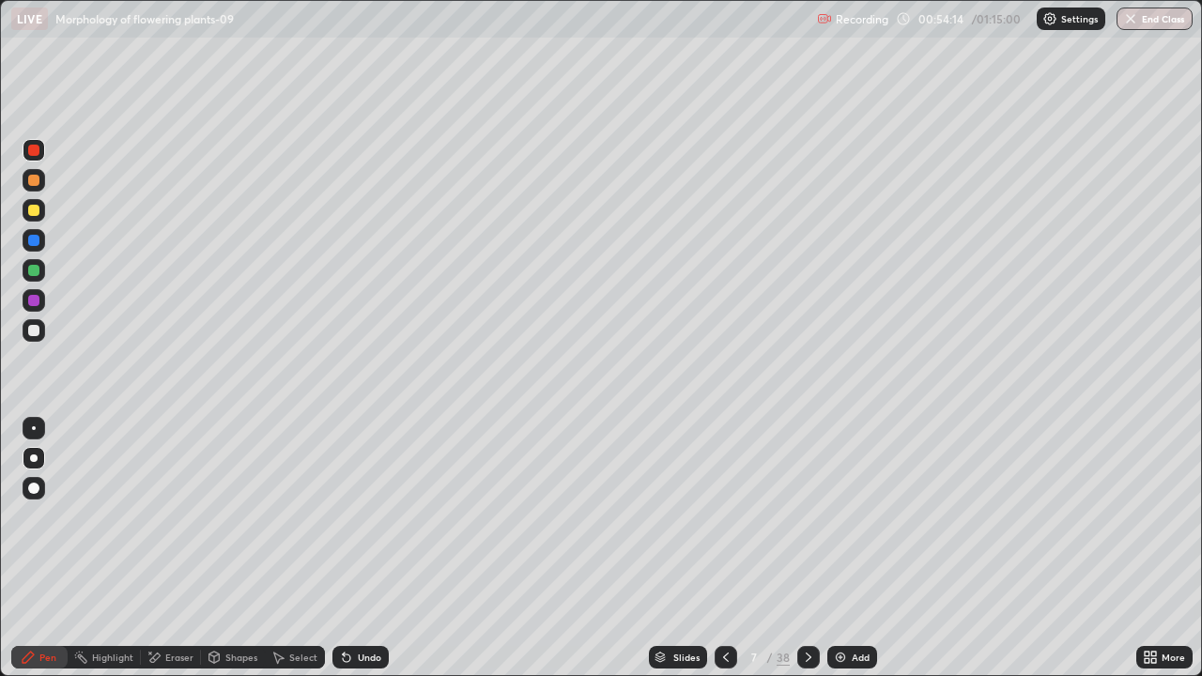
click at [38, 330] on div at bounding box center [33, 330] width 11 height 11
click at [30, 269] on div at bounding box center [33, 270] width 11 height 11
click at [942, 556] on div "Slides 7 / 38 Add" at bounding box center [762, 657] width 747 height 38
click at [667, 556] on div "Slides" at bounding box center [678, 657] width 58 height 23
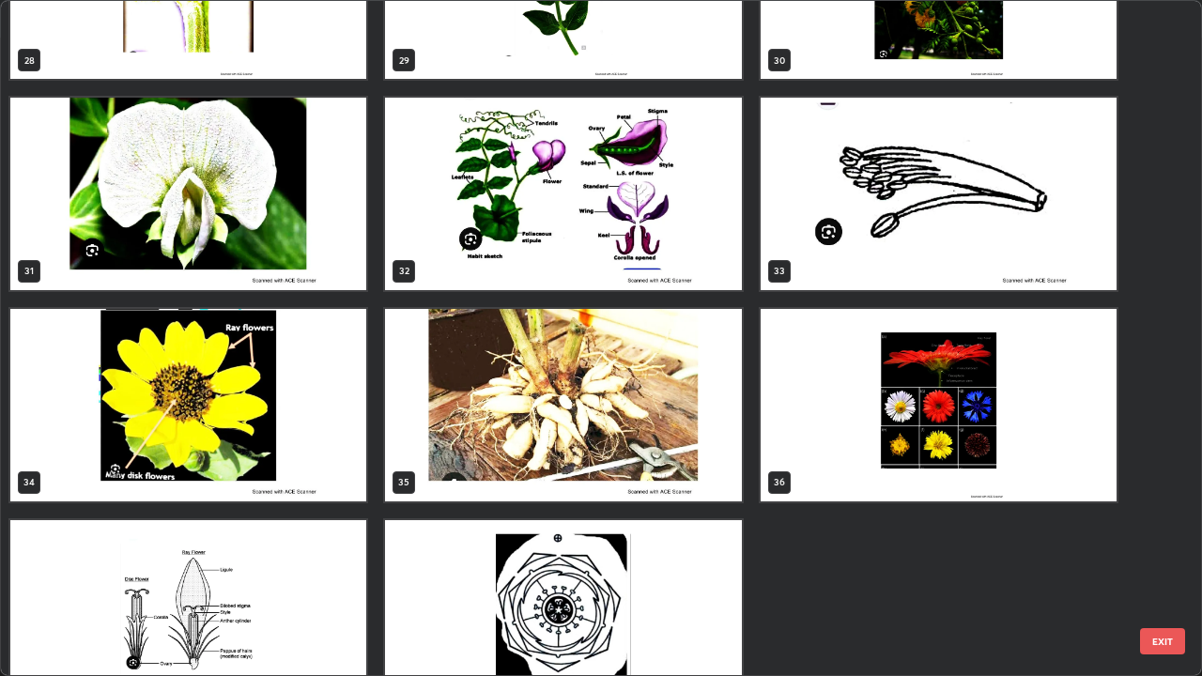
scroll to position [2019, 0]
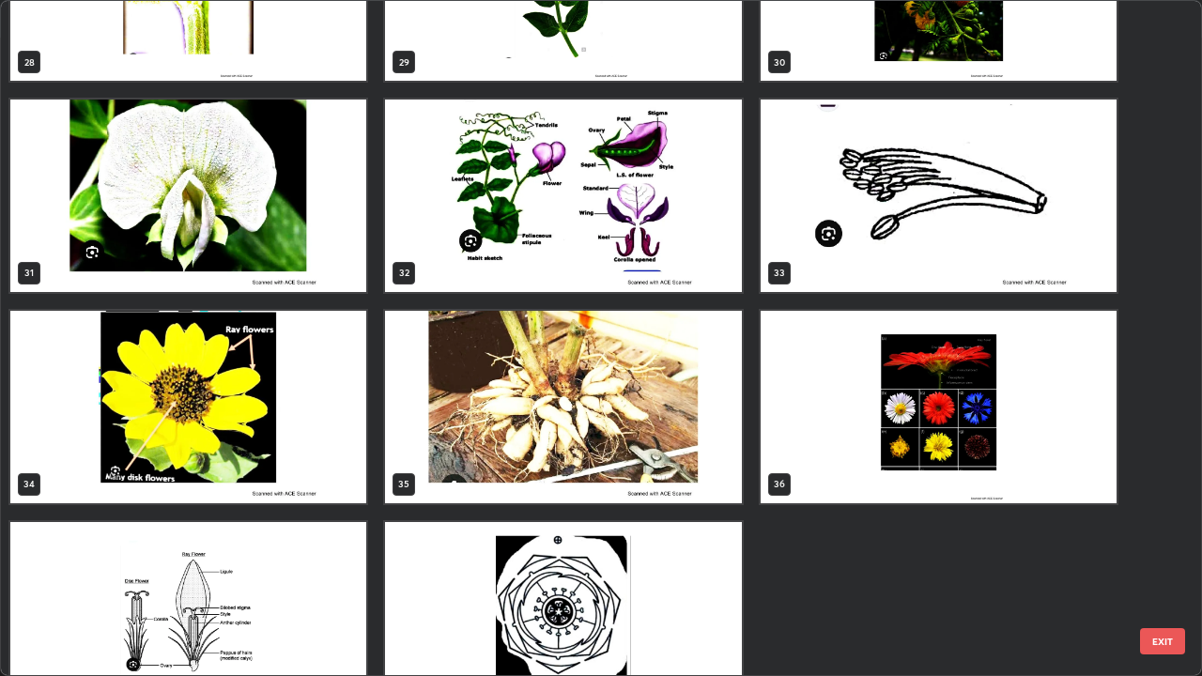
click at [800, 488] on img "grid" at bounding box center [938, 407] width 356 height 192
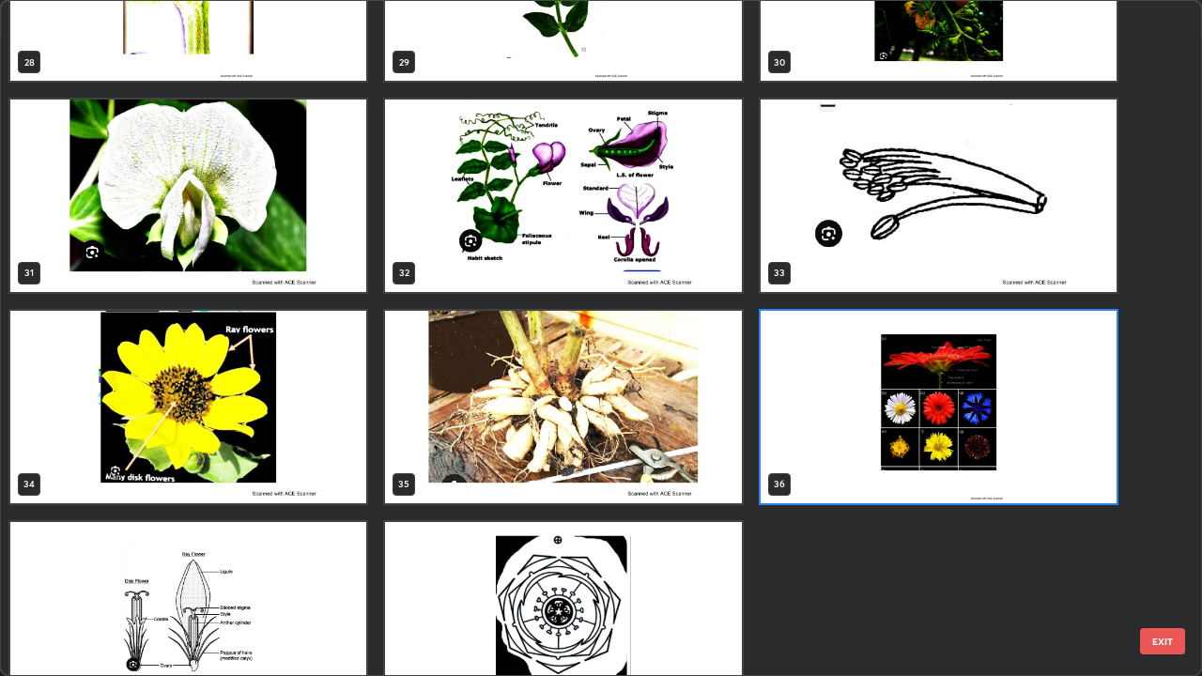
click at [817, 472] on img "grid" at bounding box center [938, 407] width 356 height 192
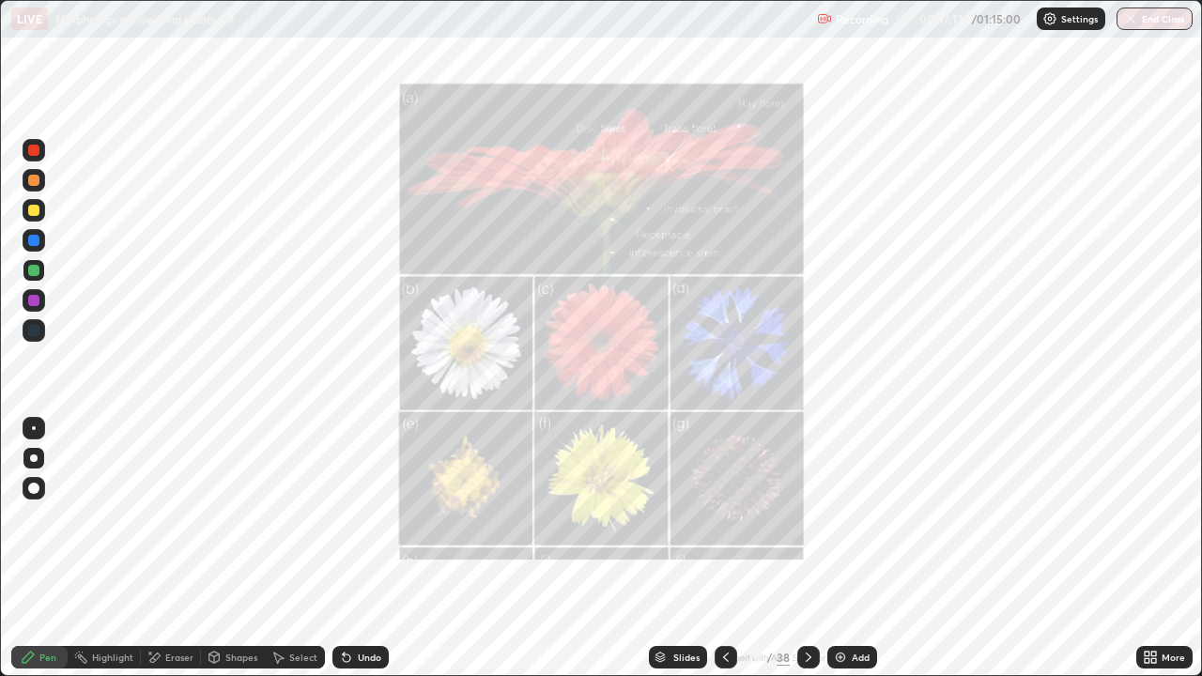
click at [814, 469] on img "grid" at bounding box center [938, 407] width 356 height 192
click at [809, 472] on img "grid" at bounding box center [938, 407] width 356 height 192
click at [665, 556] on div "Slides" at bounding box center [678, 657] width 58 height 23
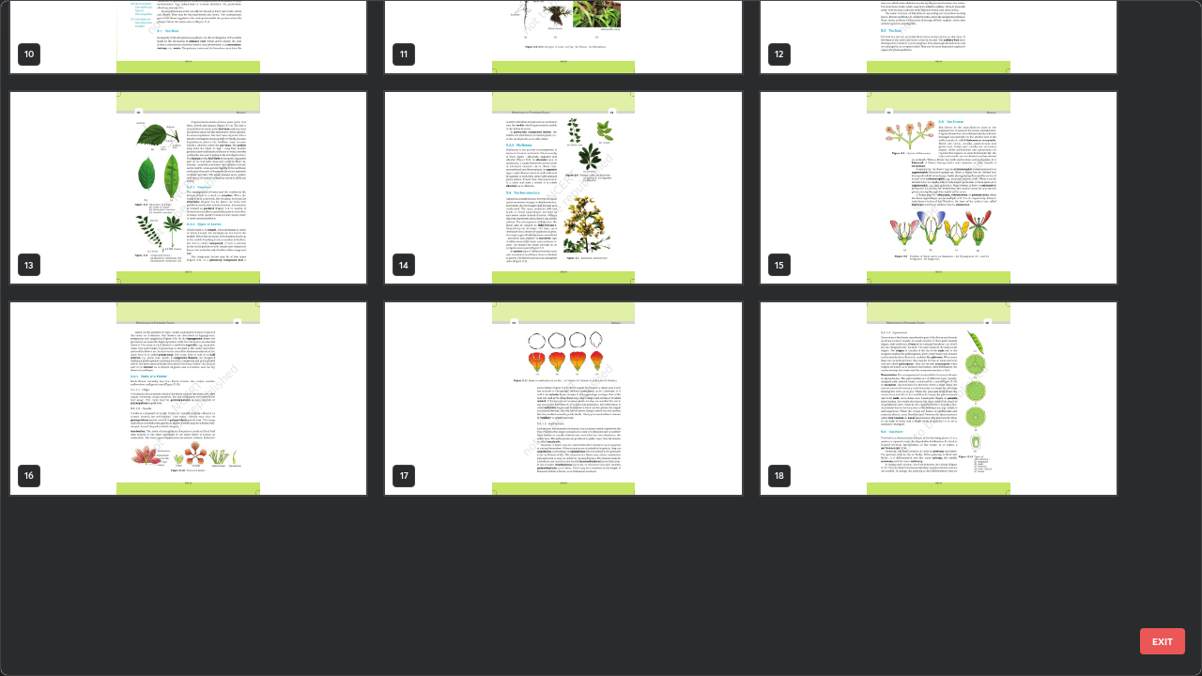
scroll to position [0, 0]
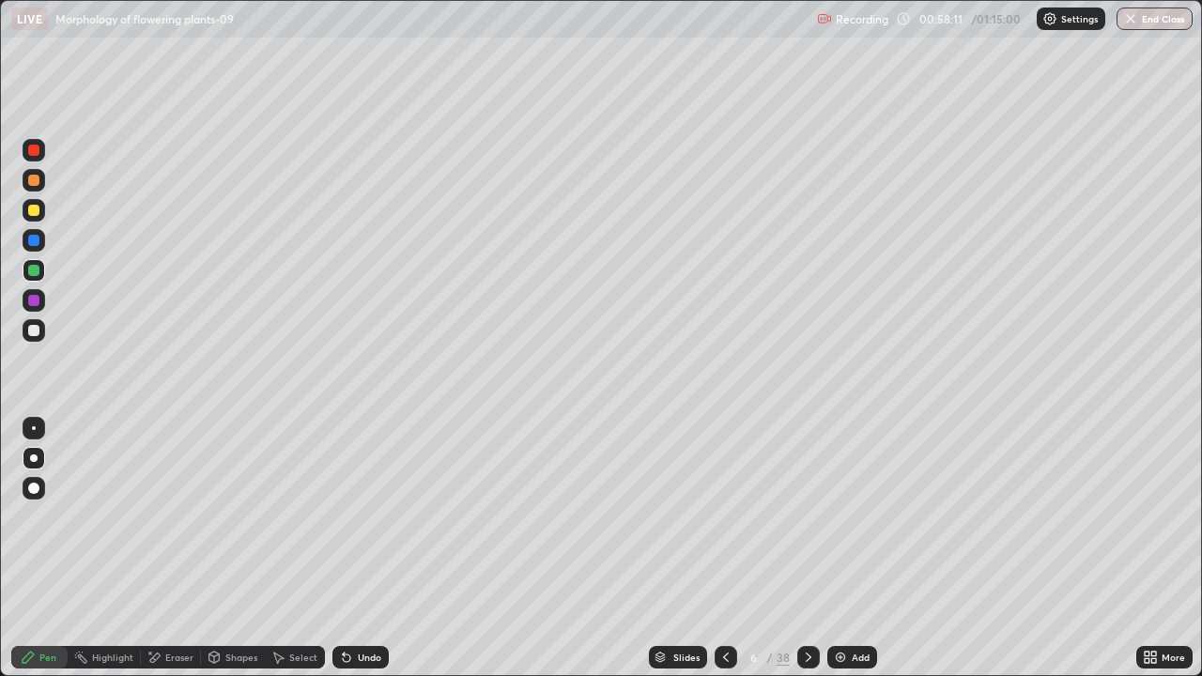
click at [714, 556] on div at bounding box center [725, 657] width 23 height 23
click at [724, 556] on icon at bounding box center [725, 657] width 15 height 15
click at [806, 556] on icon at bounding box center [808, 657] width 15 height 15
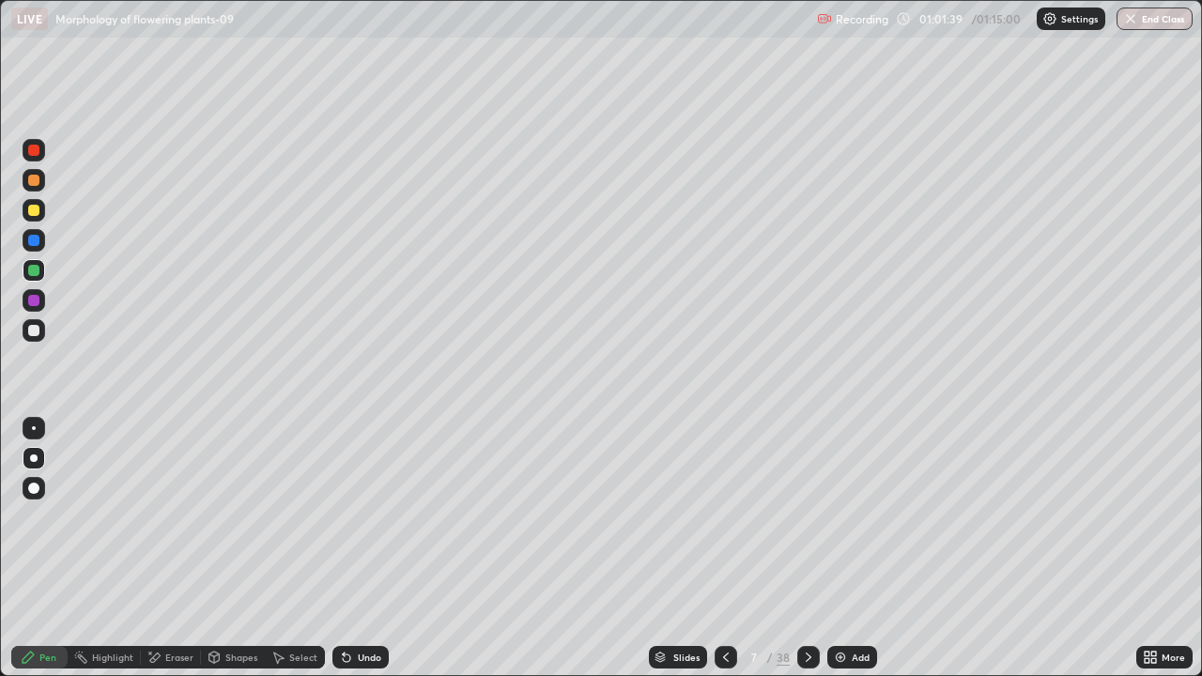
click at [1144, 19] on button "End Class" at bounding box center [1154, 19] width 76 height 23
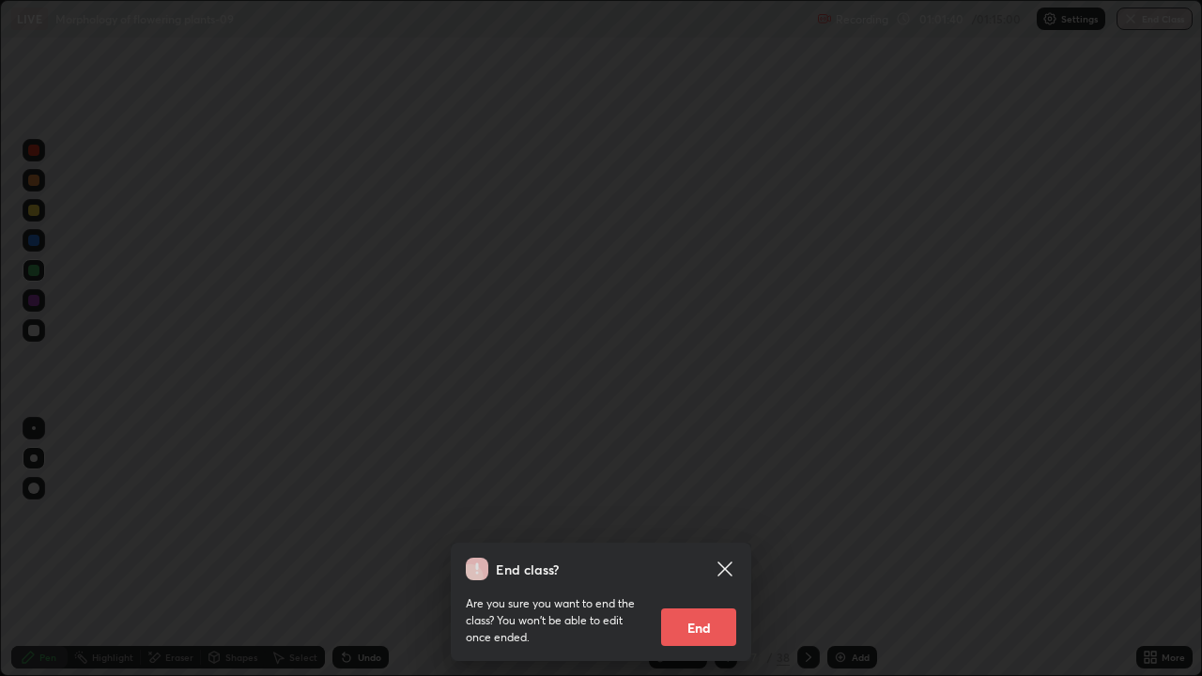
click at [695, 556] on button "End" at bounding box center [698, 627] width 75 height 38
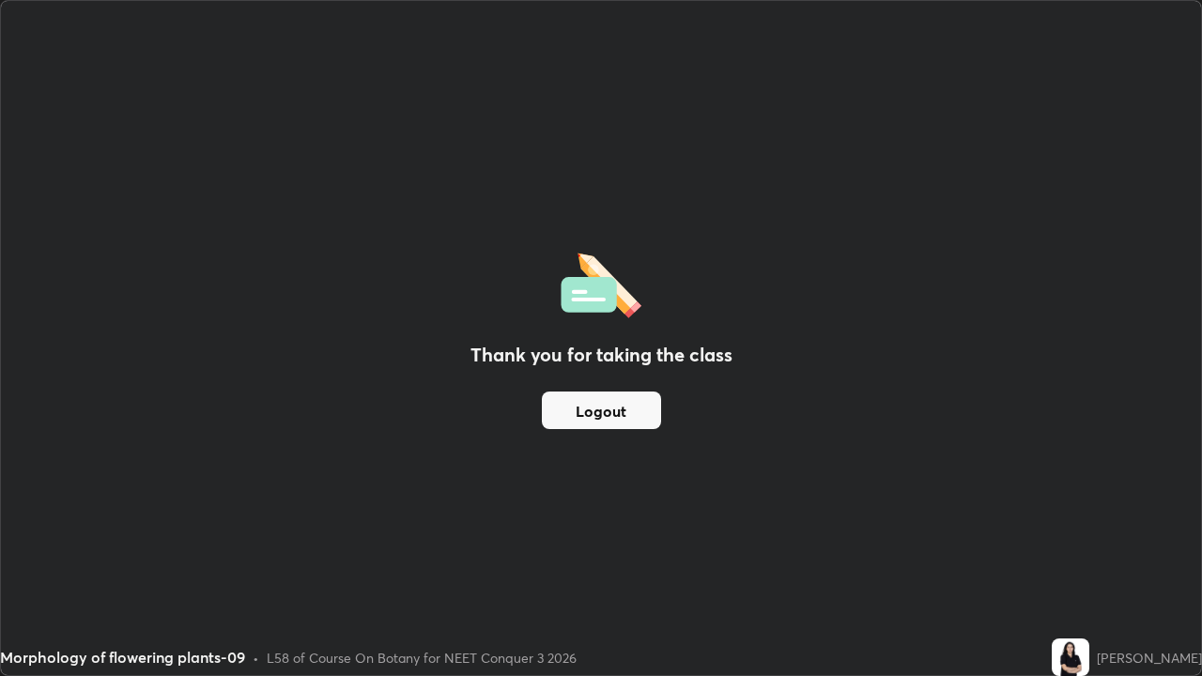
click at [619, 412] on button "Logout" at bounding box center [601, 411] width 119 height 38
click at [616, 412] on button "Logout" at bounding box center [601, 411] width 119 height 38
